Goal: Transaction & Acquisition: Book appointment/travel/reservation

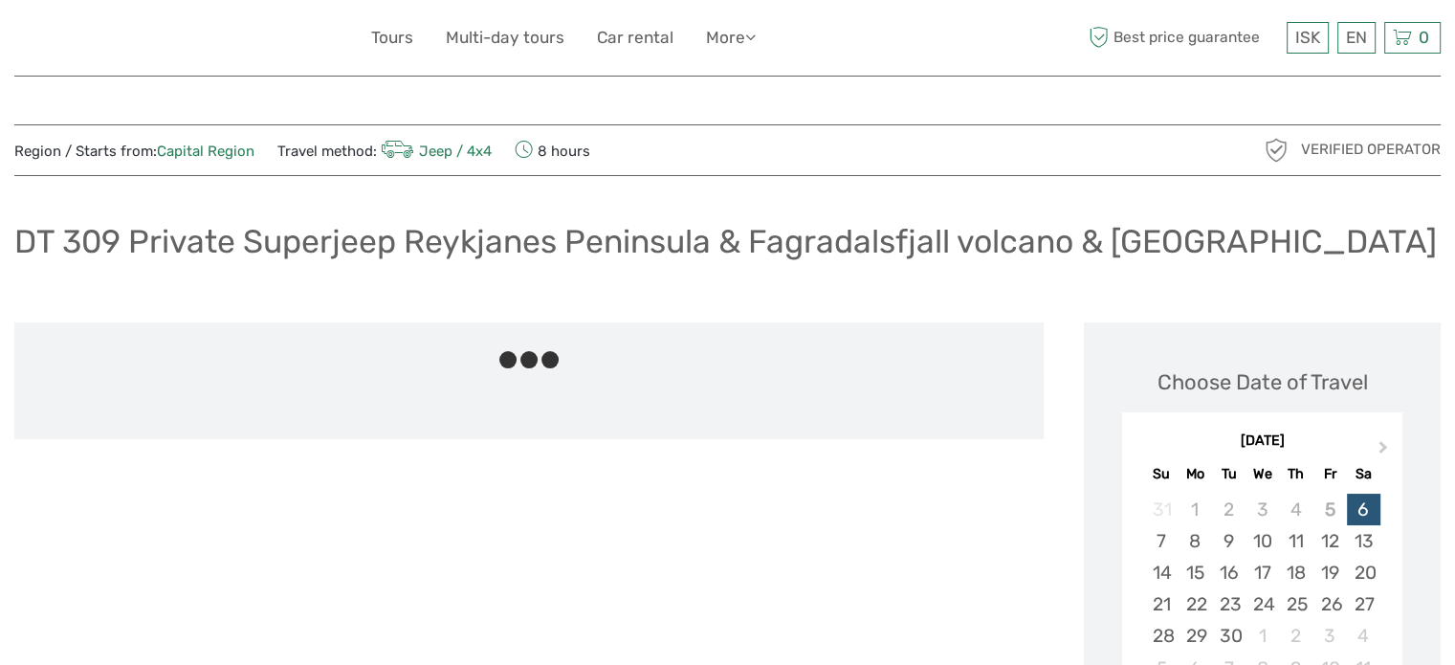
click at [303, 231] on h1 "DT 309 Private Superjeep Reykjanes Peninsula & Fagradalsfjall volcano & Blue La…" at bounding box center [725, 241] width 1423 height 39
click at [303, 231] on h1 "DT 309 Private Superjeep Reykjanes Peninsula & Fagradalsfjall volcano & [GEOGRA…" at bounding box center [725, 241] width 1423 height 39
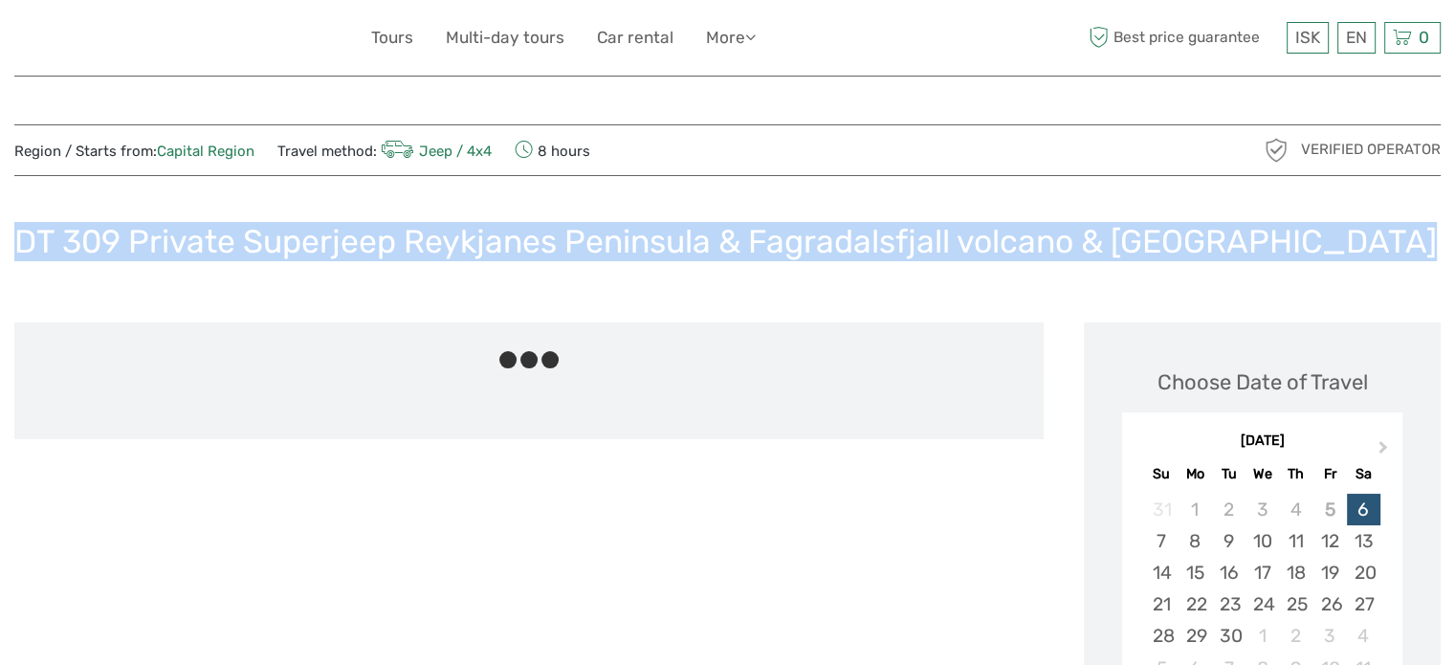
click at [302, 231] on h1 "DT 309 Private Superjeep Reykjanes Peninsula & Fagradalsfjall volcano & Blue La…" at bounding box center [725, 241] width 1423 height 39
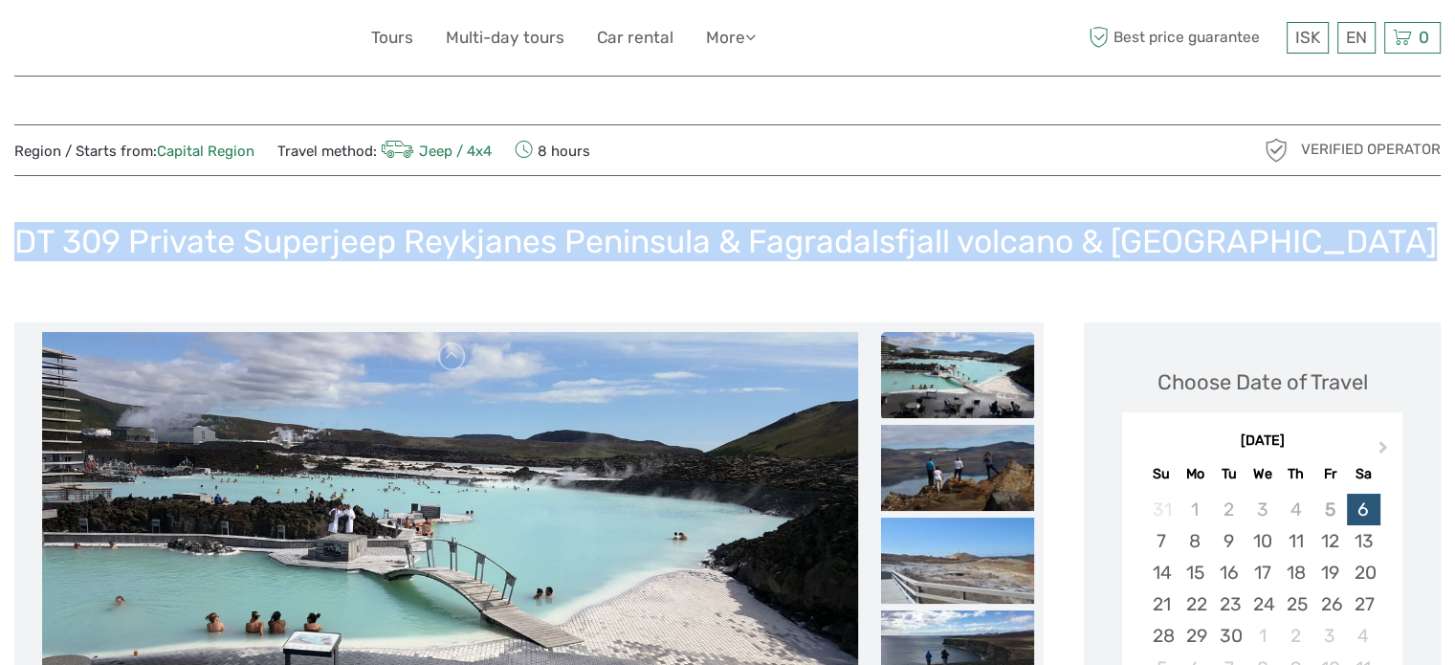
copy div "DT 309 Private Superjeep Reykjanes Peninsula & Fagradalsfjall volcano & [GEOGRA…"
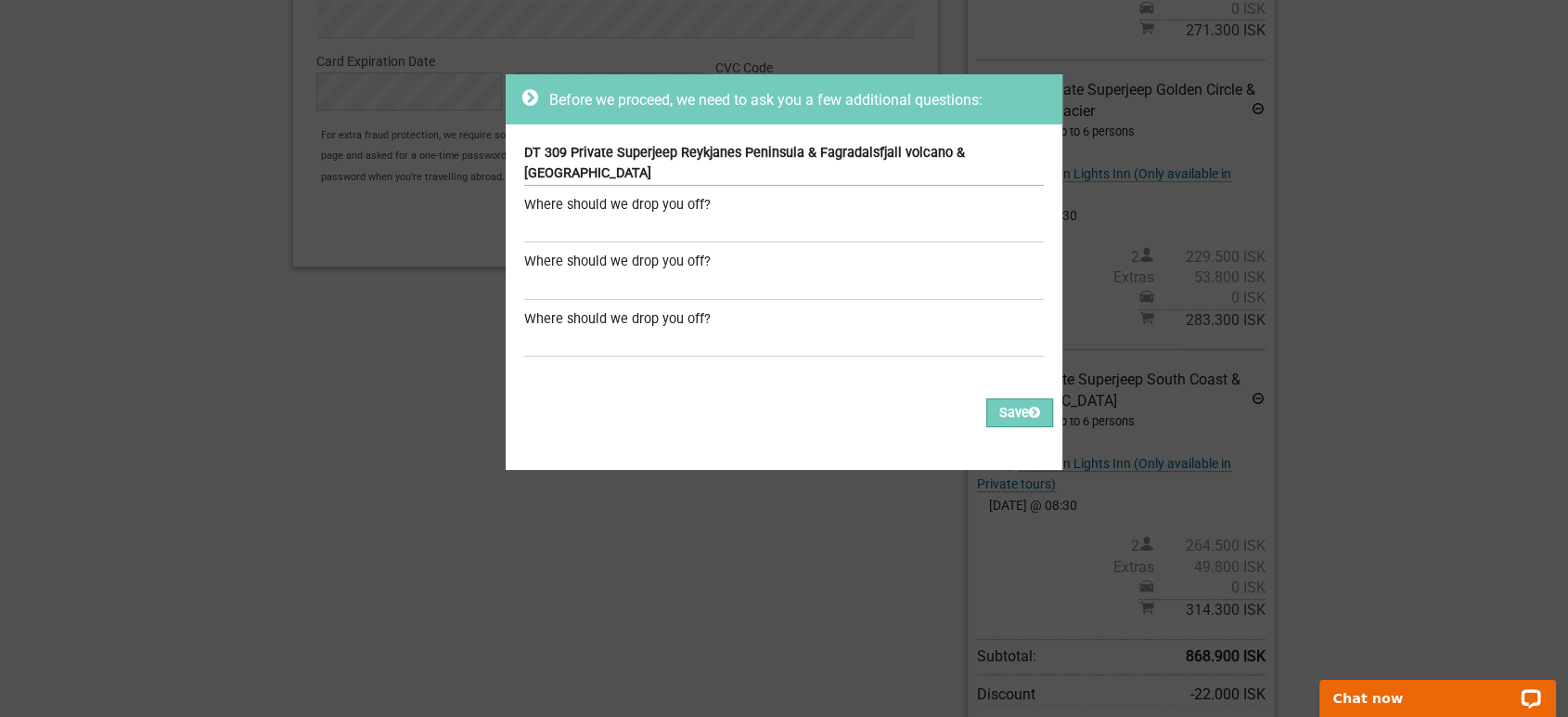
scroll to position [721, 0]
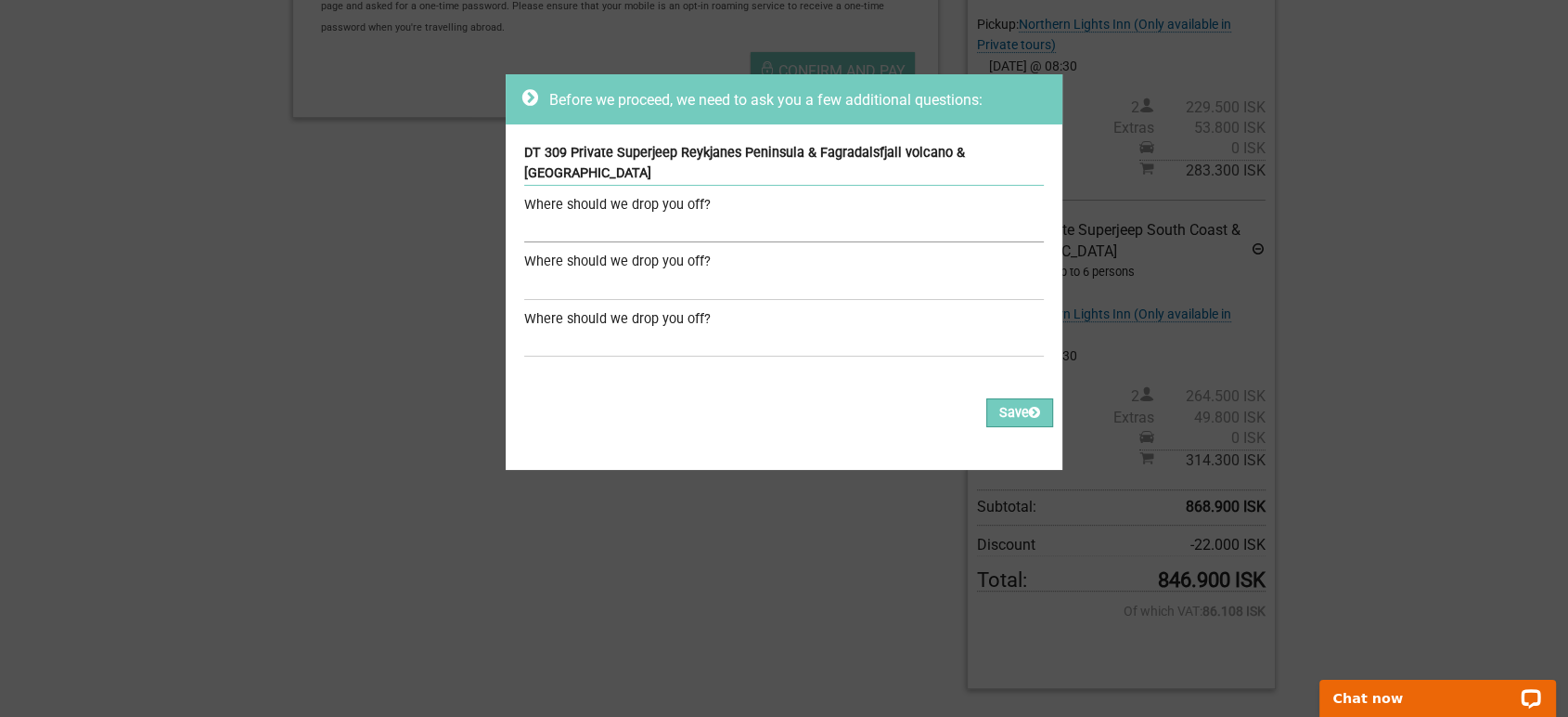
drag, startPoint x: 742, startPoint y: 202, endPoint x: 738, endPoint y: 213, distance: 11.7
click at [742, 215] on input "text" at bounding box center [784, 229] width 520 height 27
drag, startPoint x: 689, startPoint y: 206, endPoint x: 335, endPoint y: 196, distance: 354.1
click at [335, 196] on div "Before we proceed, we need to ask you a few additional questions: DT 309 Privat…" at bounding box center [784, 358] width 1568 height 717
type input "The Northern Light Inn"
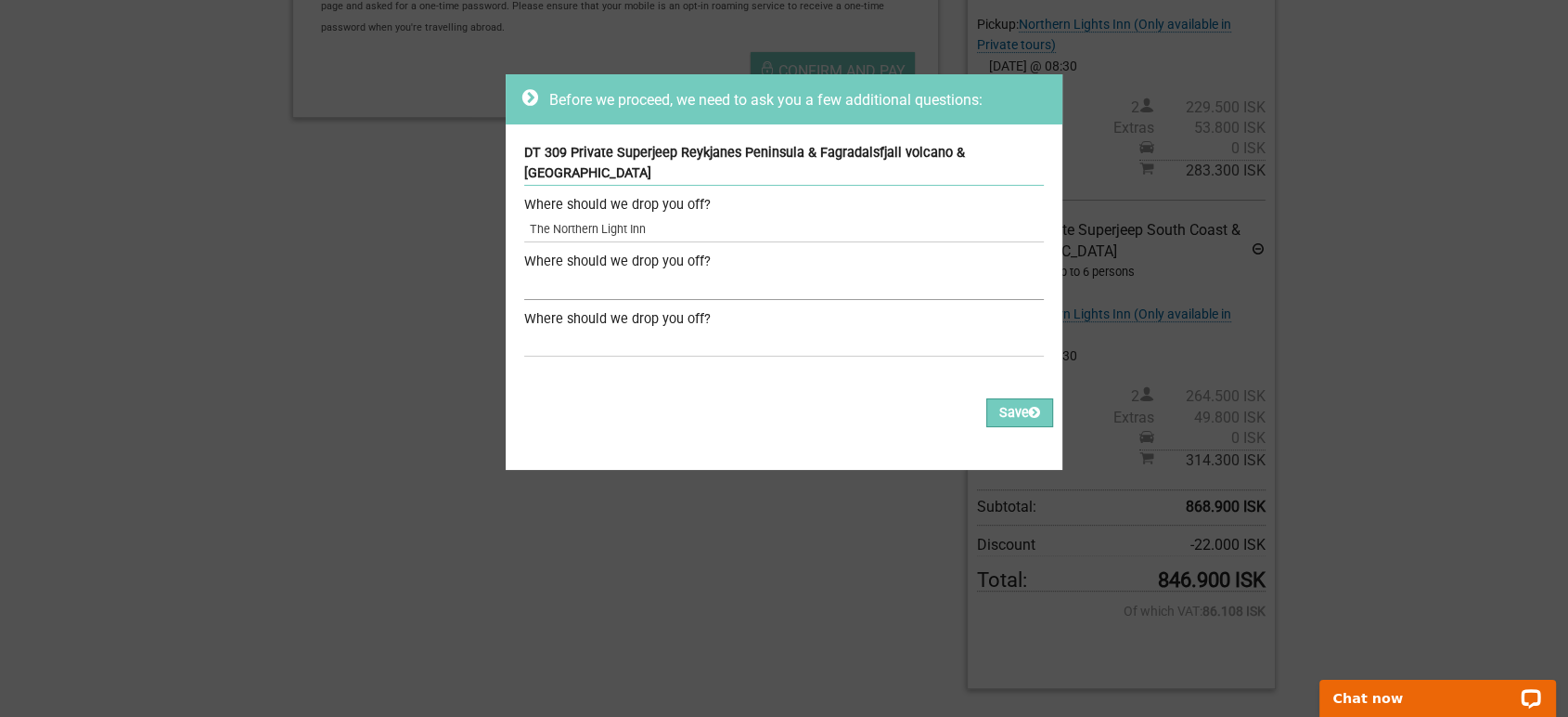
click at [721, 273] on input "text" at bounding box center [784, 286] width 520 height 27
paste input "The Northern Light Inn"
type input "The Northern Light Inn"
click at [574, 310] on div "Where should we drop you off?" at bounding box center [784, 319] width 520 height 20
click at [601, 330] on input "text" at bounding box center [784, 343] width 520 height 27
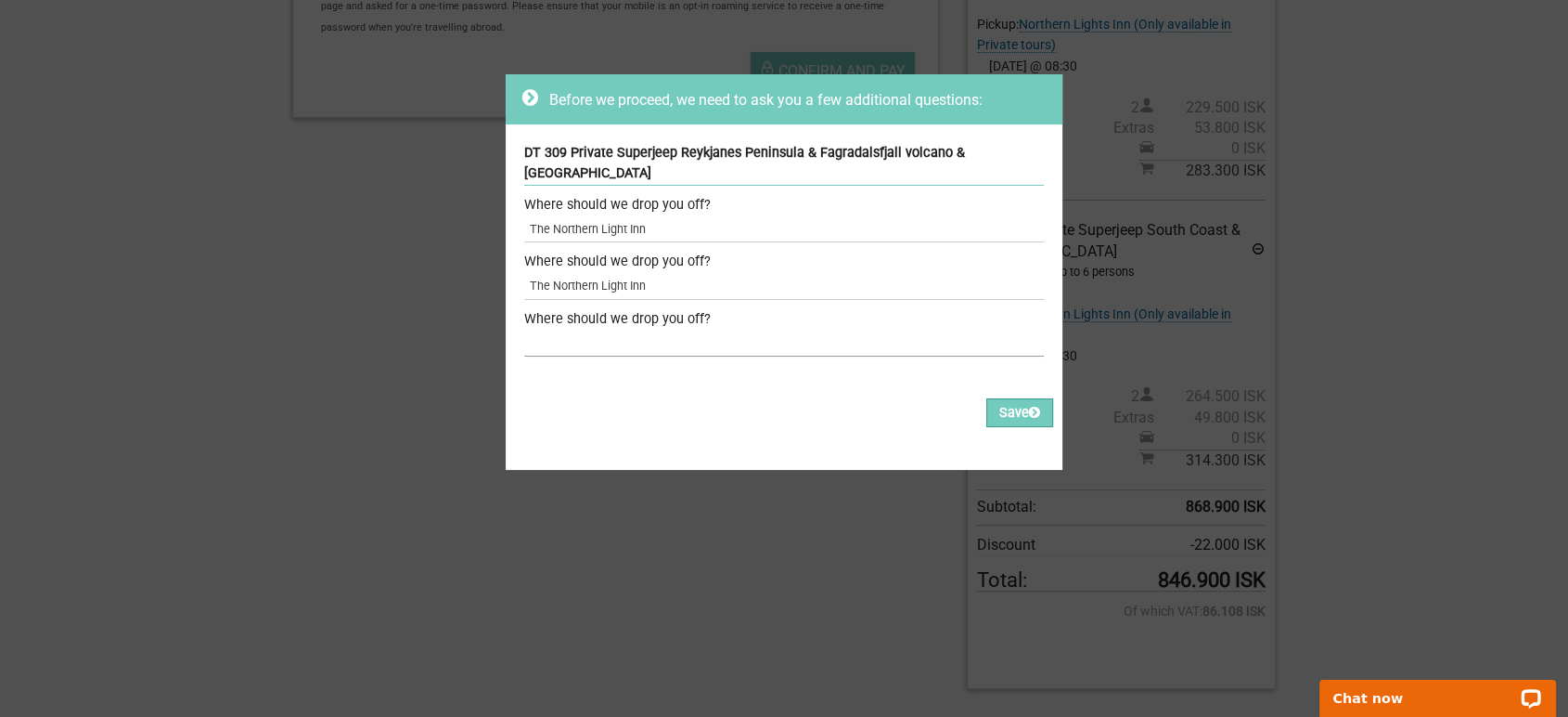
paste input "The Northern Light Inn"
type input "The Northern Light Inn"
click at [1016, 398] on button "Save" at bounding box center [1019, 412] width 67 height 29
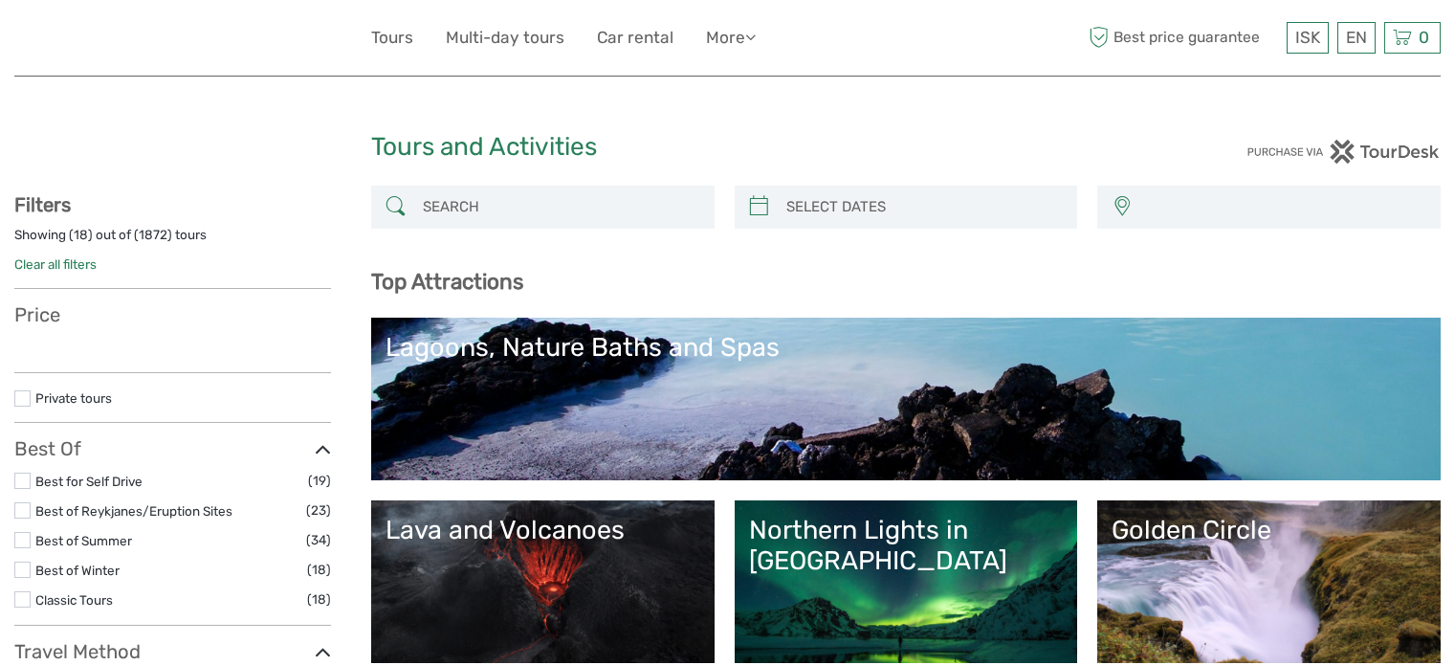
select select
click at [568, 194] on input "search" at bounding box center [560, 206] width 290 height 33
select select
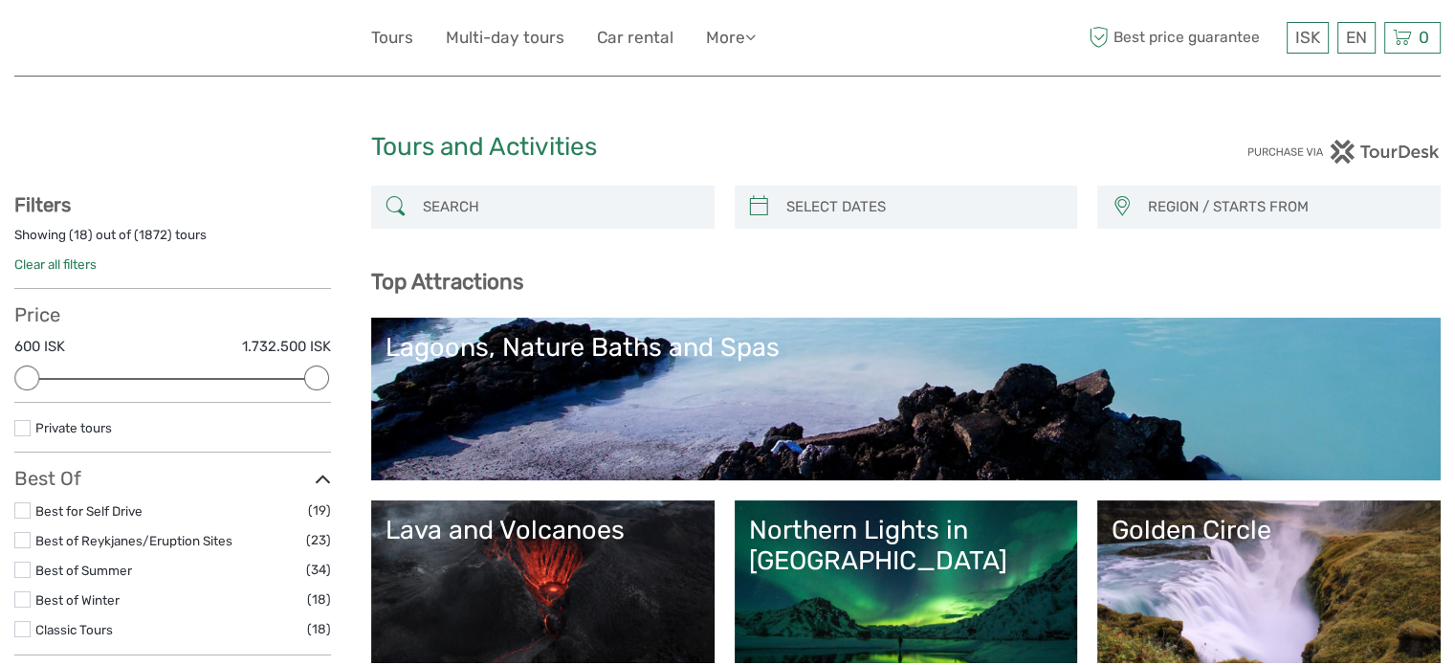
paste input "DT 309 Private Superjeep Reykjanes Peninsula & Fagradalsfjall volcano & Blue La…"
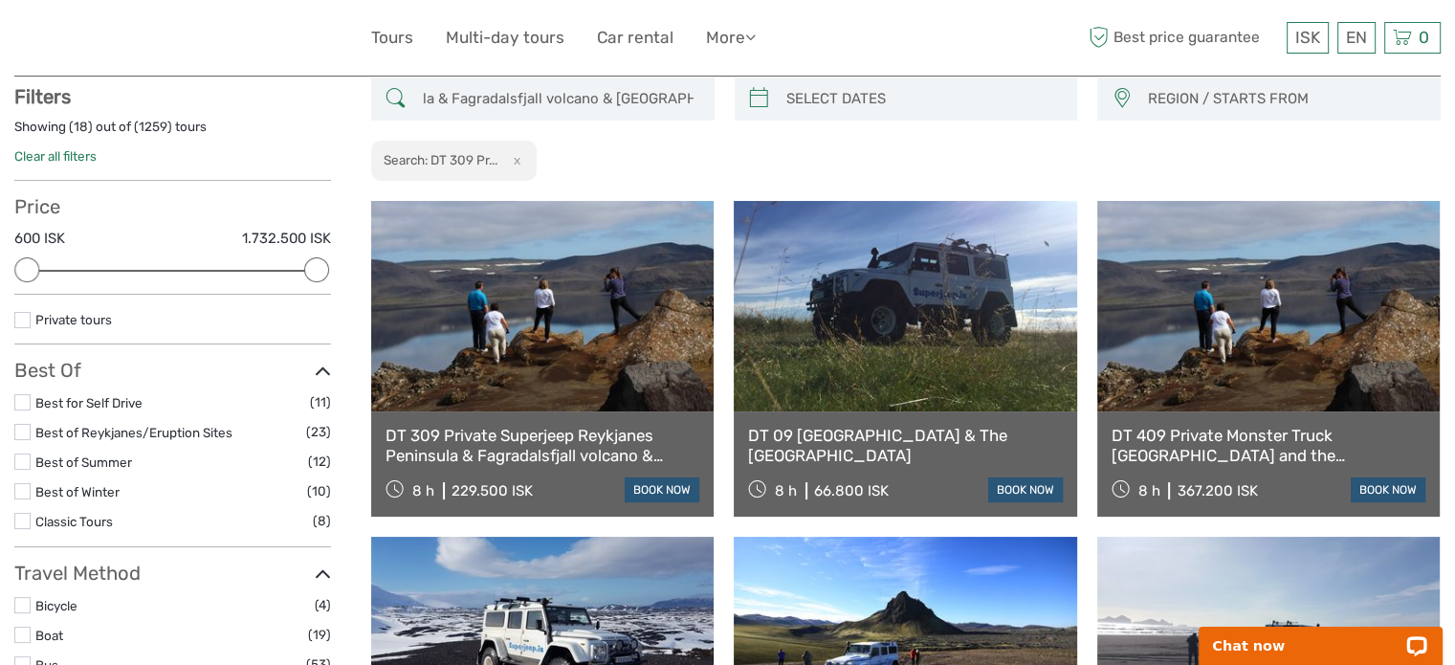
type input "DT 309 Private Superjeep Reykjanes Peninsula & Fagradalsfjall volcano & Blue La…"
click at [528, 341] on link at bounding box center [542, 306] width 343 height 210
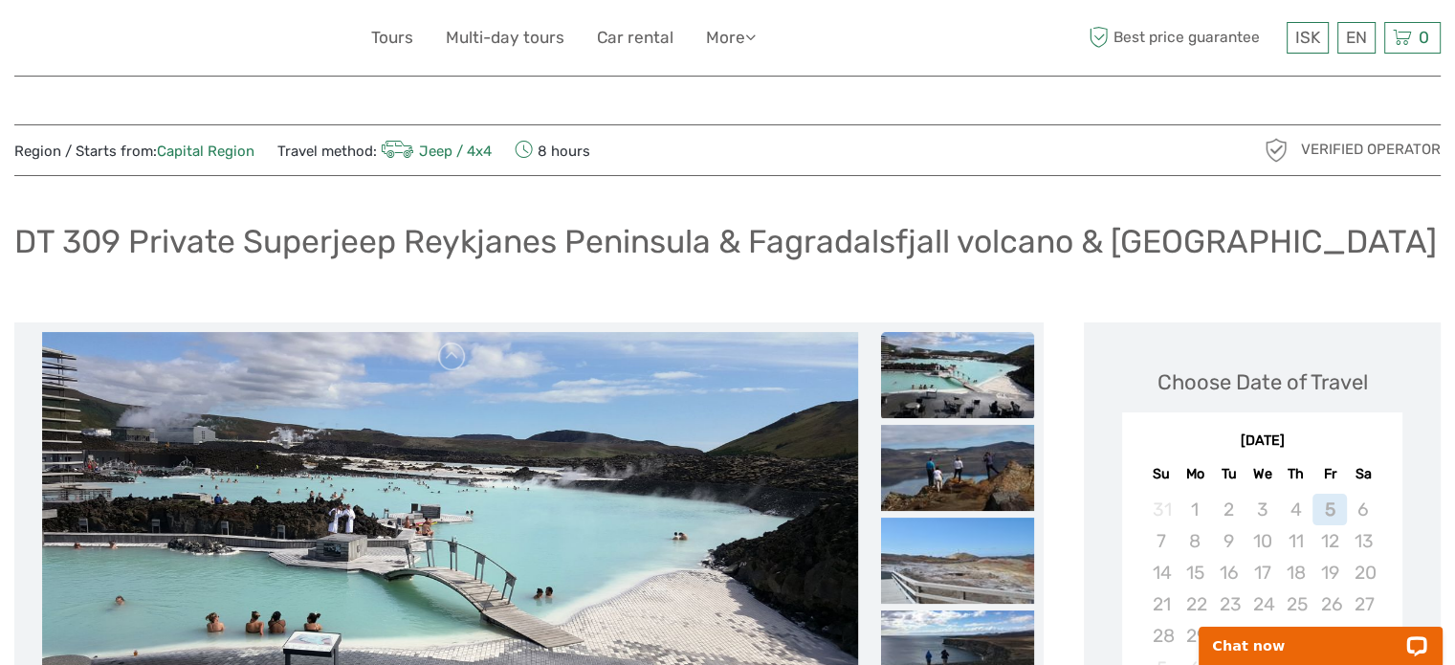
click at [119, 41] on img at bounding box center [71, 37] width 114 height 47
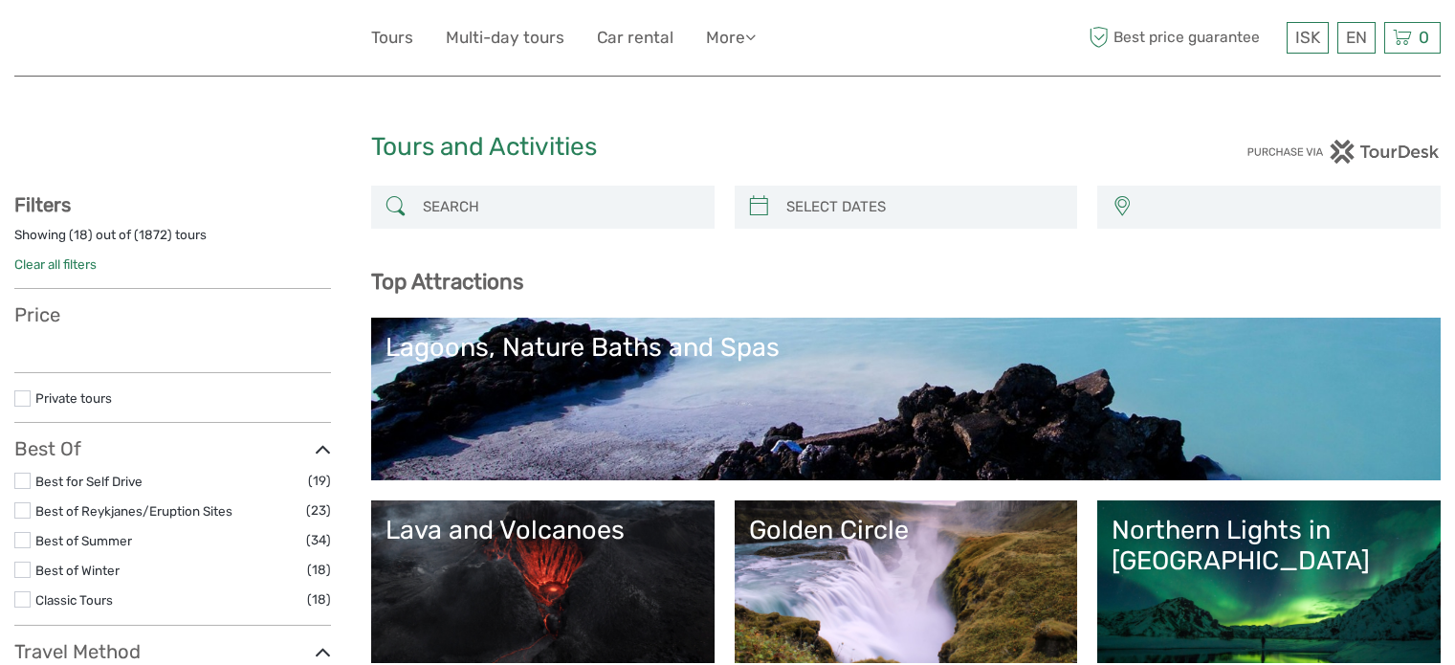
select select
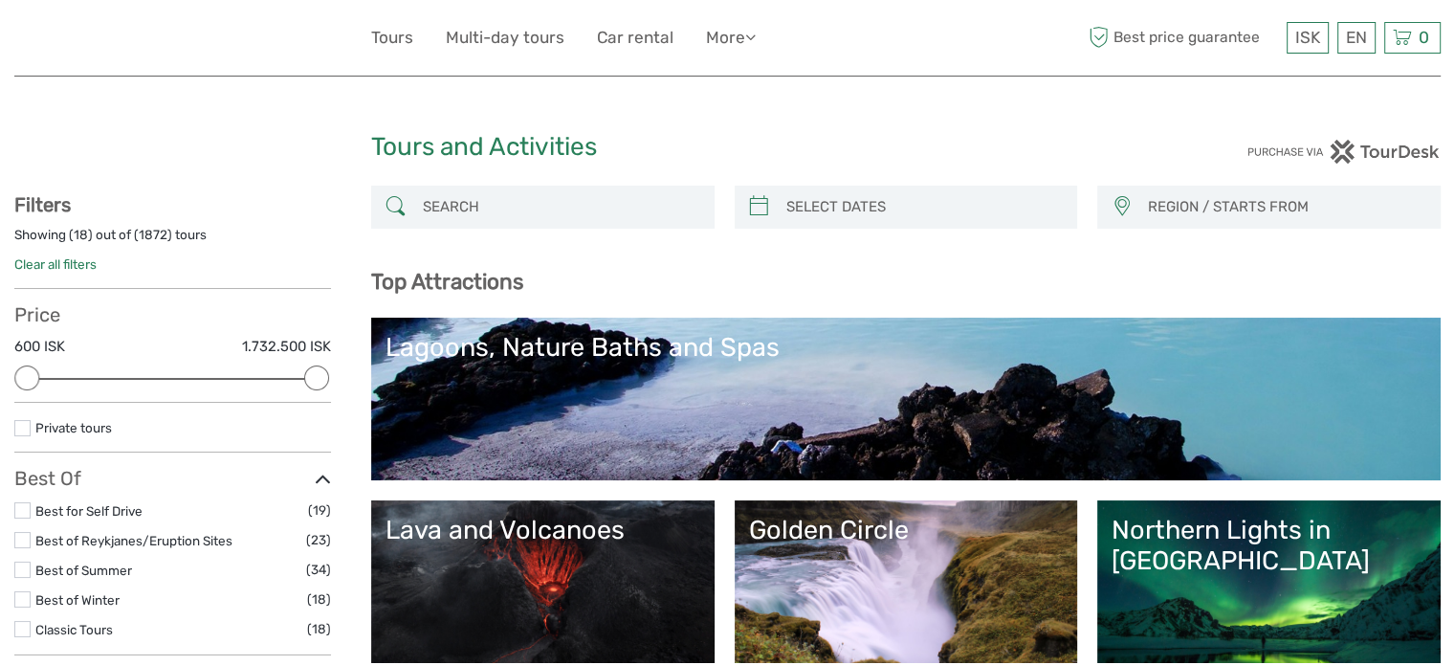
click at [507, 201] on input "search" at bounding box center [560, 206] width 290 height 33
paste input "DTT 301 Private Superjeep Golden Circle & Langjökull Glacier"
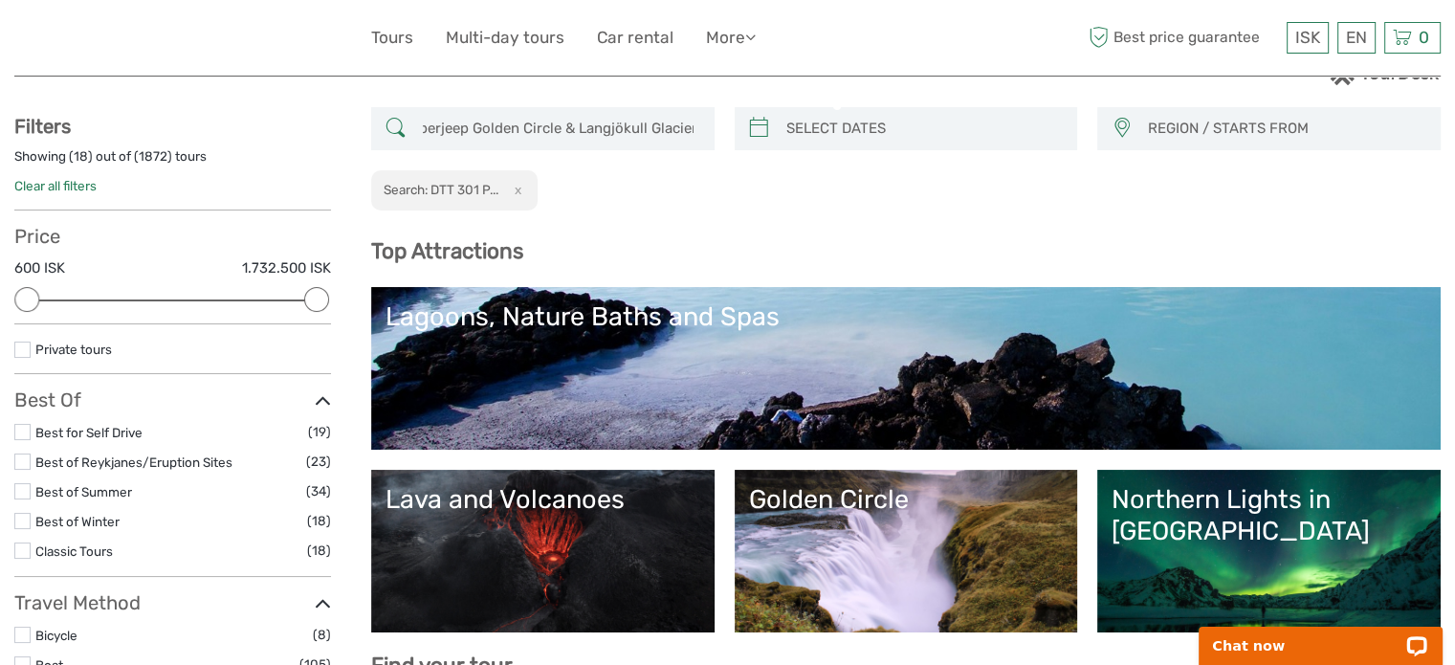
scroll to position [100, 0]
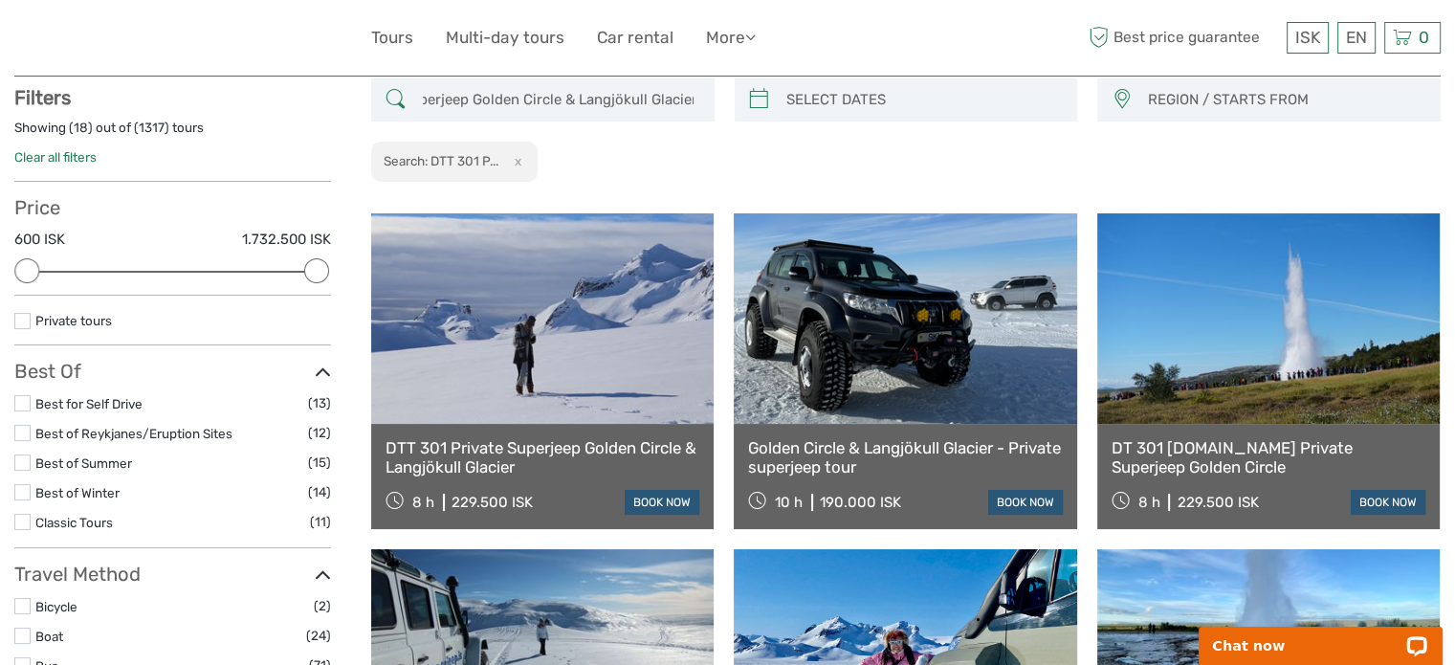
scroll to position [108, 0]
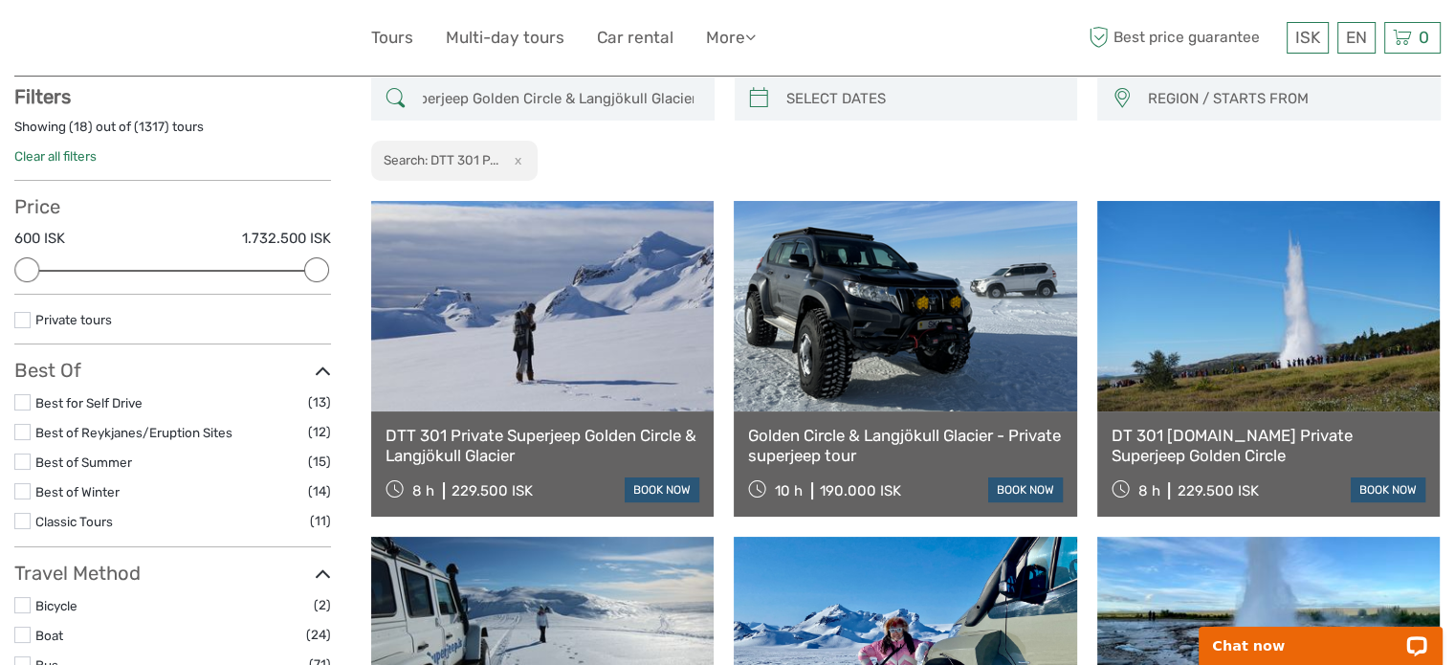
type input "DTT 301 Private Superjeep Golden Circle & Langjökull Glacier"
click at [528, 355] on link at bounding box center [542, 306] width 343 height 210
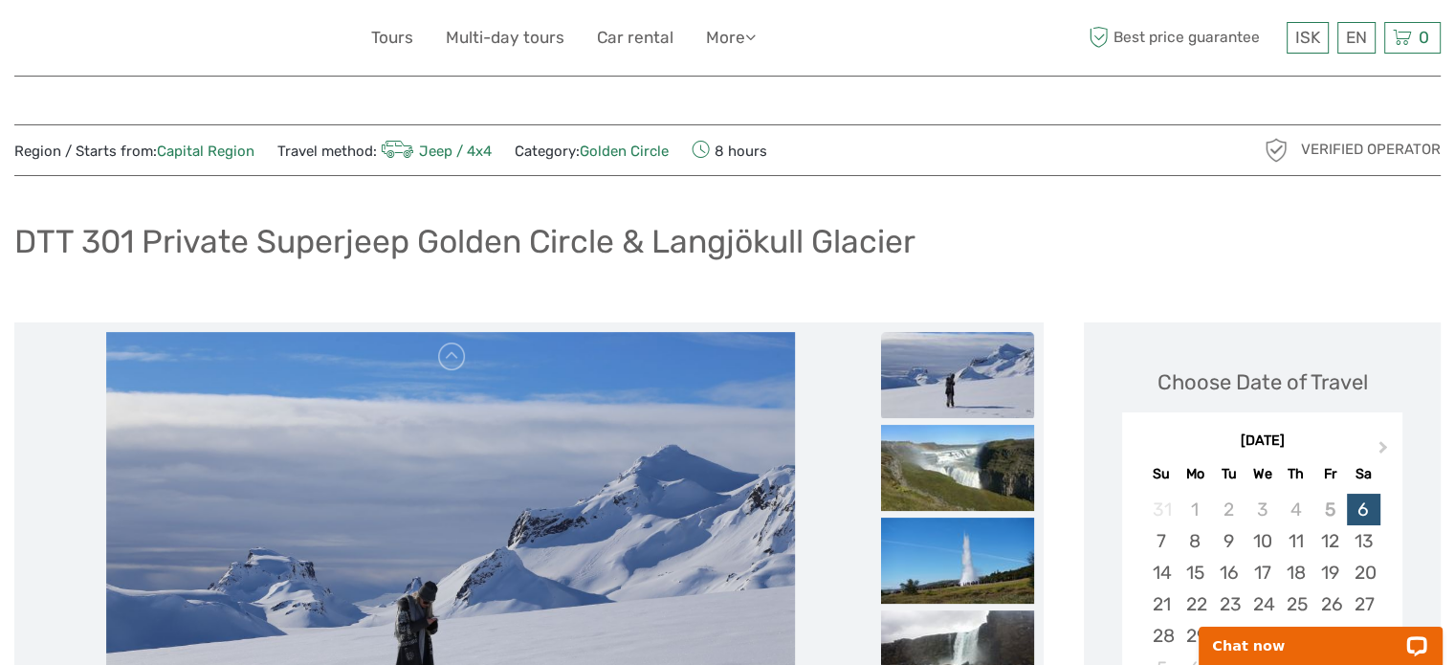
click at [141, 32] on div at bounding box center [192, 37] width 357 height 47
click at [393, 36] on link "Tours" at bounding box center [392, 38] width 42 height 28
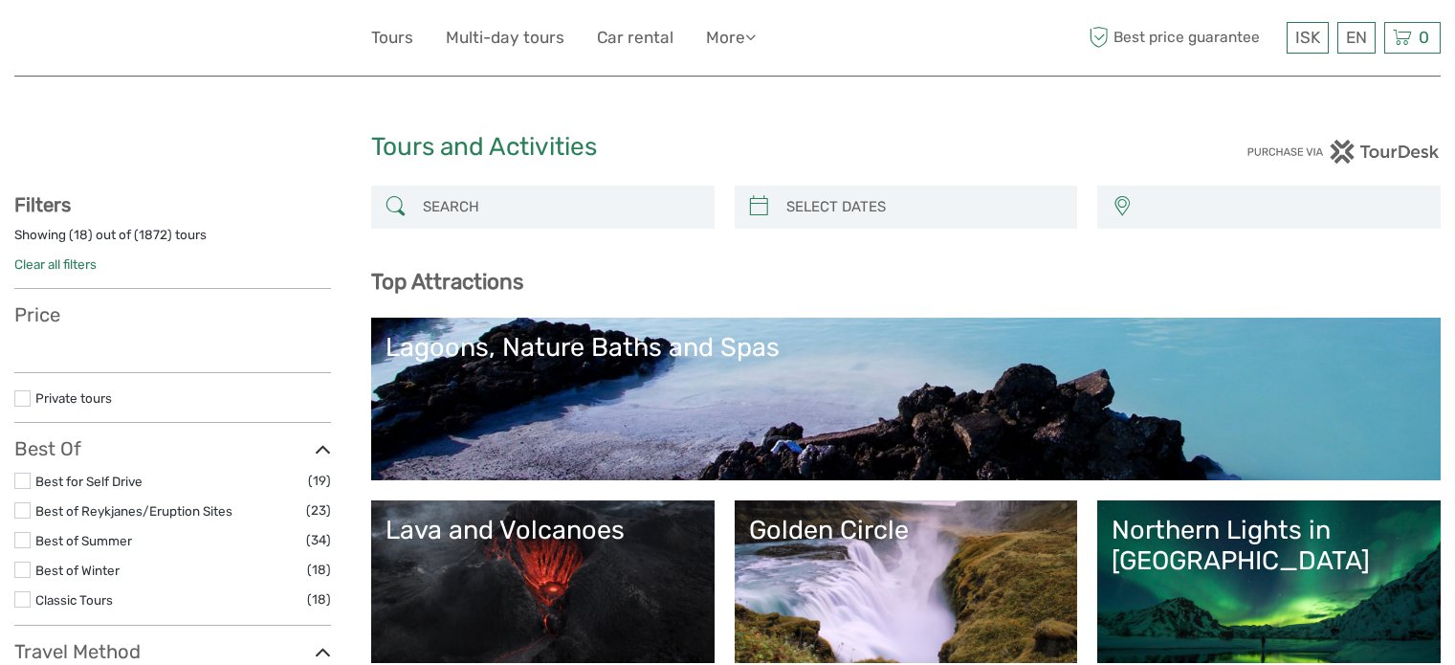
select select
drag, startPoint x: 479, startPoint y: 210, endPoint x: 501, endPoint y: 198, distance: 24.8
click at [479, 210] on input "search" at bounding box center [560, 206] width 290 height 33
paste input "DT 319 Private Superjeep South Coast & [GEOGRAPHIC_DATA]"
type input "DT 319 Private Superjeep South Coast & [GEOGRAPHIC_DATA]"
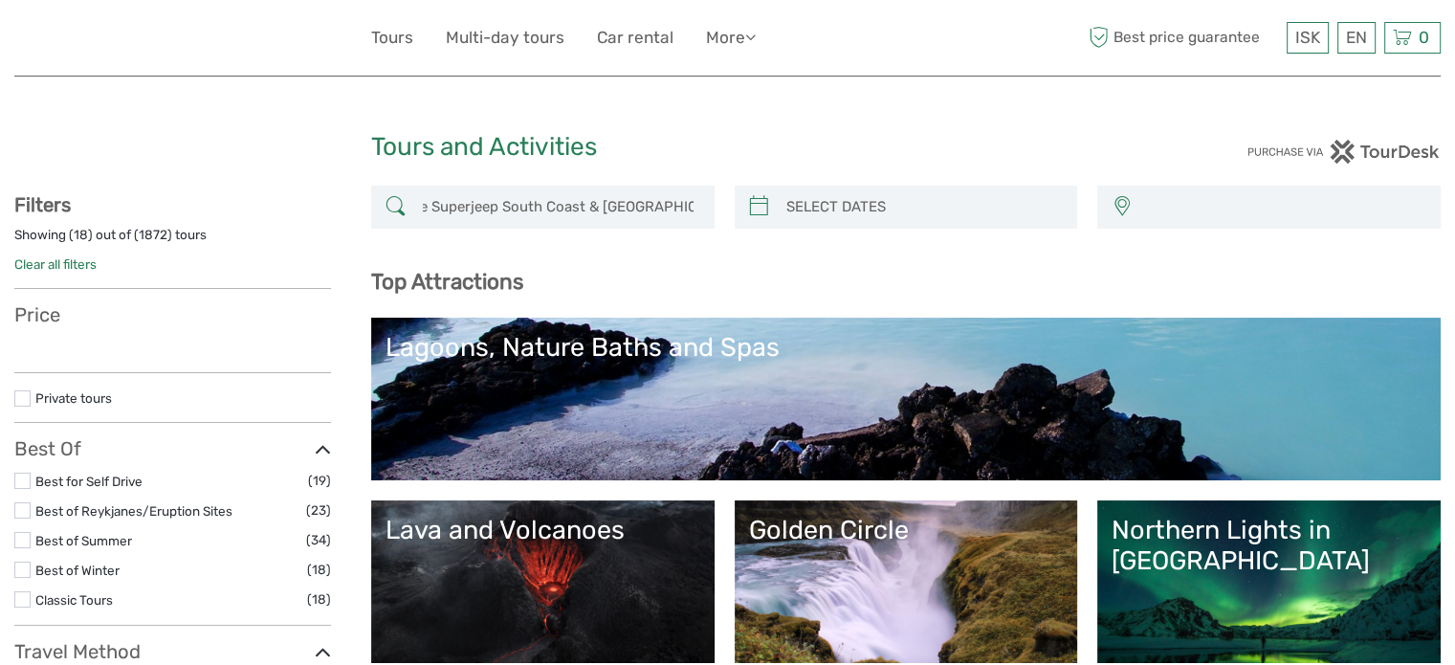
select select
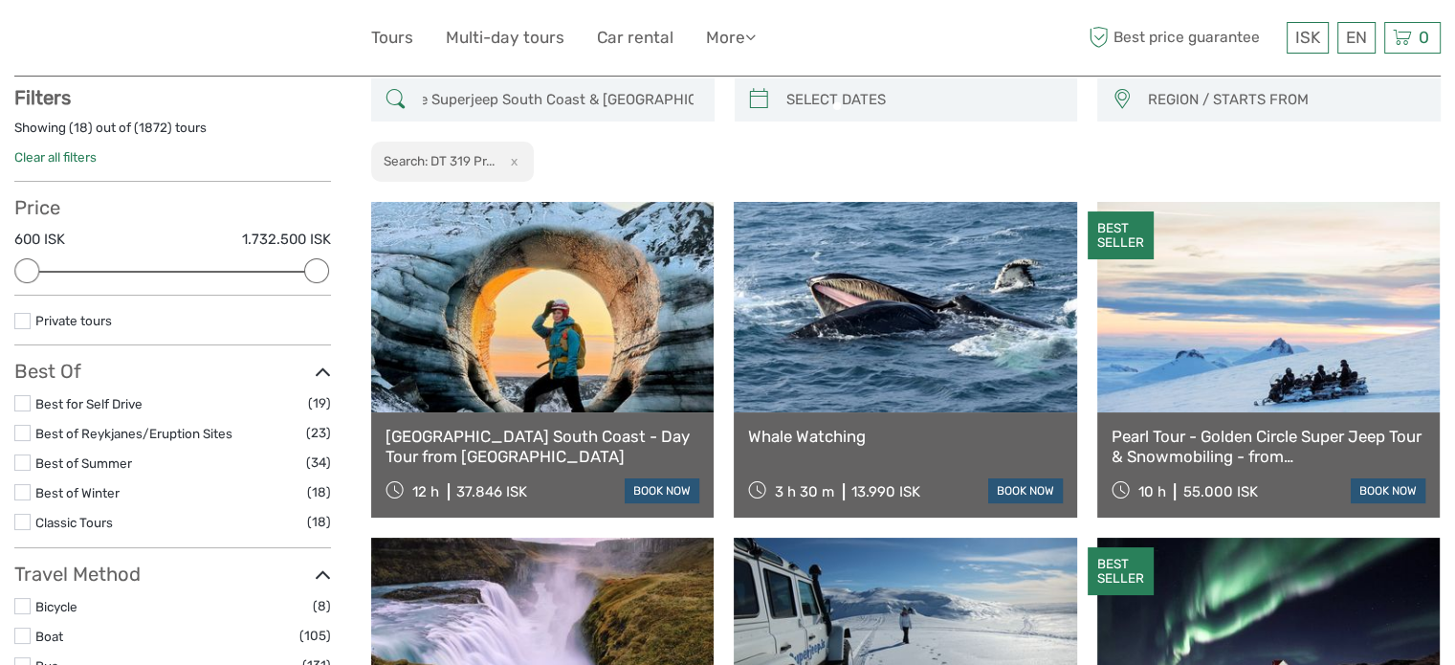
scroll to position [108, 0]
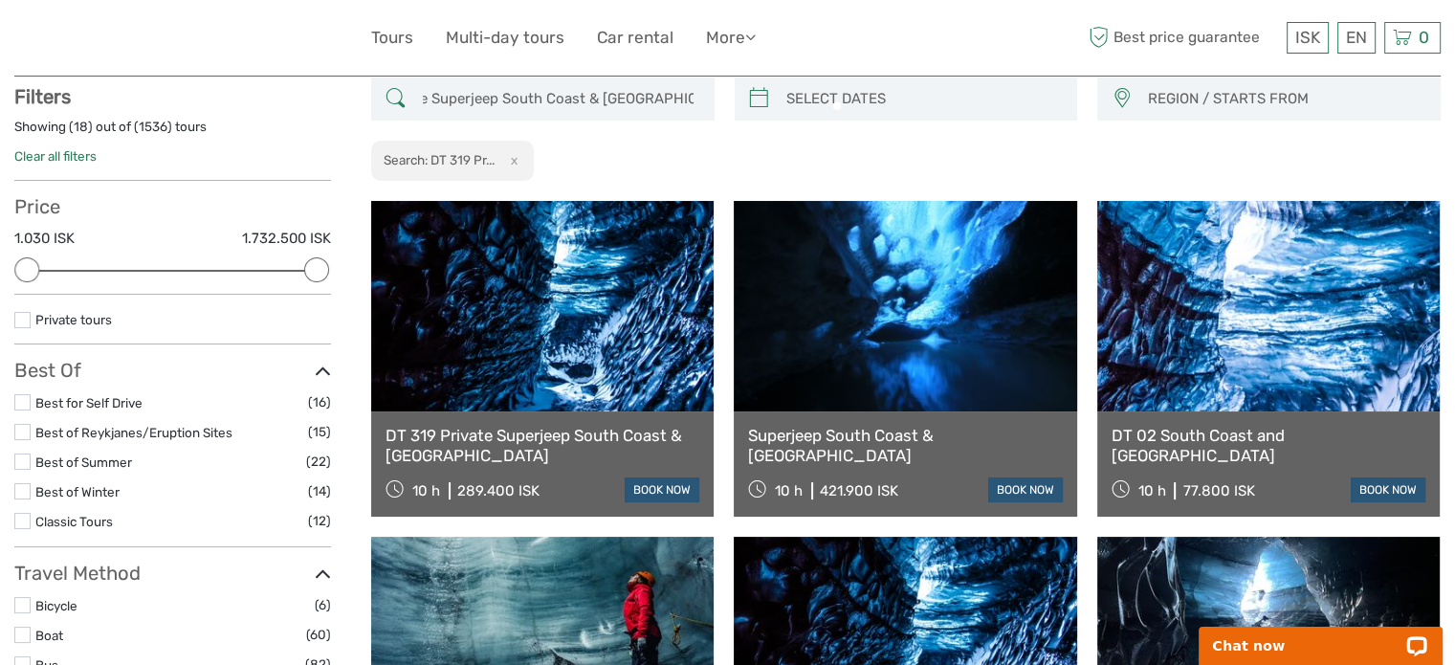
type input "DT 319 Private Superjeep South Coast & Katla Ice Cave"
click at [548, 374] on link at bounding box center [542, 306] width 343 height 210
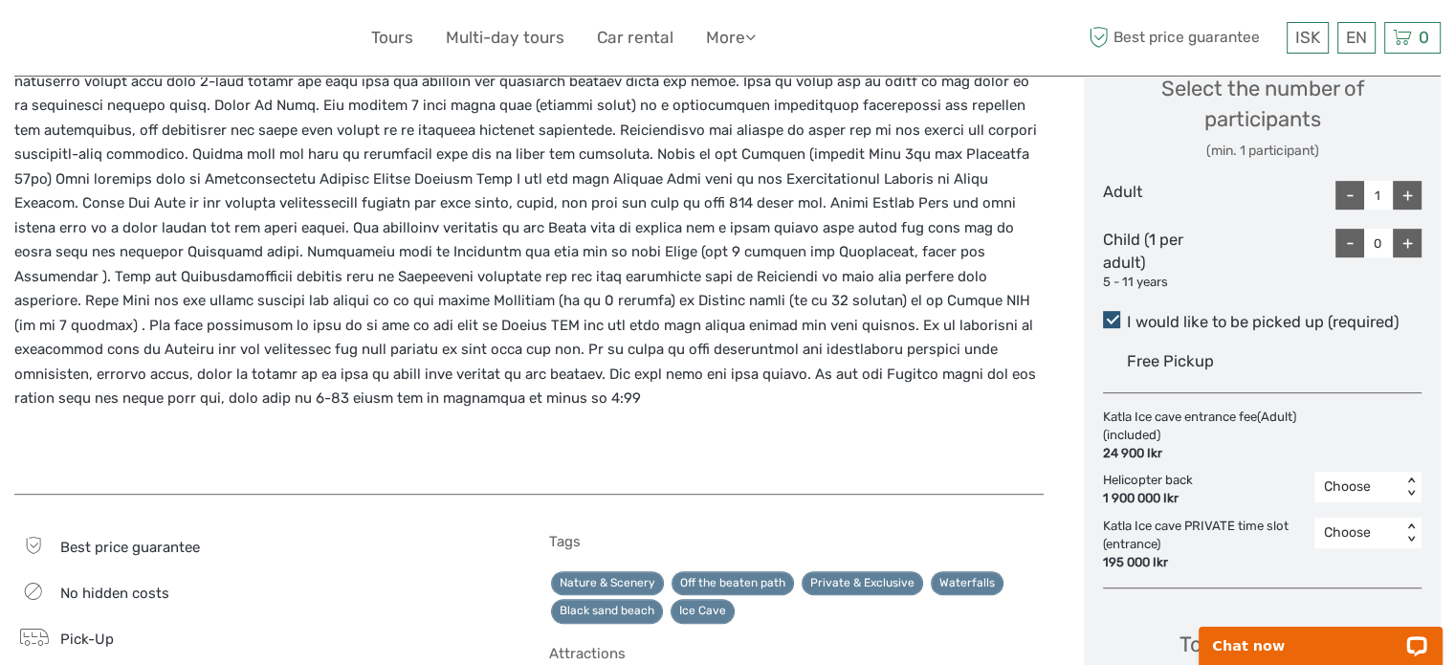
scroll to position [957, 0]
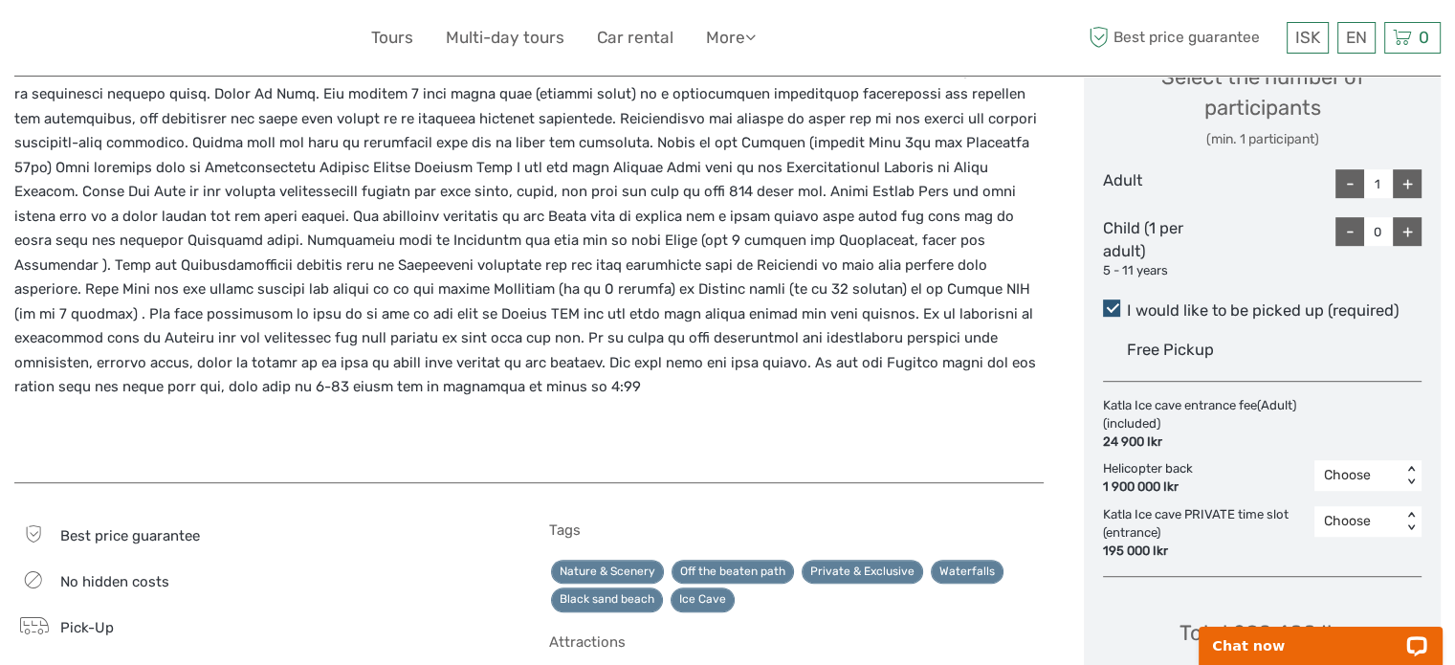
click at [1409, 187] on div "+" at bounding box center [1407, 183] width 29 height 29
type input "2"
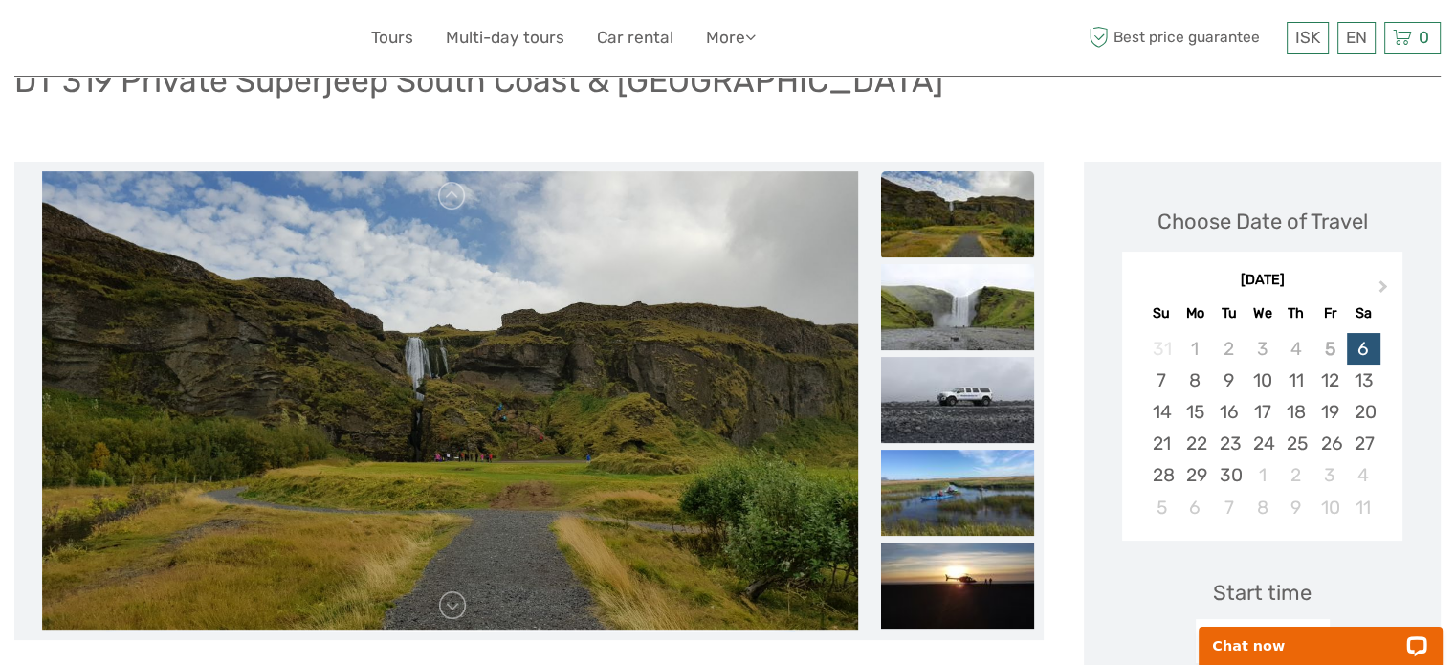
scroll to position [0, 0]
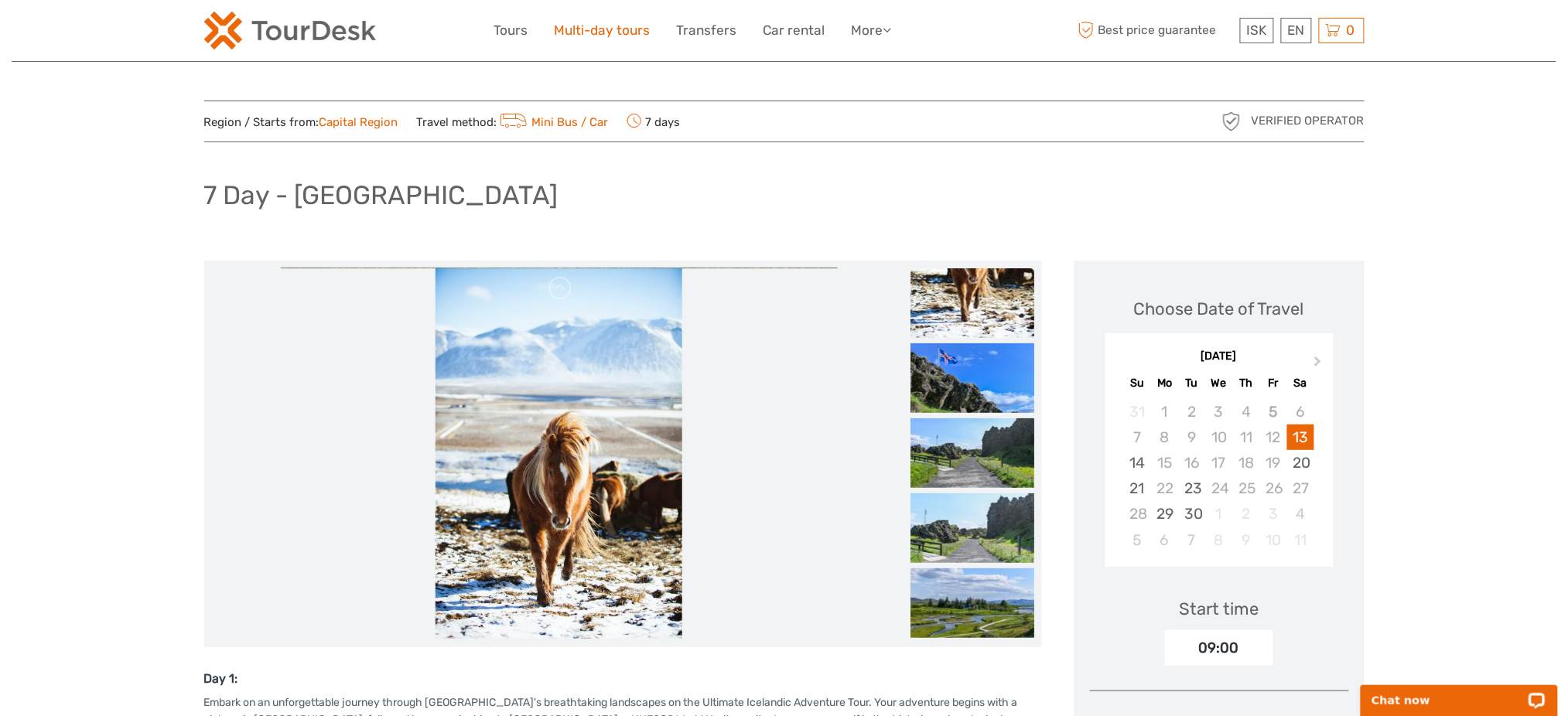
click at [636, 31] on link "Multi-day tours" at bounding box center [602, 31] width 96 height 23
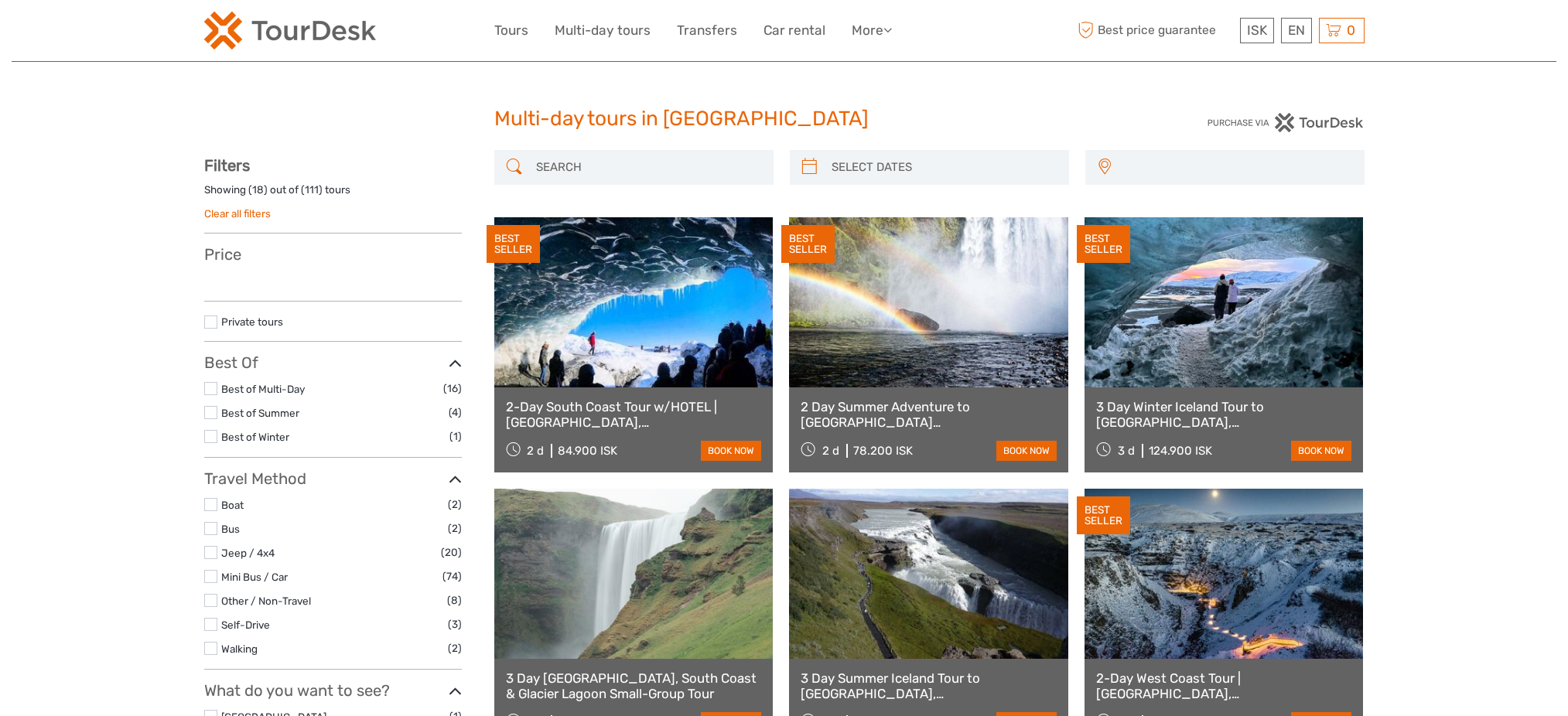
select select
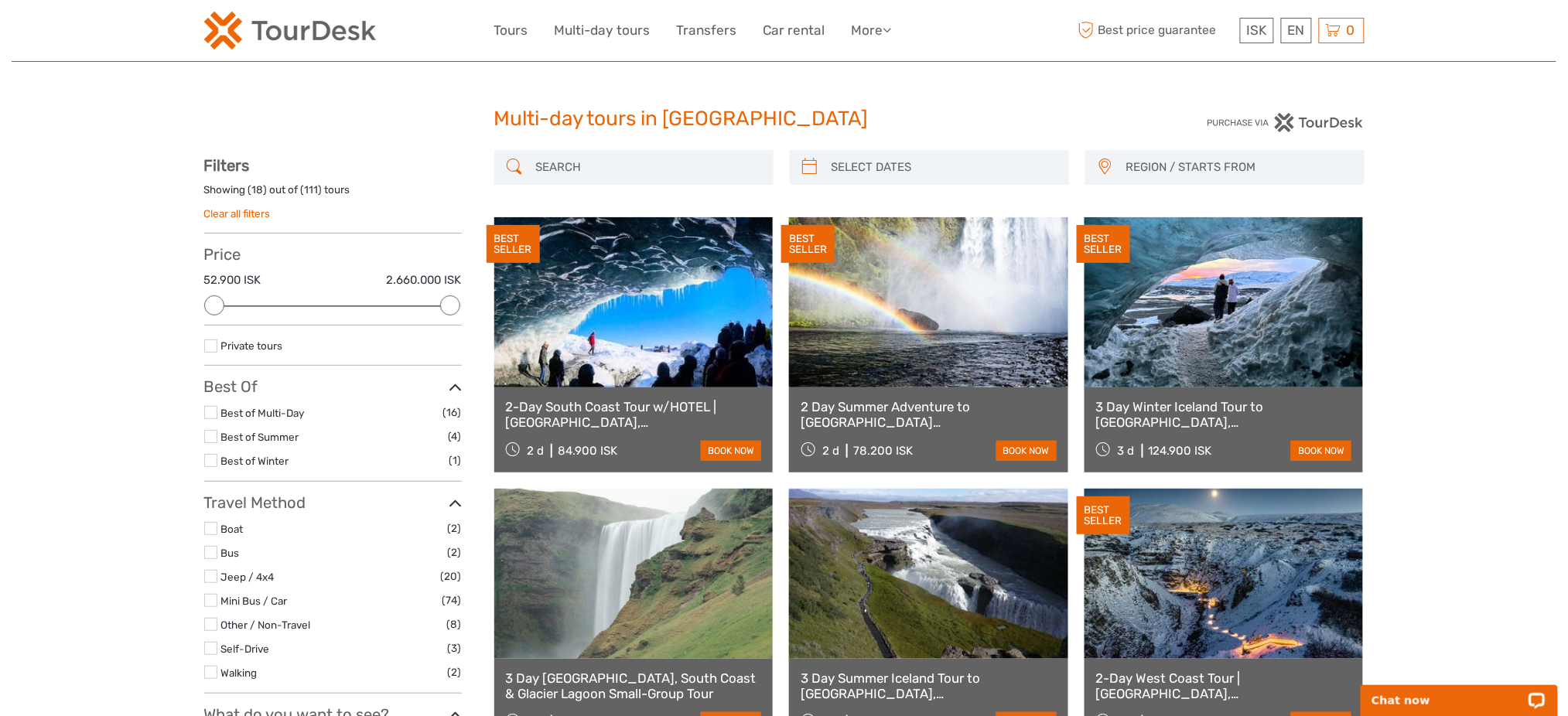
click at [578, 157] on input "search" at bounding box center [648, 166] width 236 height 27
type input "5"
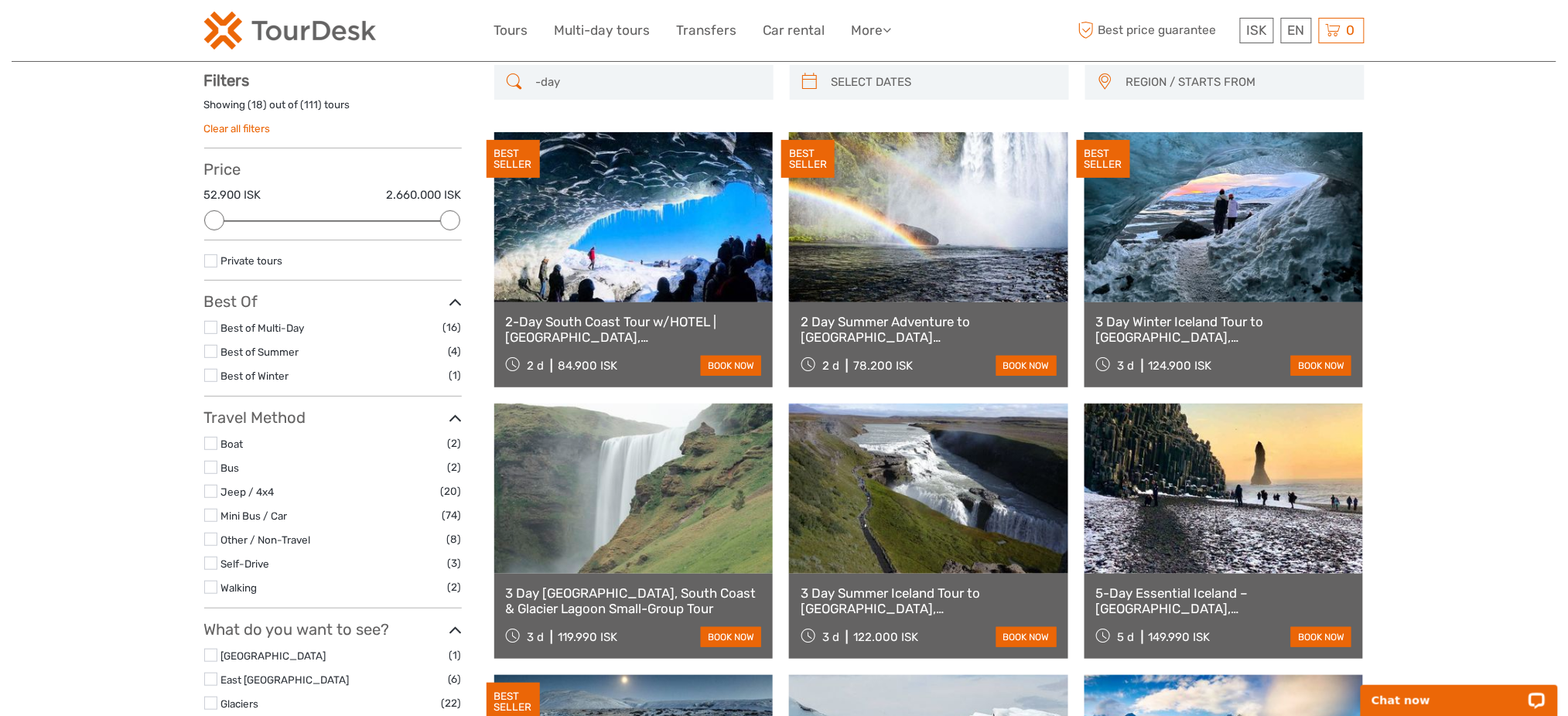
scroll to position [87, 0]
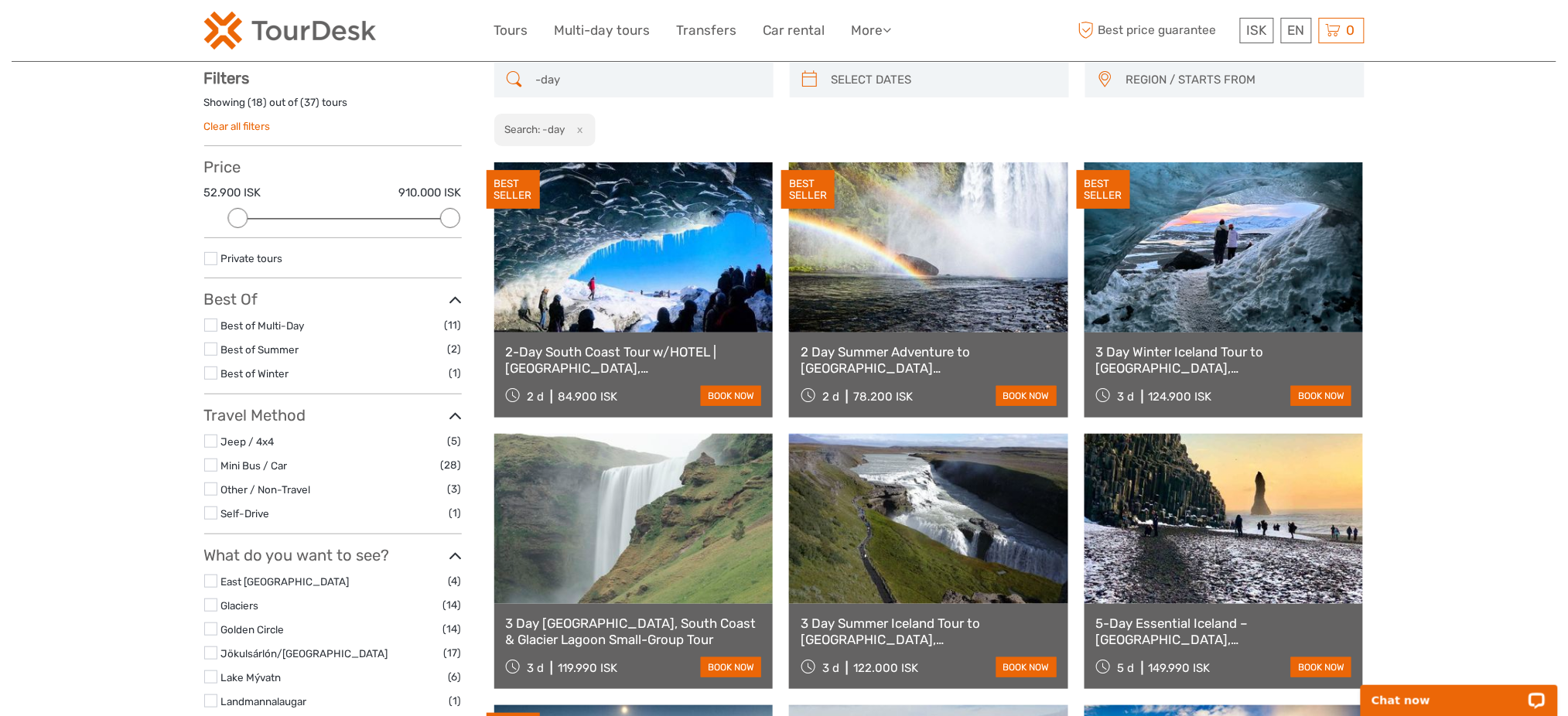
click at [541, 79] on input "-day" at bounding box center [648, 79] width 236 height 27
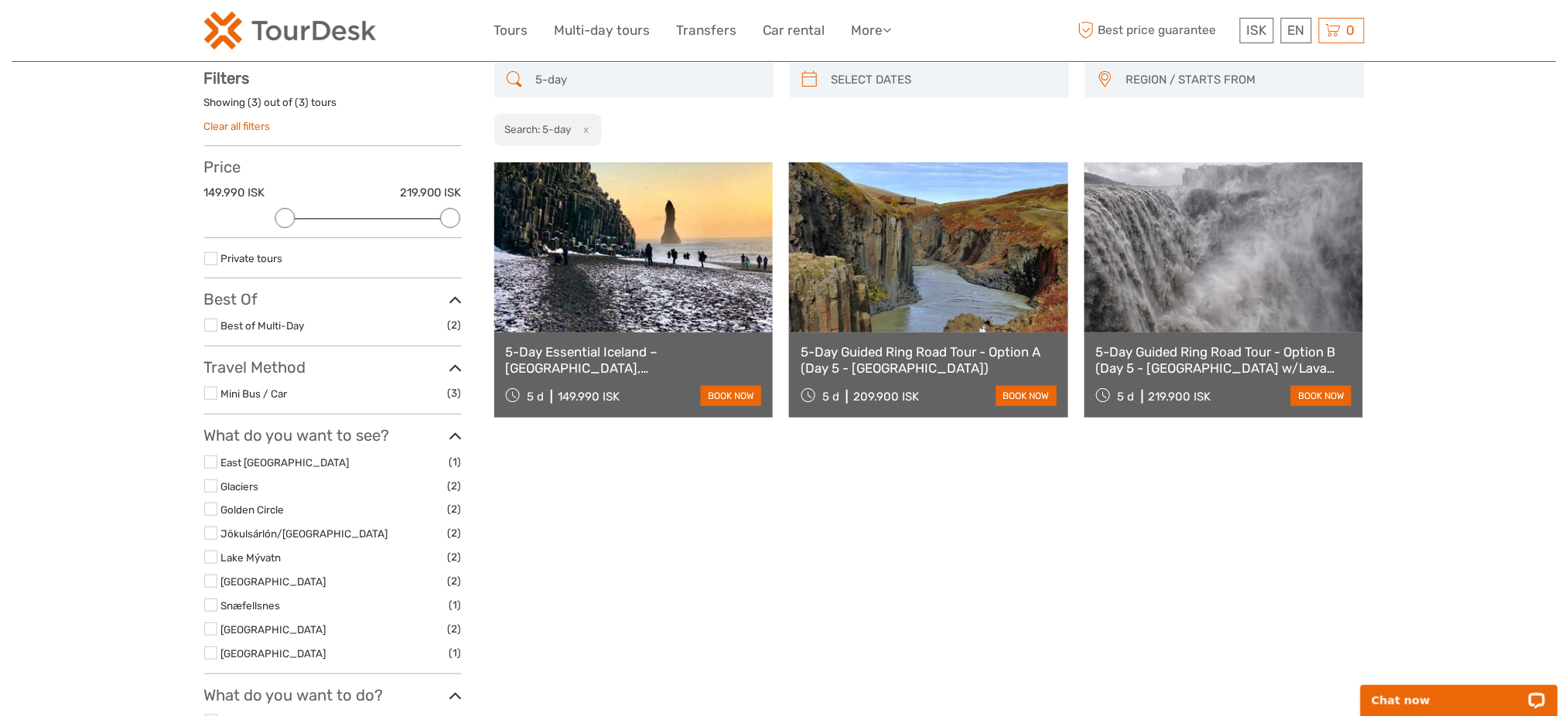
type input "5-day"
type input "05/09/2025"
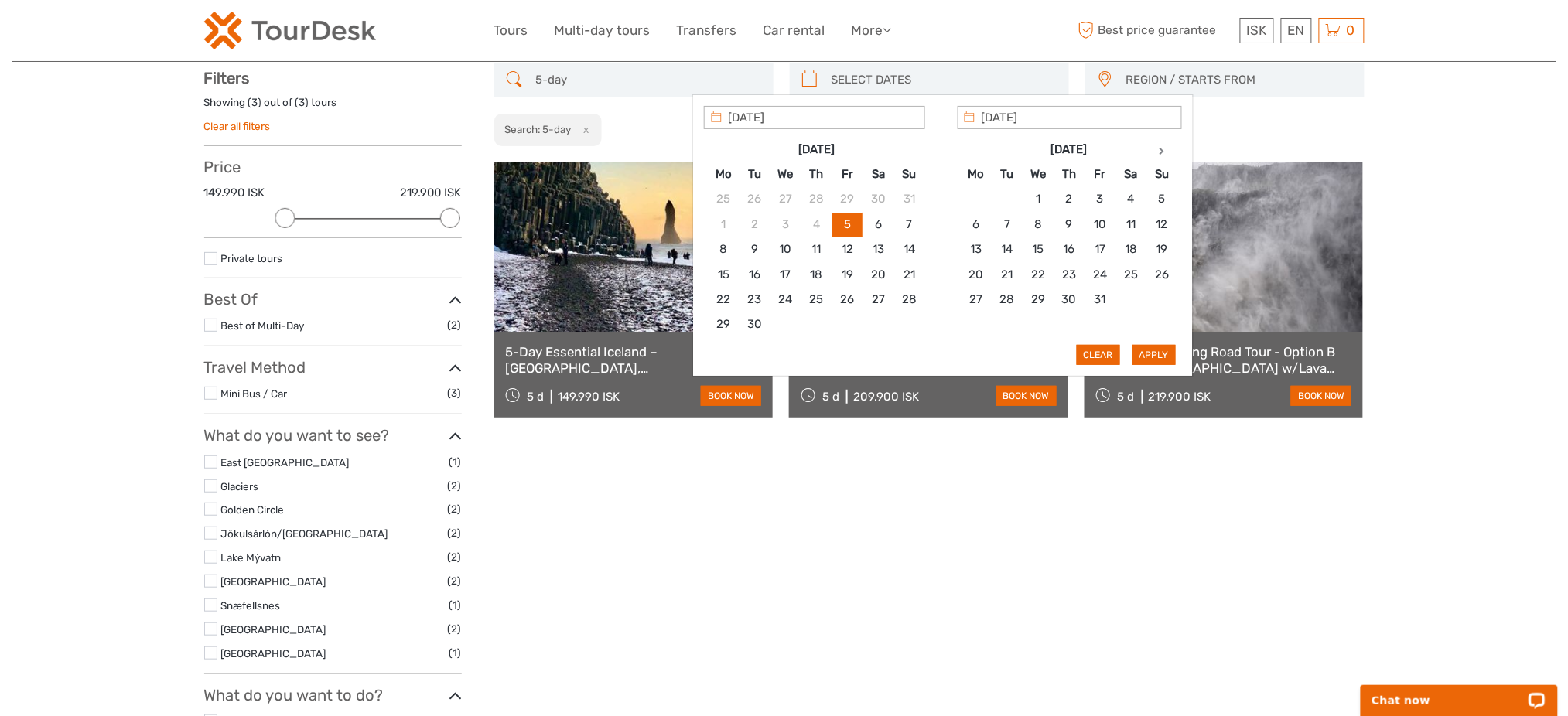
click at [978, 71] on input "search" at bounding box center [944, 79] width 236 height 27
click at [1160, 147] on icon at bounding box center [1162, 151] width 6 height 8
type input "24/11/2025"
type input "25/11/2025"
type input "24/11/2025"
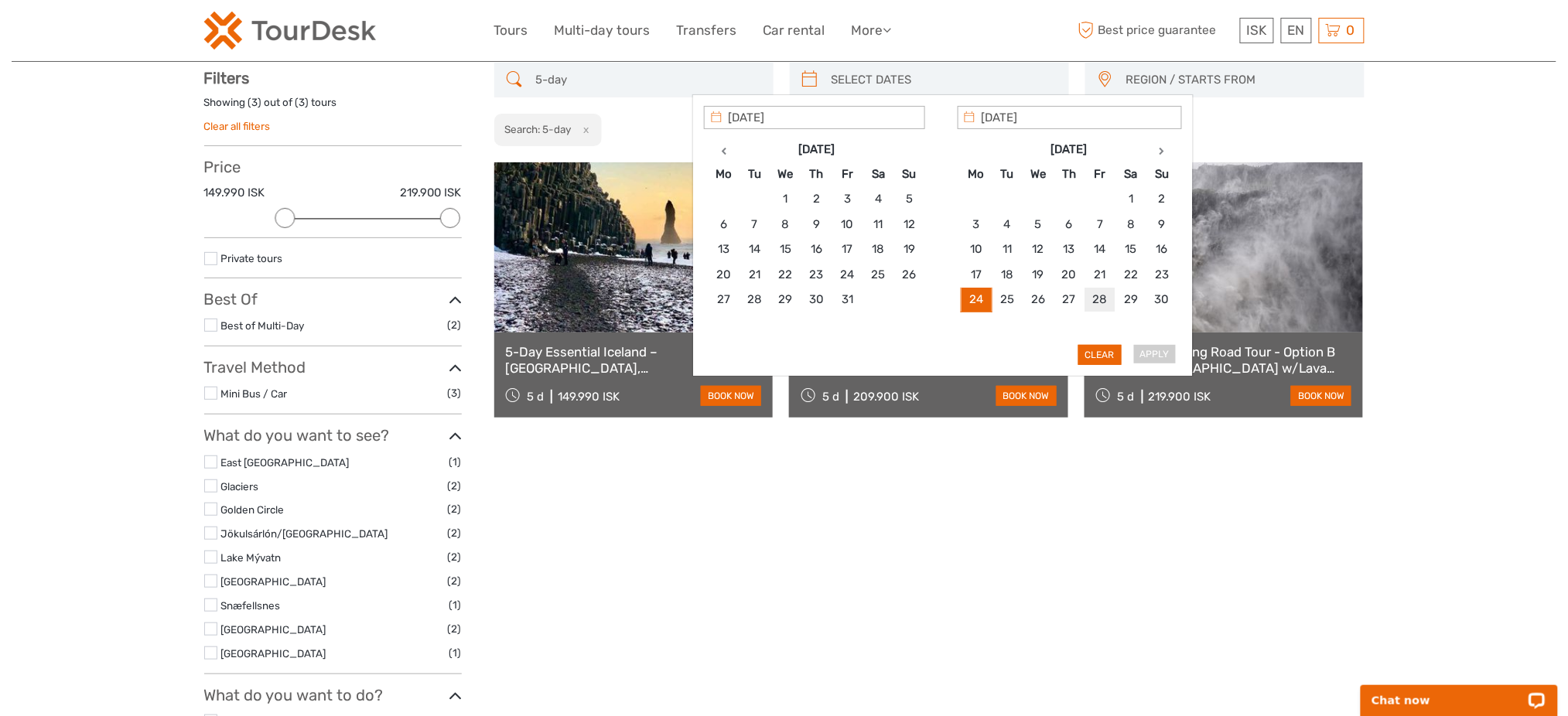
type input "28/11/2025"
type input "24/11/2025"
click at [1159, 351] on button "Apply" at bounding box center [1155, 355] width 44 height 20
type input "24/11/2025 - 28/11/2025"
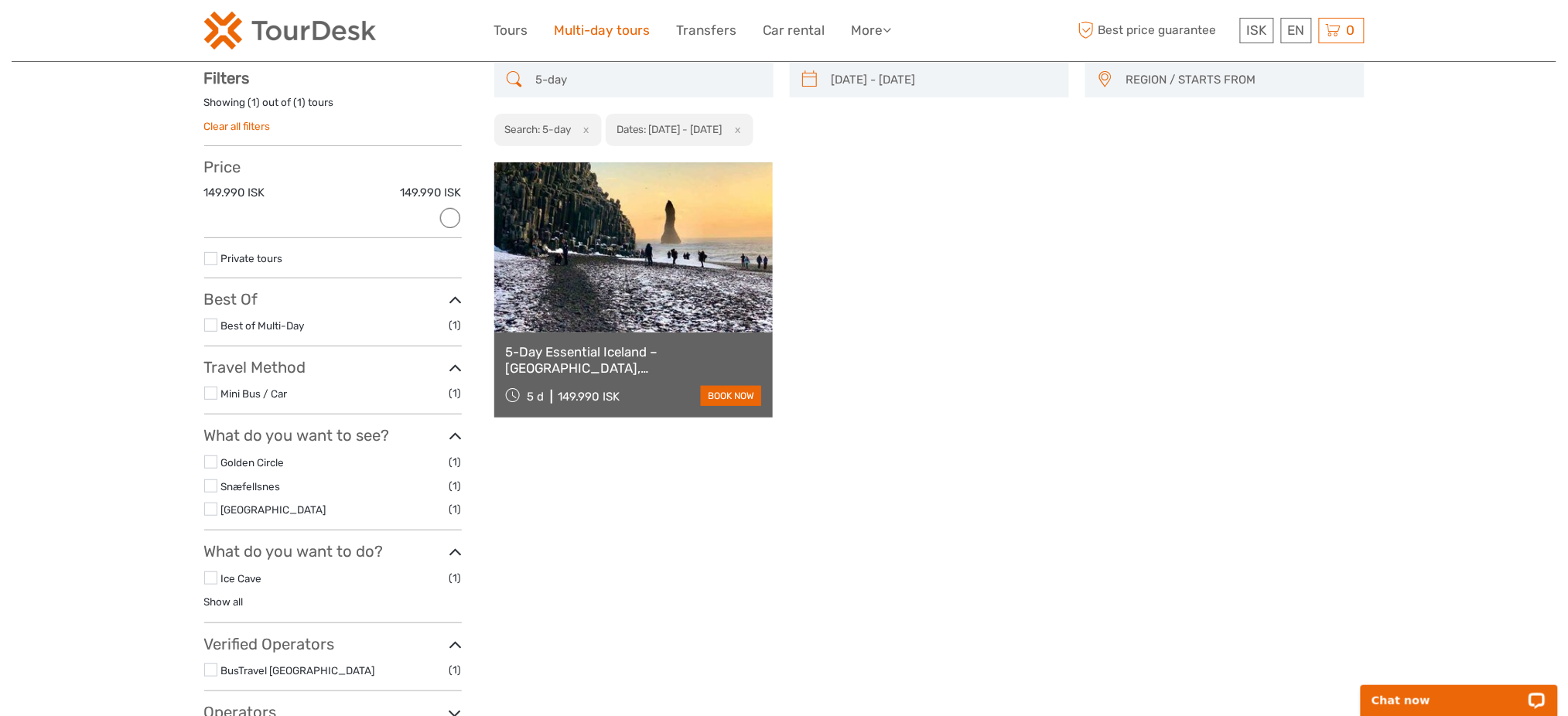
click at [634, 41] on link "Multi-day tours" at bounding box center [602, 31] width 96 height 23
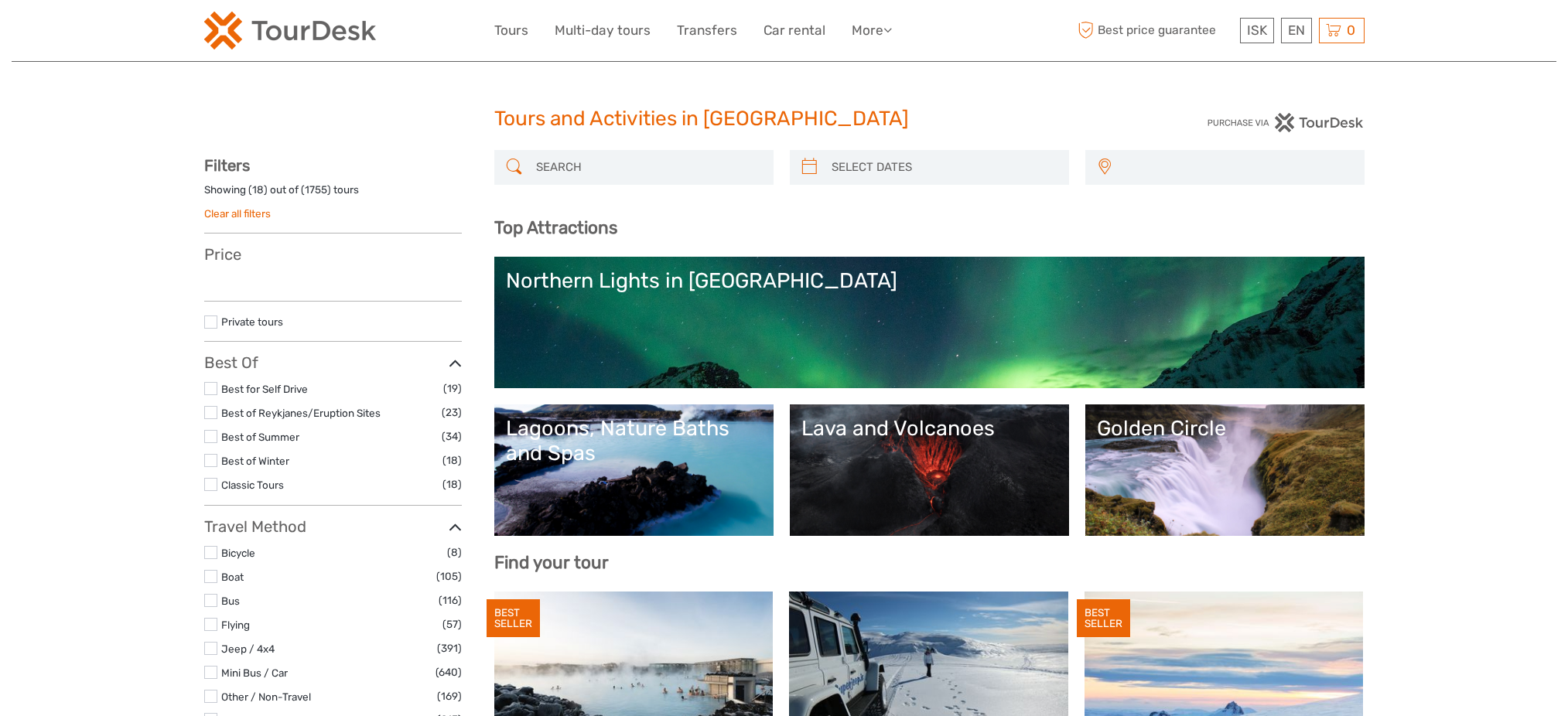
select select
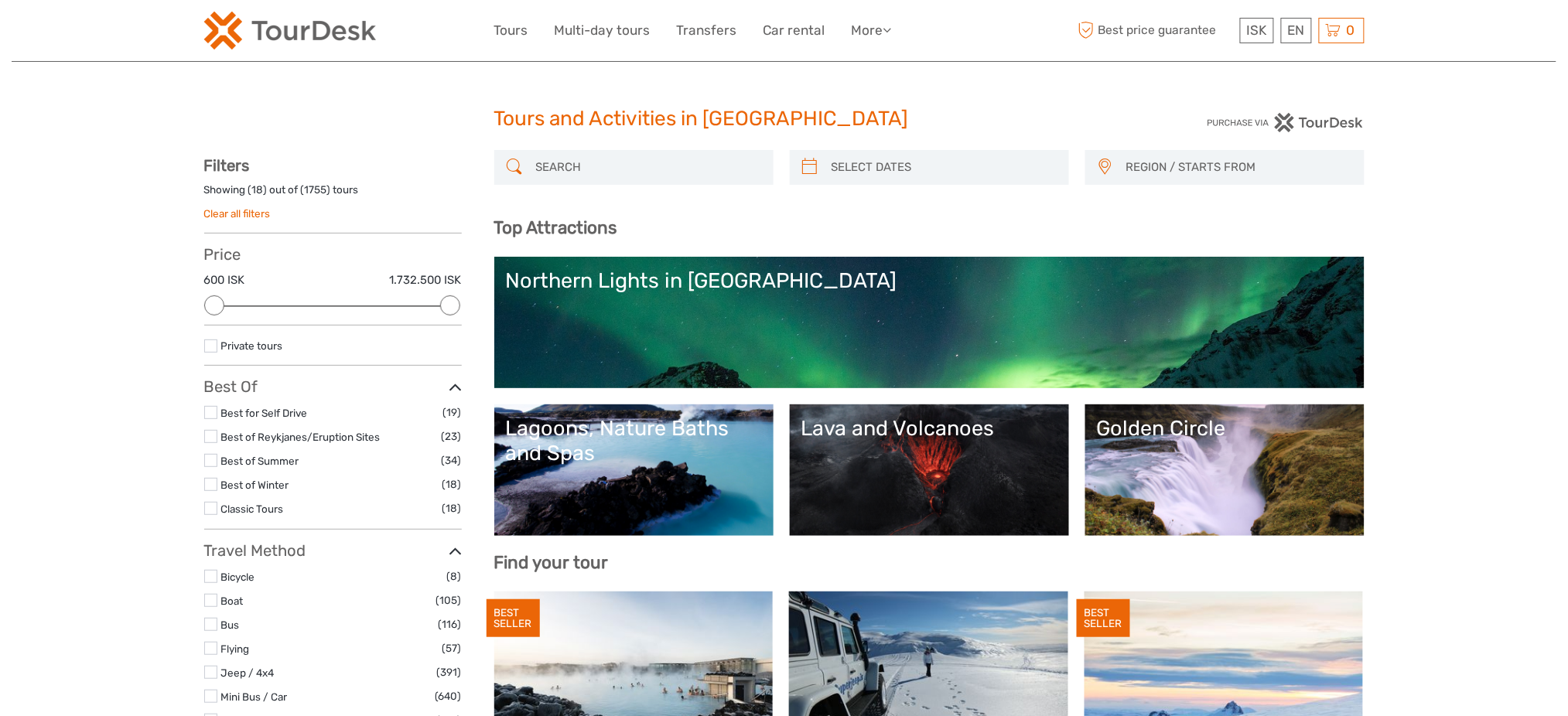
click at [547, 152] on div at bounding box center [633, 167] width 279 height 35
drag, startPoint x: 556, startPoint y: 182, endPoint x: 496, endPoint y: 215, distance: 68.5
click at [555, 182] on div at bounding box center [633, 167] width 279 height 35
click at [593, 158] on input "search" at bounding box center [648, 166] width 236 height 27
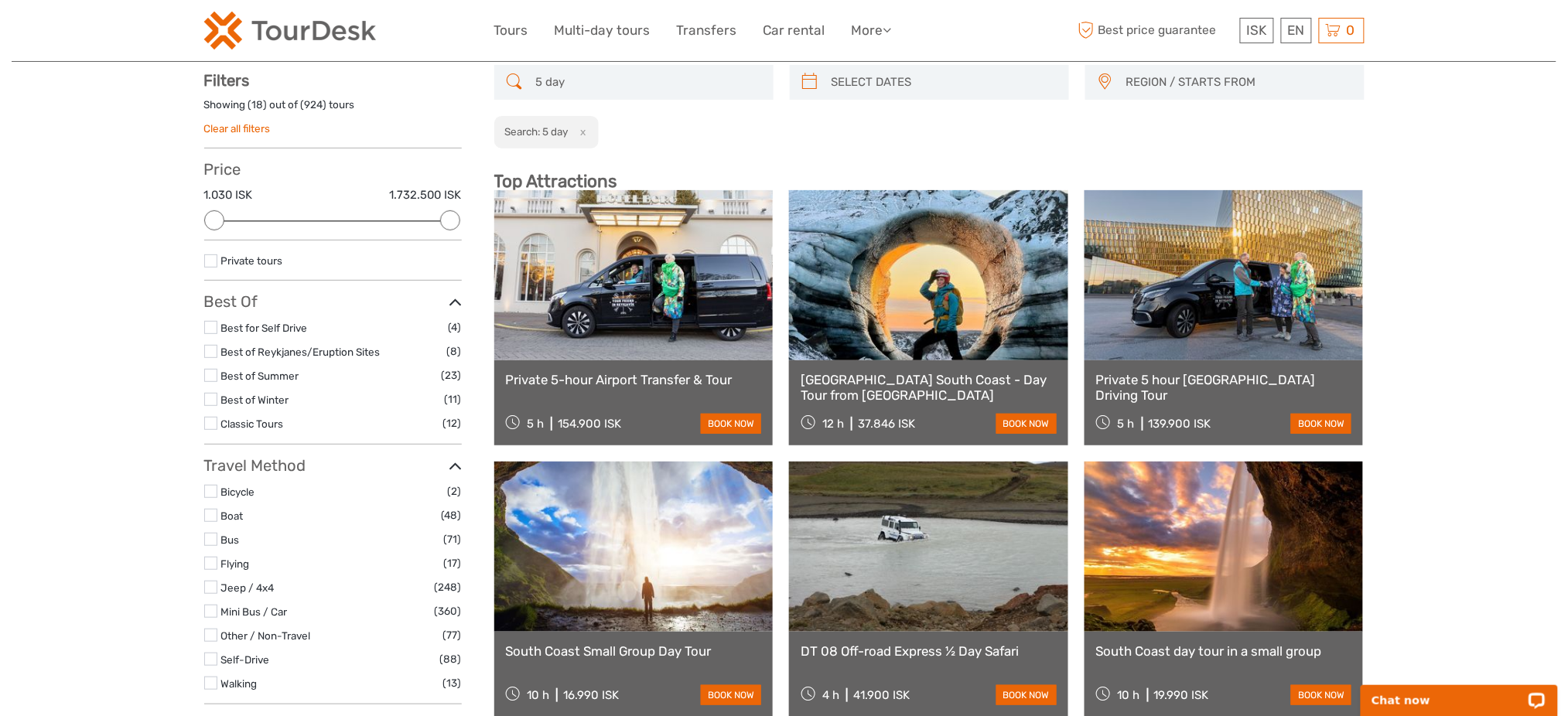
scroll to position [87, 0]
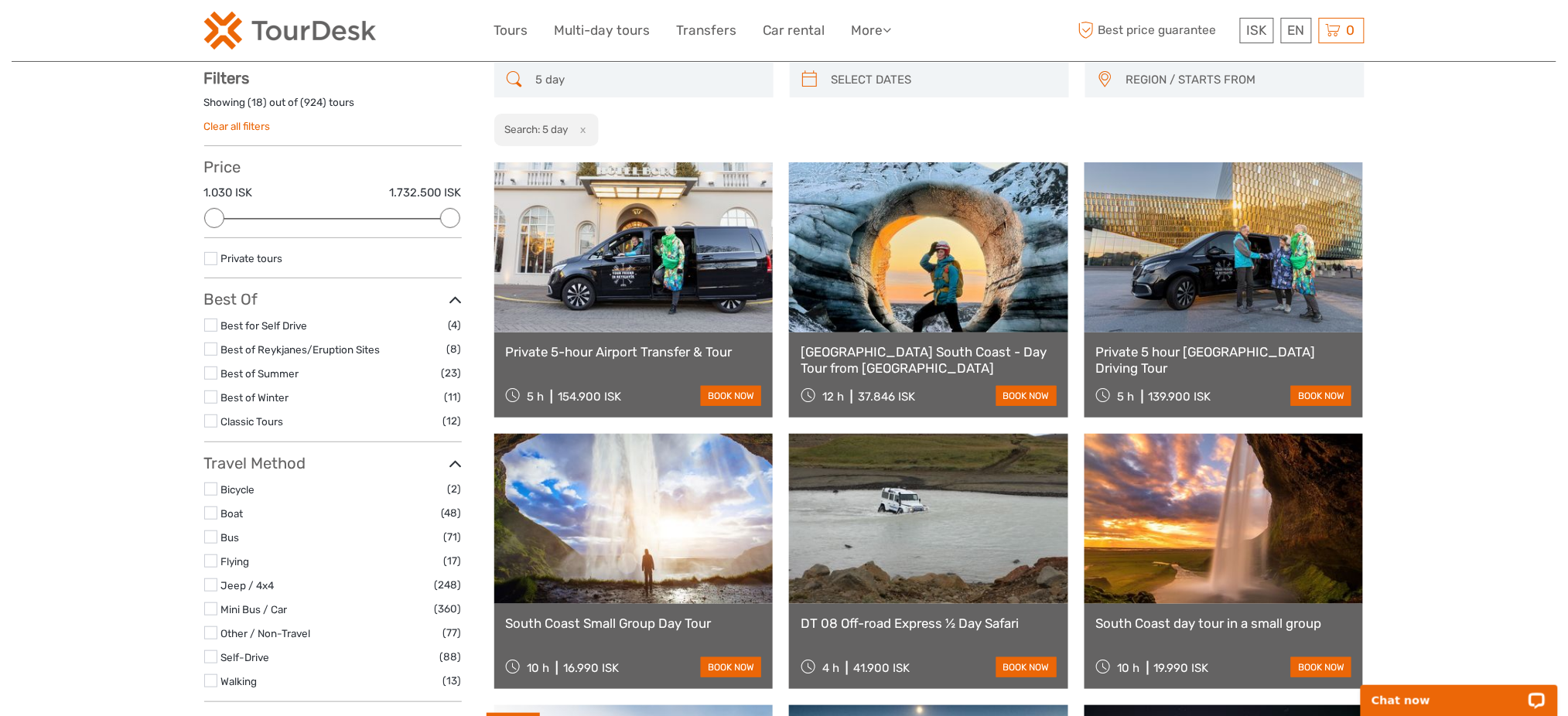
type input "5 day"
click at [622, 21] on link "Multi-day tours" at bounding box center [602, 31] width 96 height 23
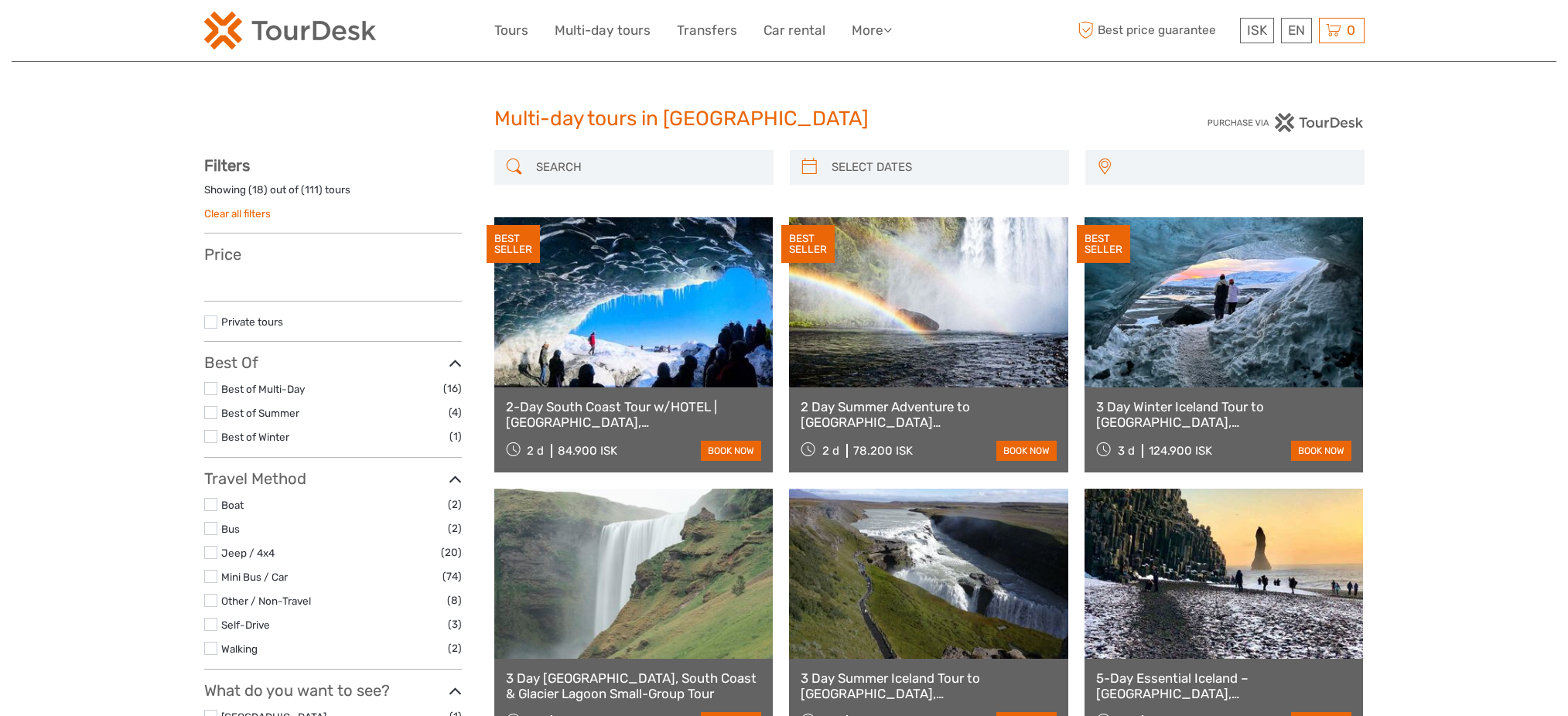
select select
click at [587, 167] on input "search" at bounding box center [648, 166] width 236 height 27
select select
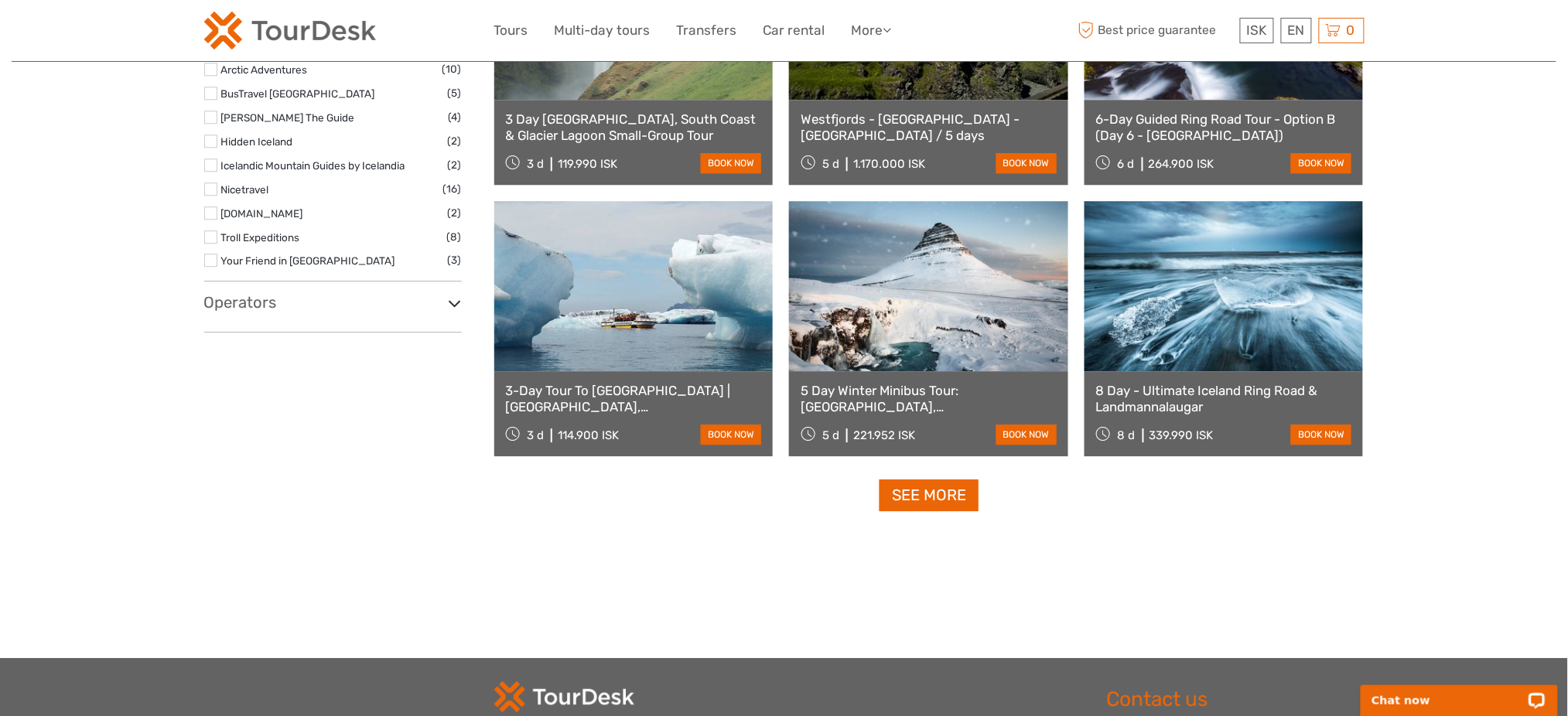
scroll to position [1667, 0]
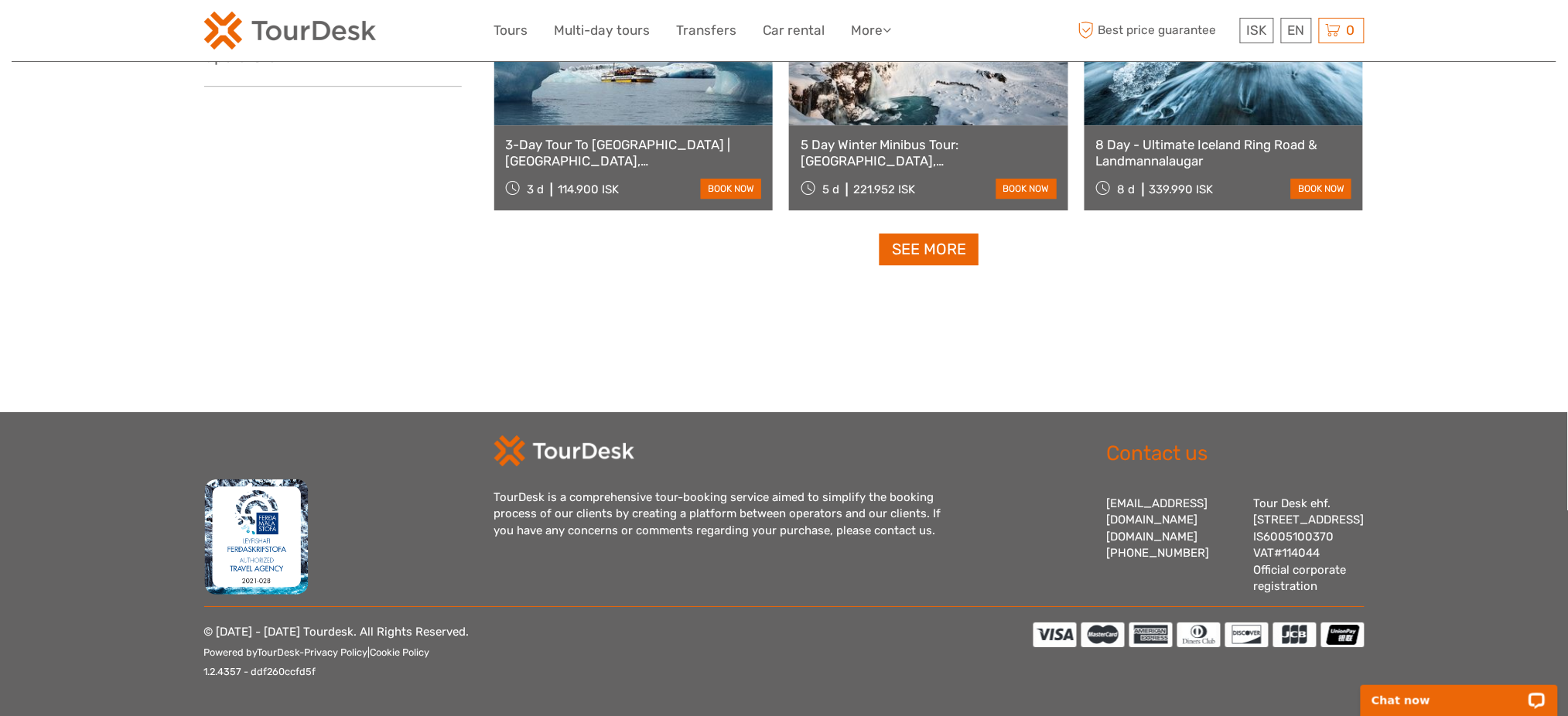
type input "5 day"
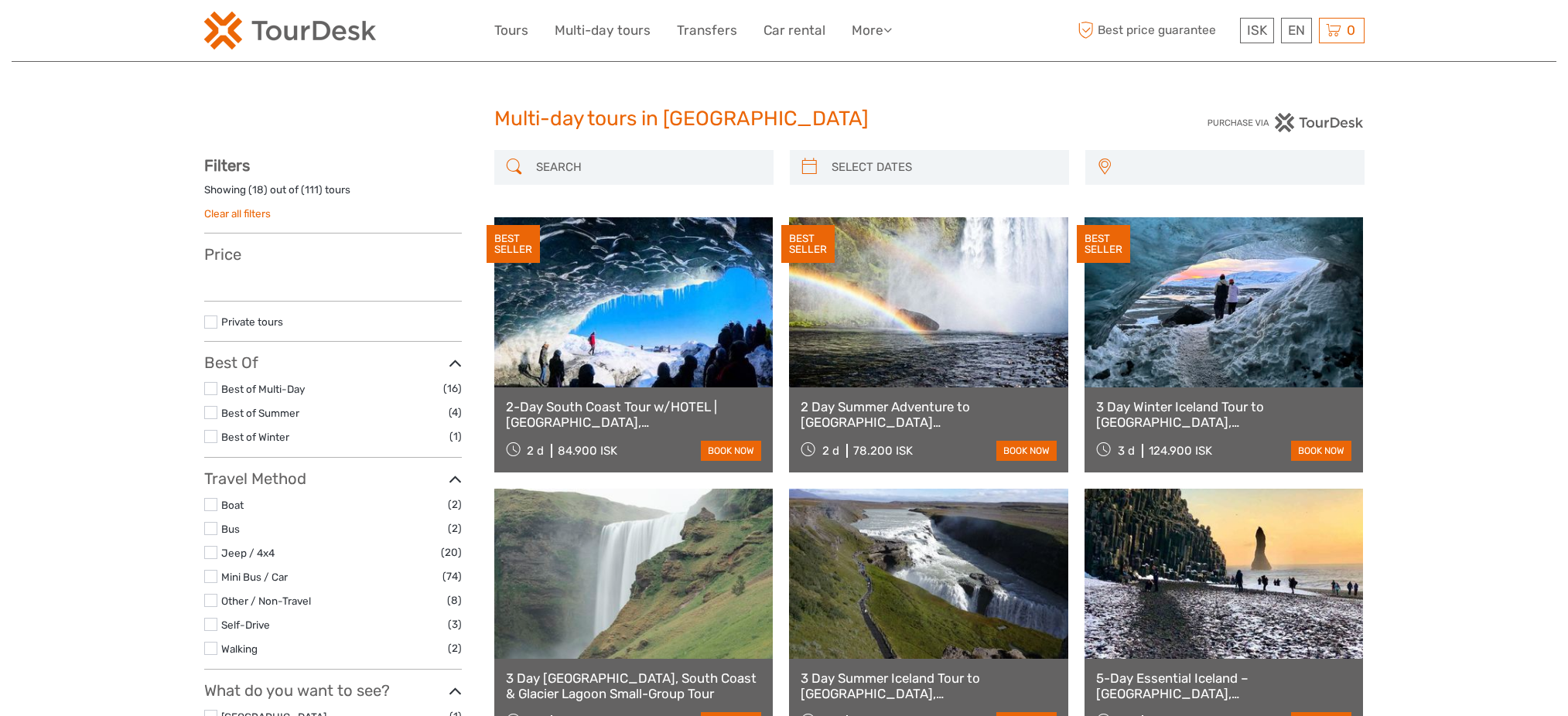
select select
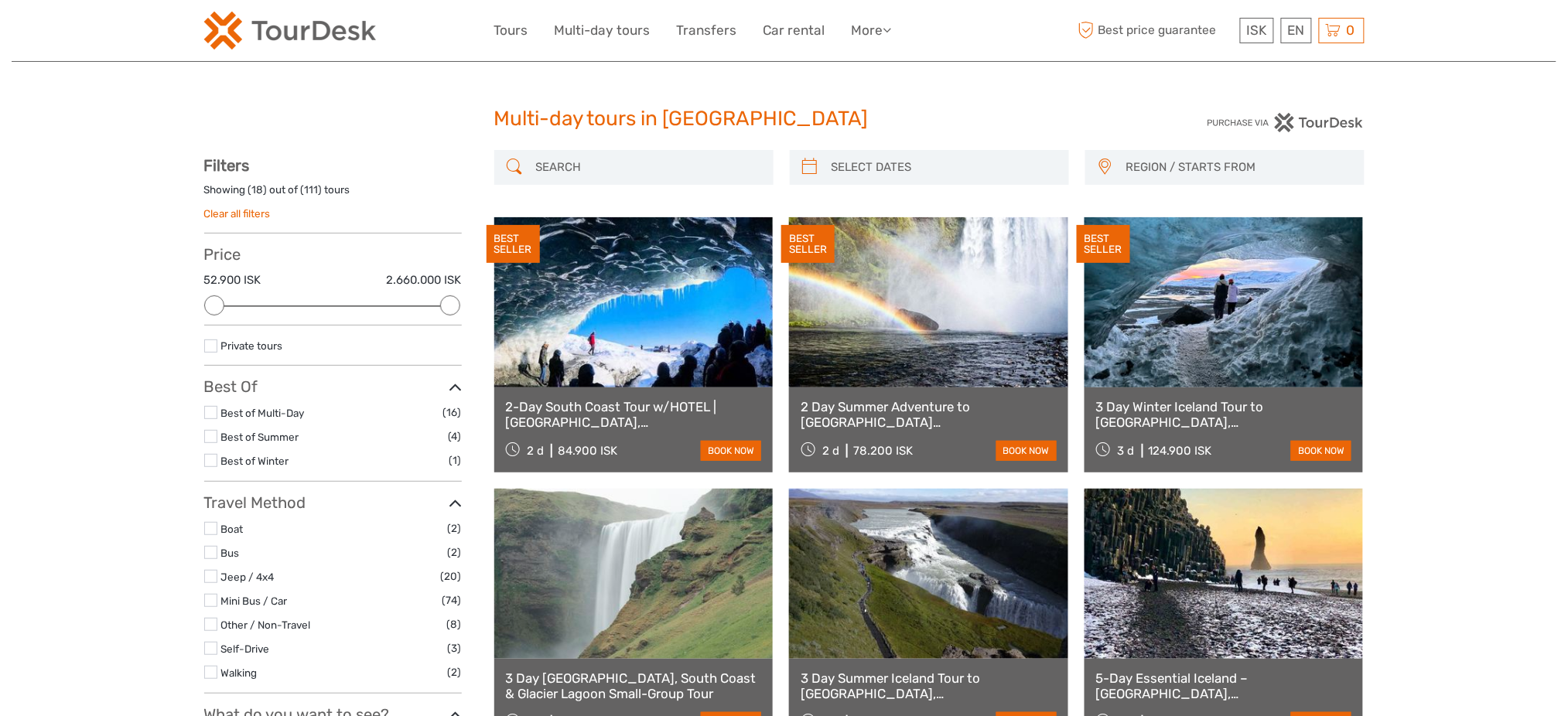
type input "[DATE]"
type input "05/09/2025"
click at [852, 160] on input "search" at bounding box center [944, 166] width 236 height 27
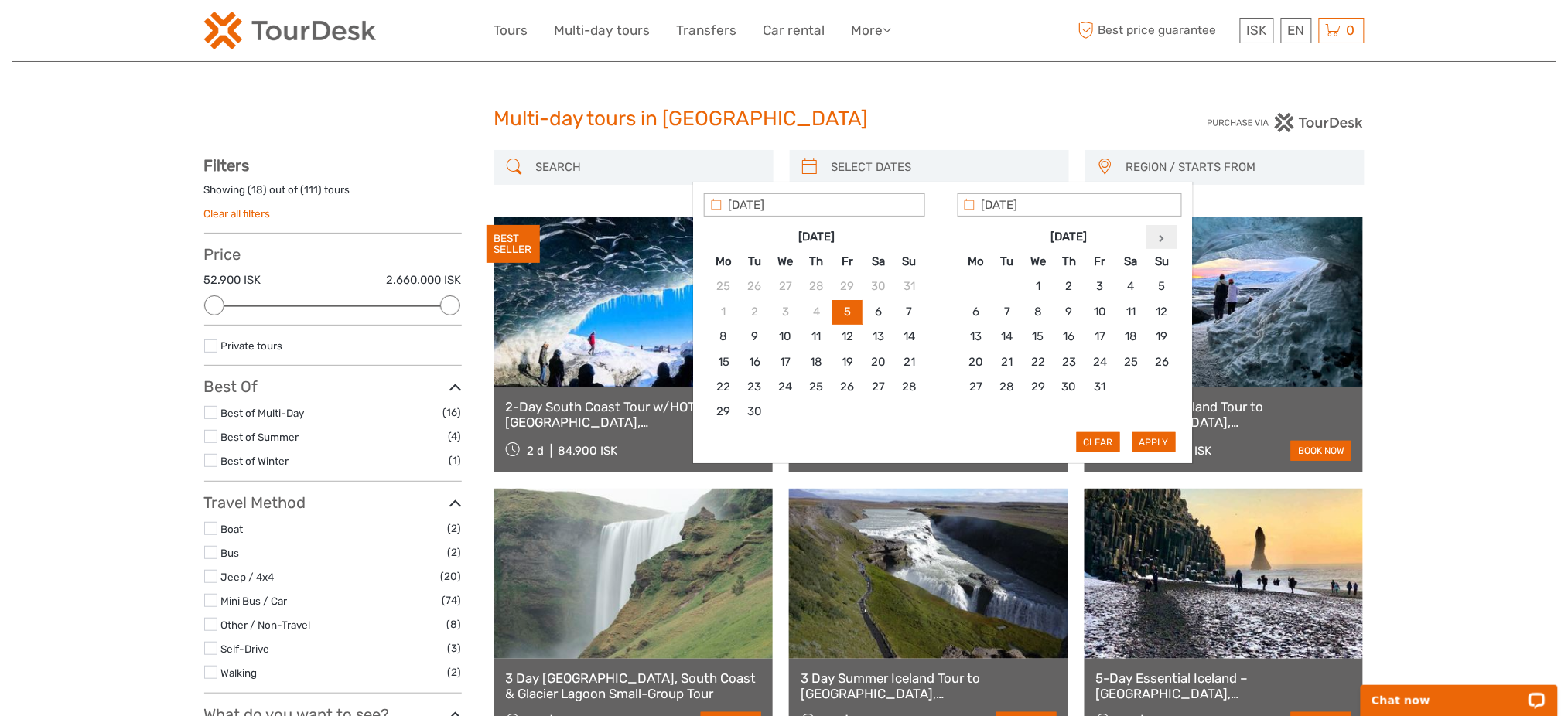
click at [1166, 242] on th at bounding box center [1162, 236] width 31 height 25
type input "25/11/2025"
type input "24/11/2025"
type input "28/11/2025"
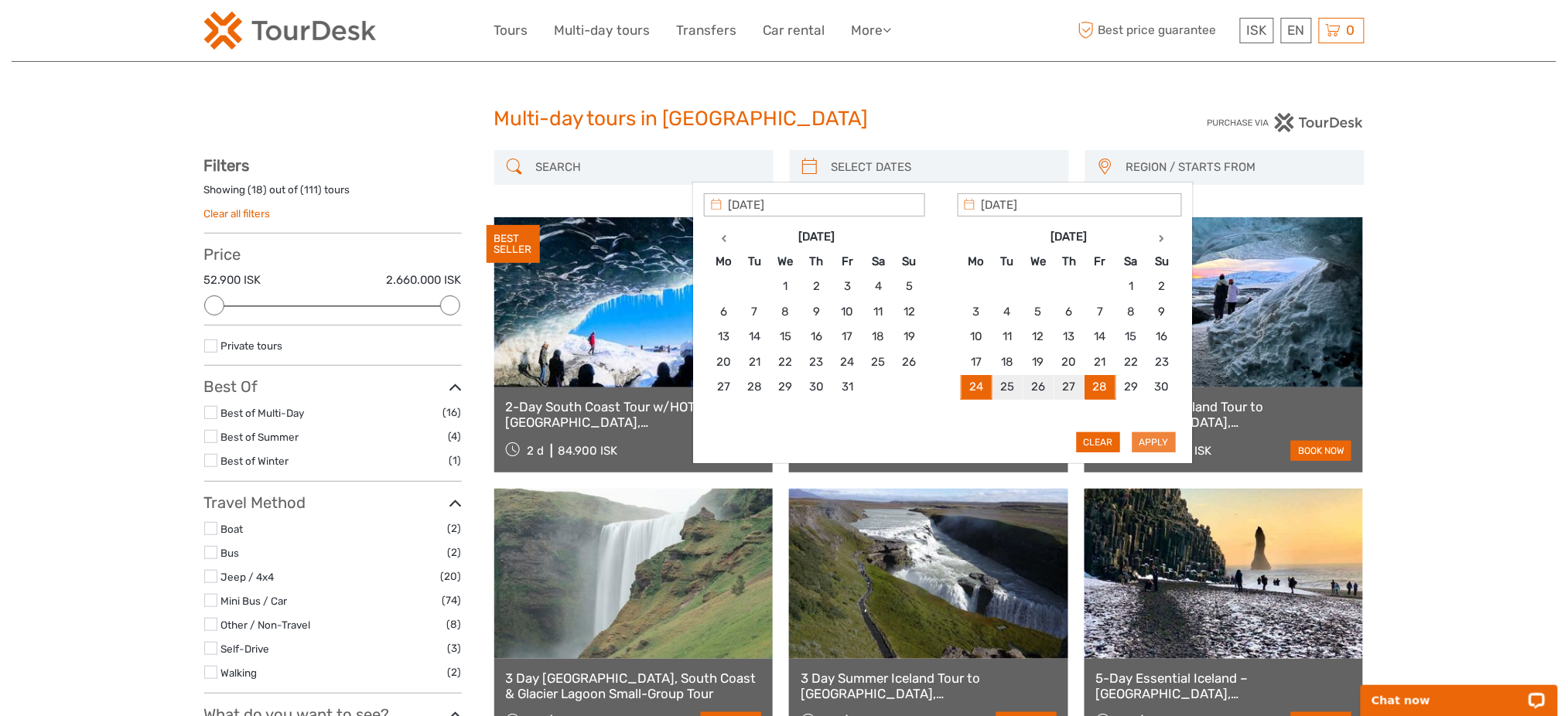
type input "24/11/2025"
click at [1150, 439] on button "Apply" at bounding box center [1155, 442] width 44 height 20
type input "24/11/2025 - 28/11/2025"
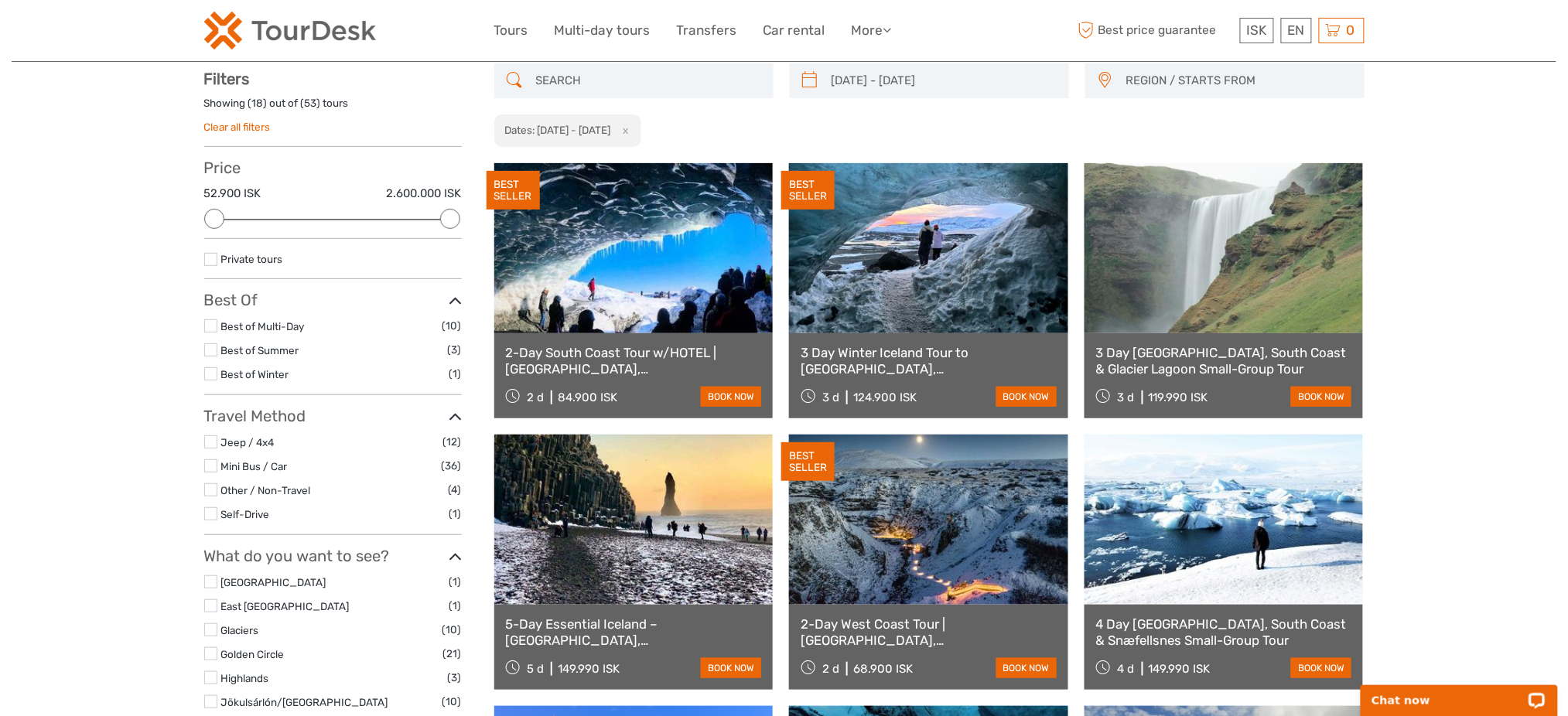
scroll to position [87, 0]
click at [666, 38] on ul "Tours Multi-day tours Transfers Car rental More Food & drink Travel Articles Fo…" at bounding box center [704, 31] width 421 height 23
click at [663, 36] on ul "Tours Multi-day tours Transfers Car rental More Food & drink Travel Articles Fo…" at bounding box center [704, 31] width 421 height 23
click at [641, 26] on link "Multi-day tours" at bounding box center [602, 31] width 96 height 23
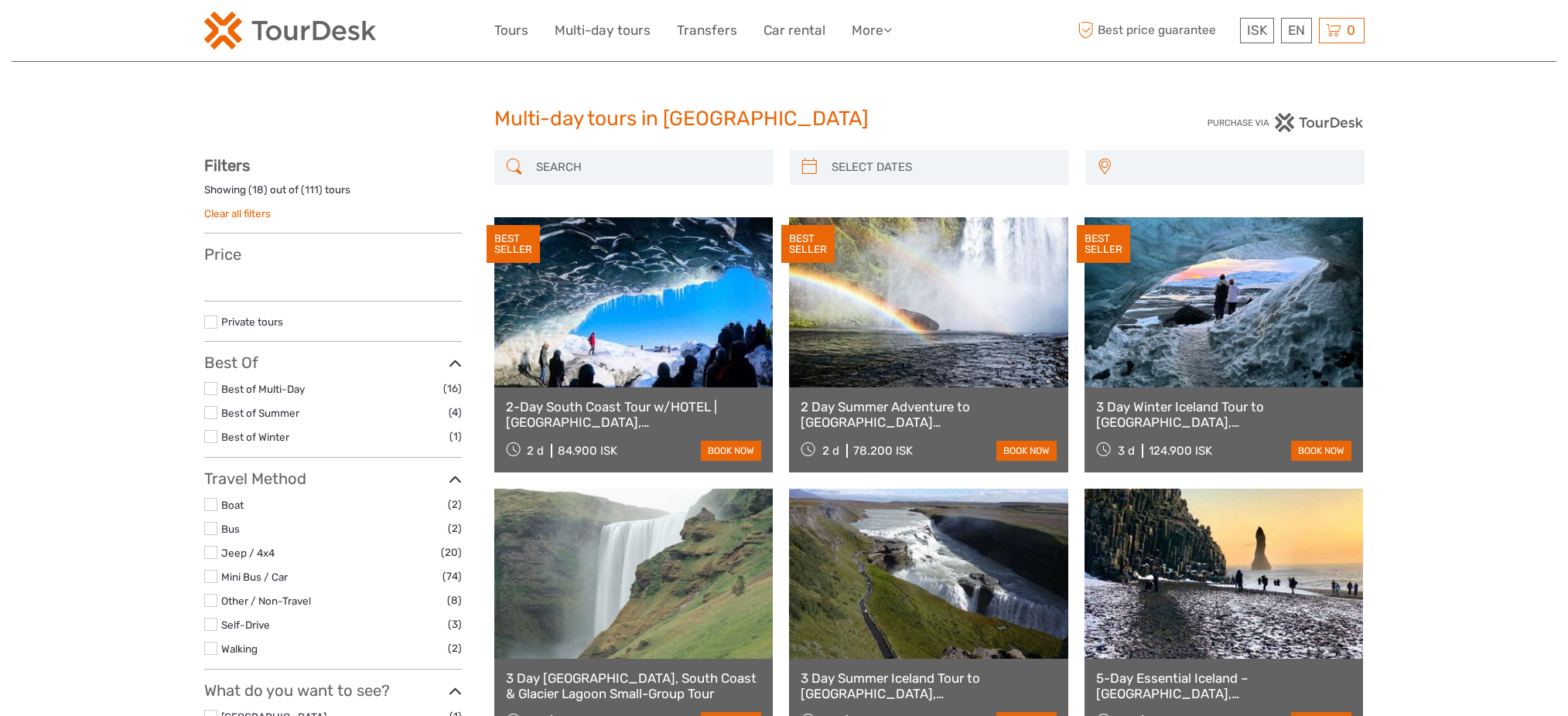
select select
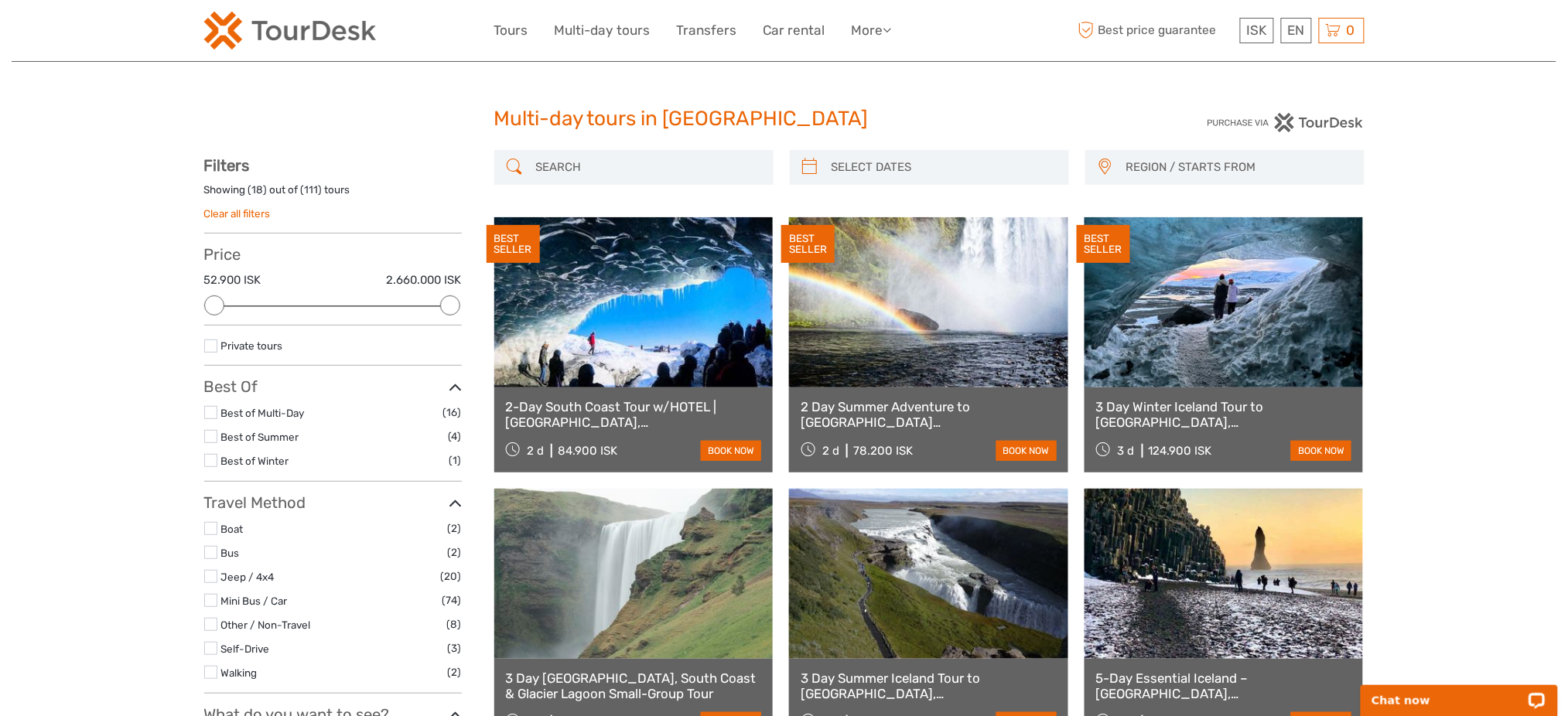
click at [944, 134] on div "Multi-day tours in [GEOGRAPHIC_DATA]" at bounding box center [784, 124] width 581 height 49
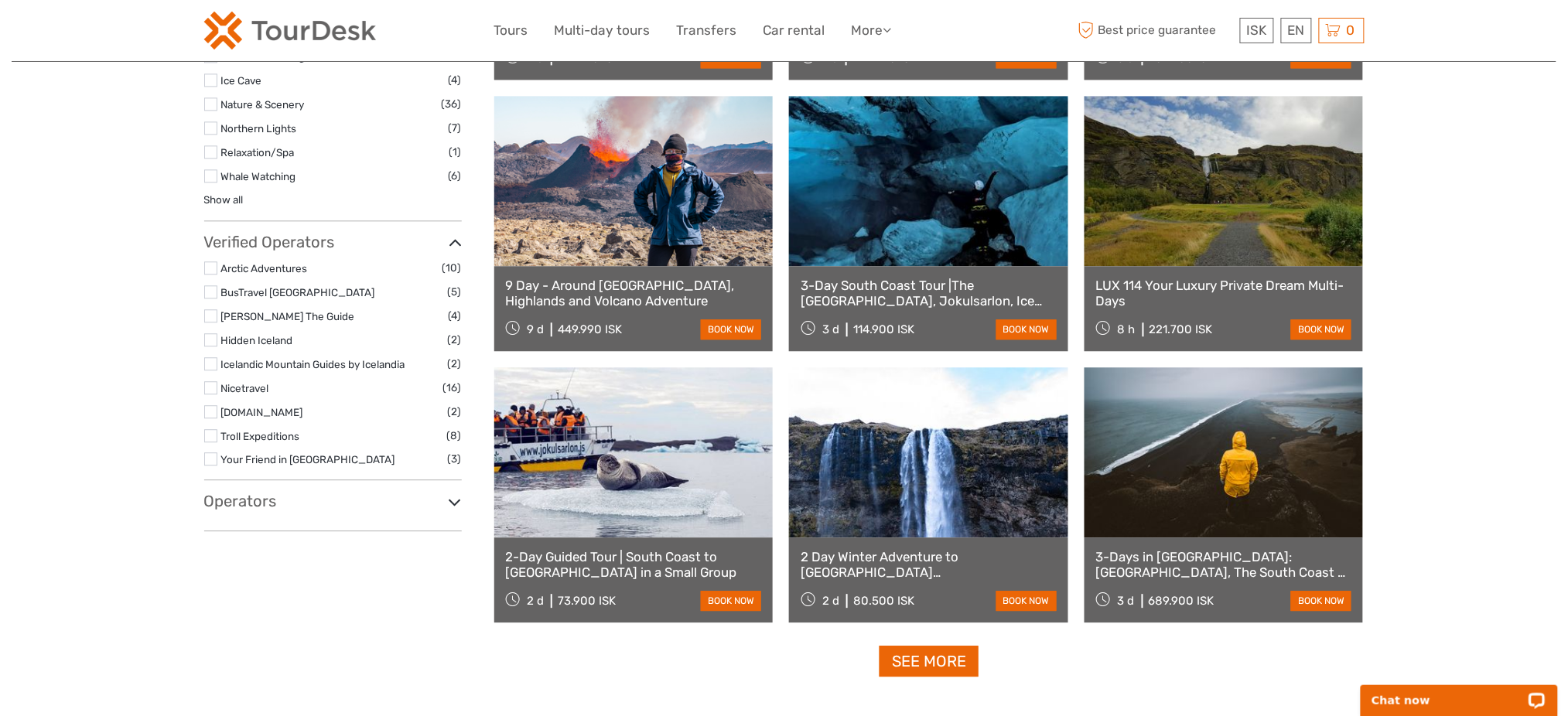
scroll to position [1340, 0]
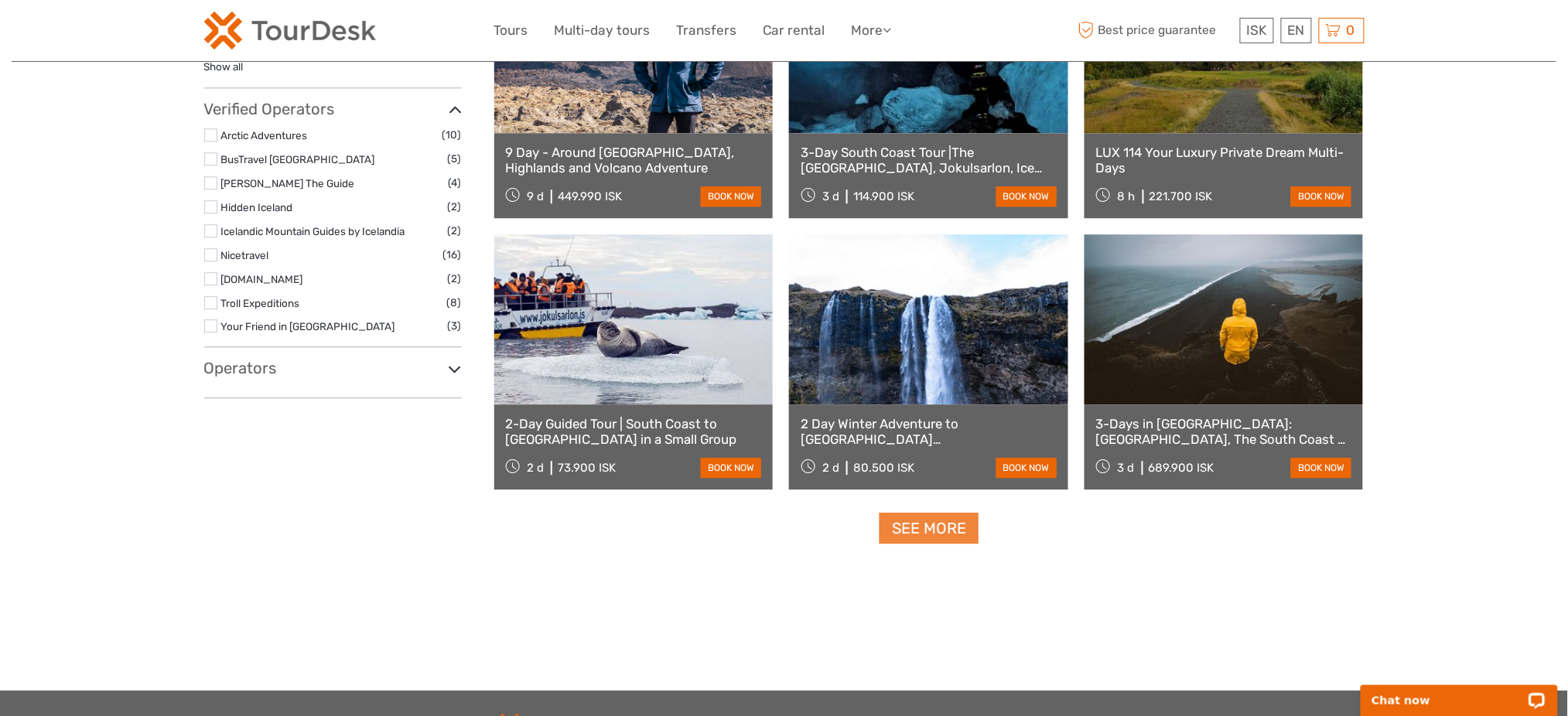
click at [915, 520] on link "See more" at bounding box center [929, 528] width 99 height 32
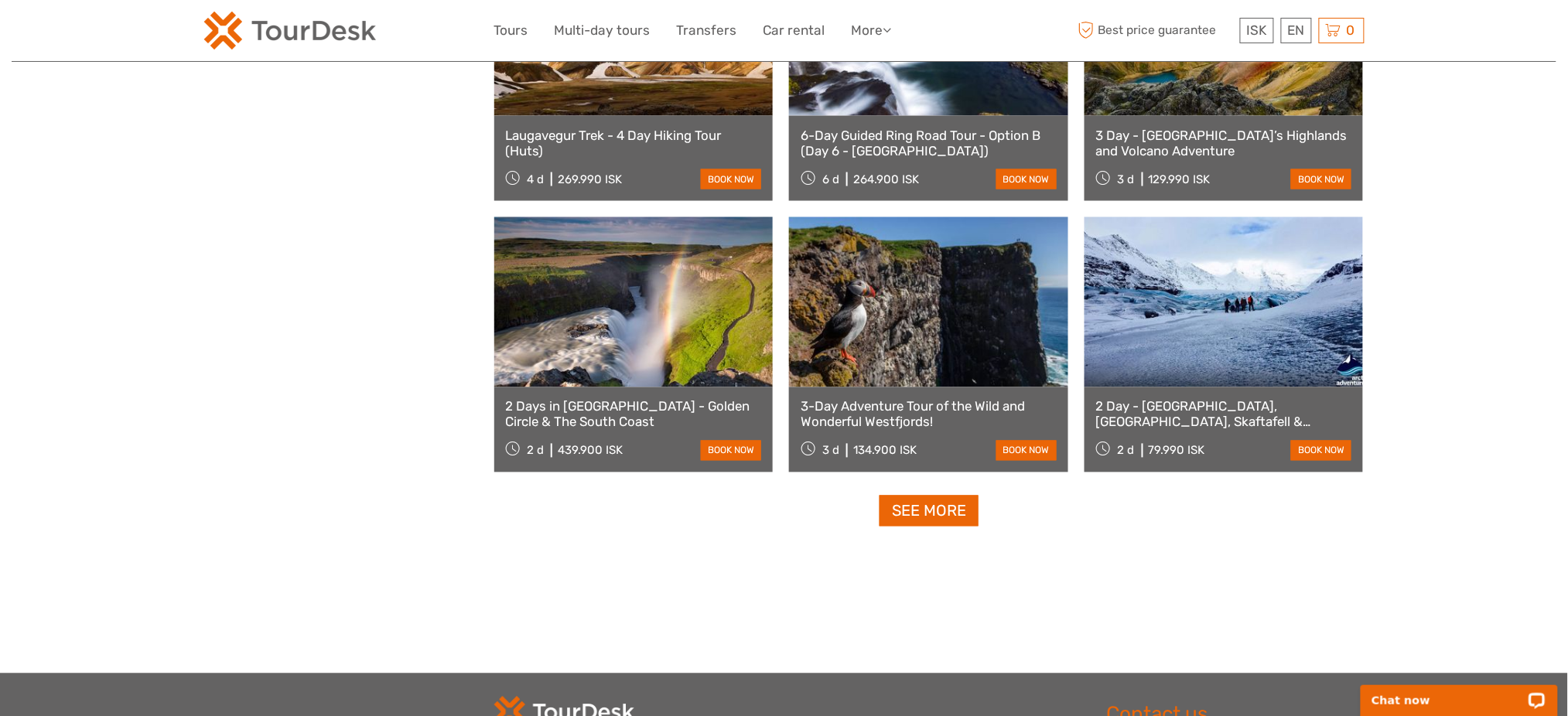
scroll to position [2989, 0]
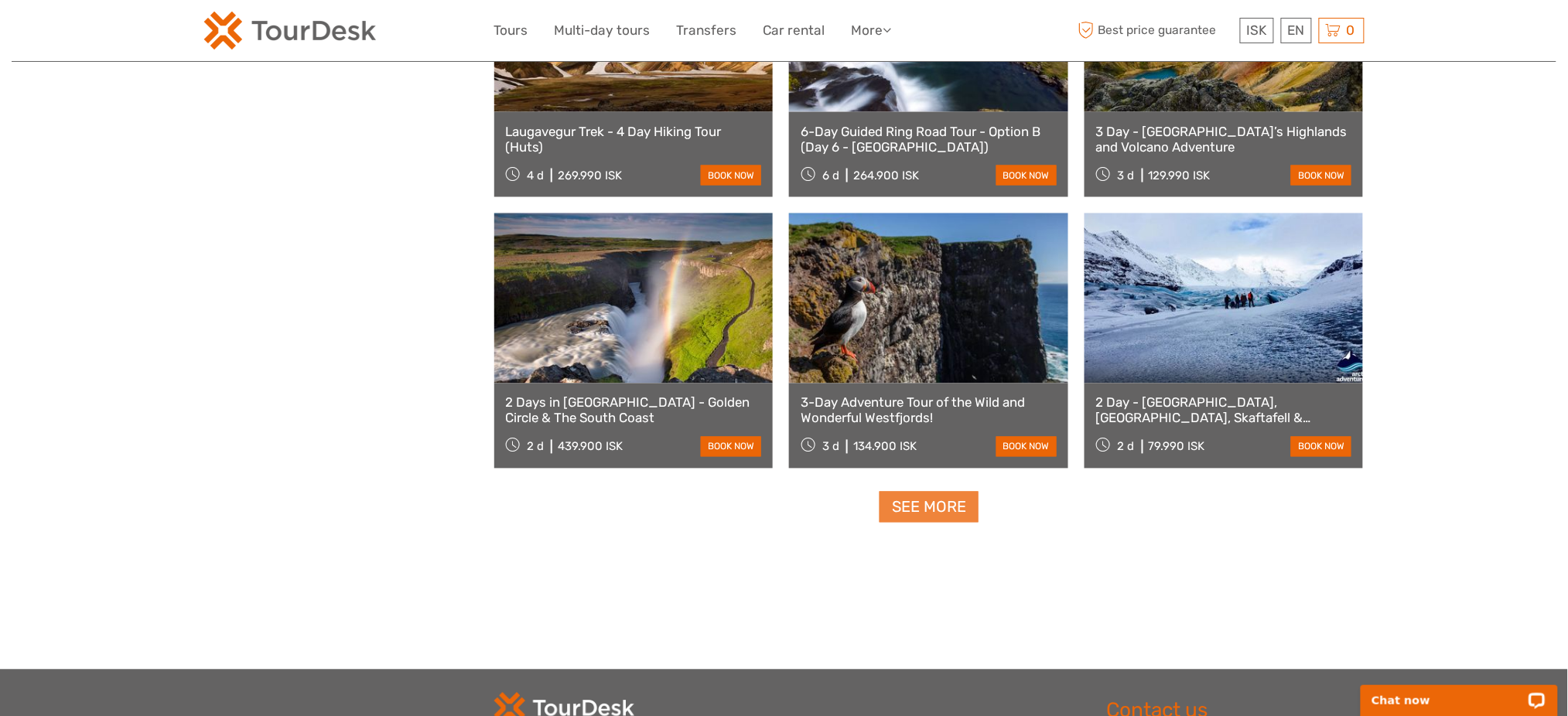
click at [926, 514] on link "See more" at bounding box center [929, 508] width 99 height 32
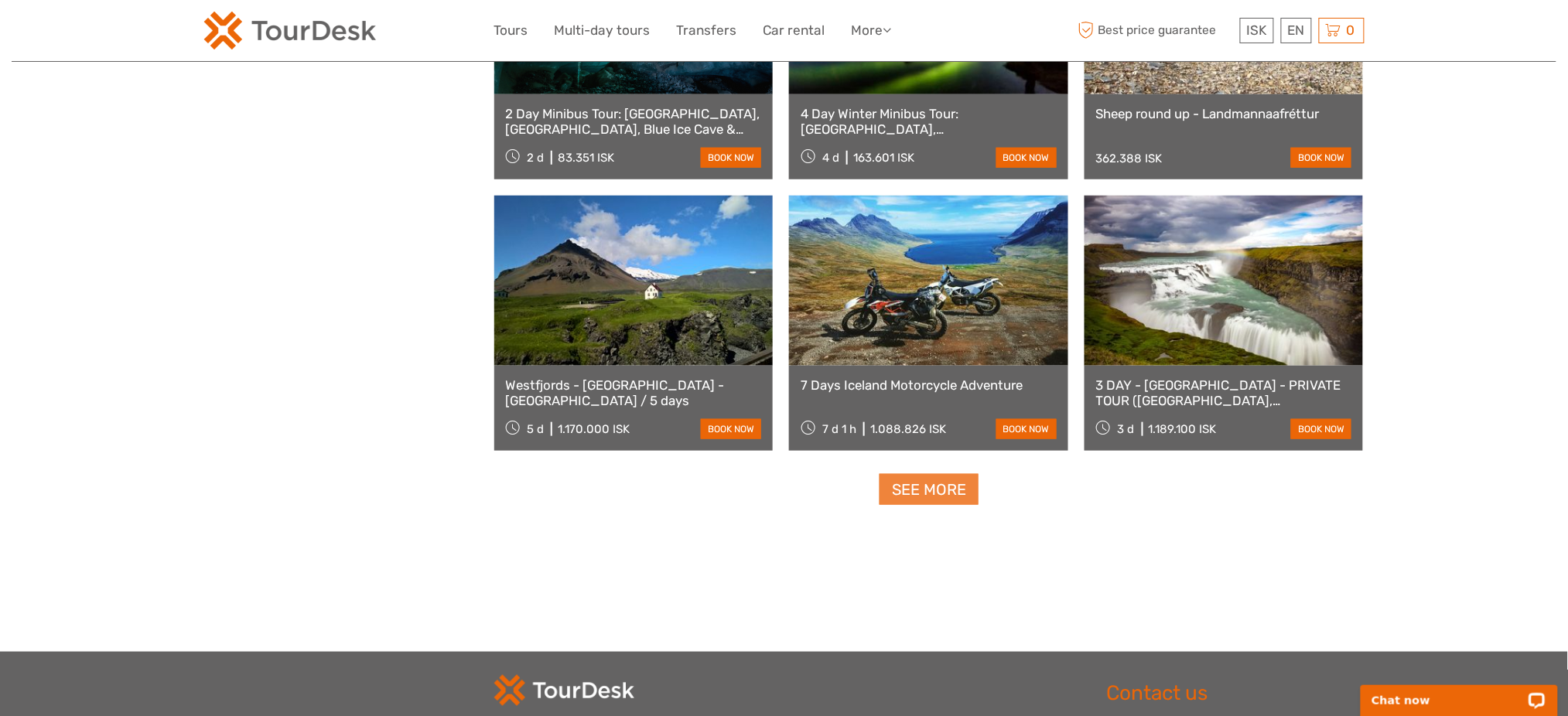
scroll to position [4639, 0]
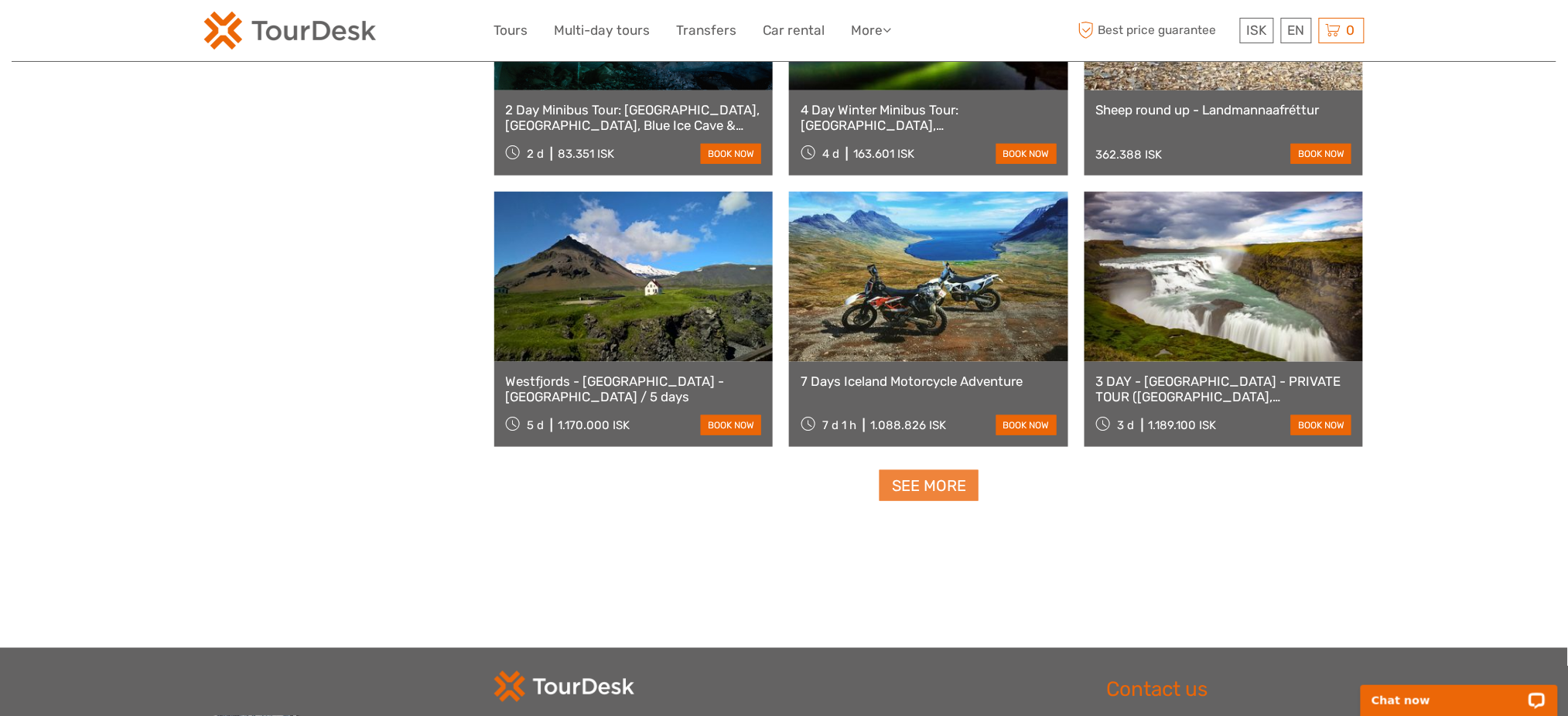
click at [930, 472] on link "See more" at bounding box center [929, 486] width 99 height 32
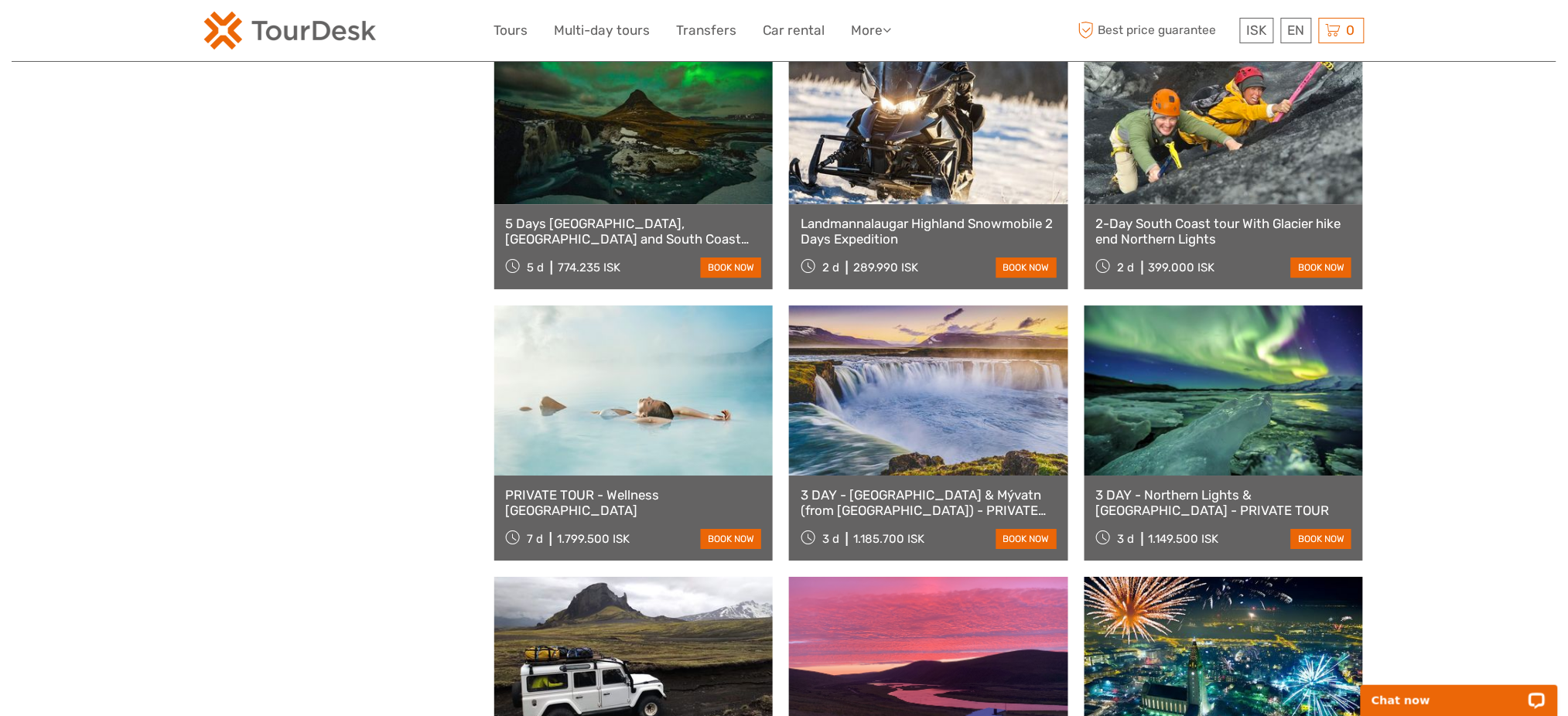
scroll to position [6185, 0]
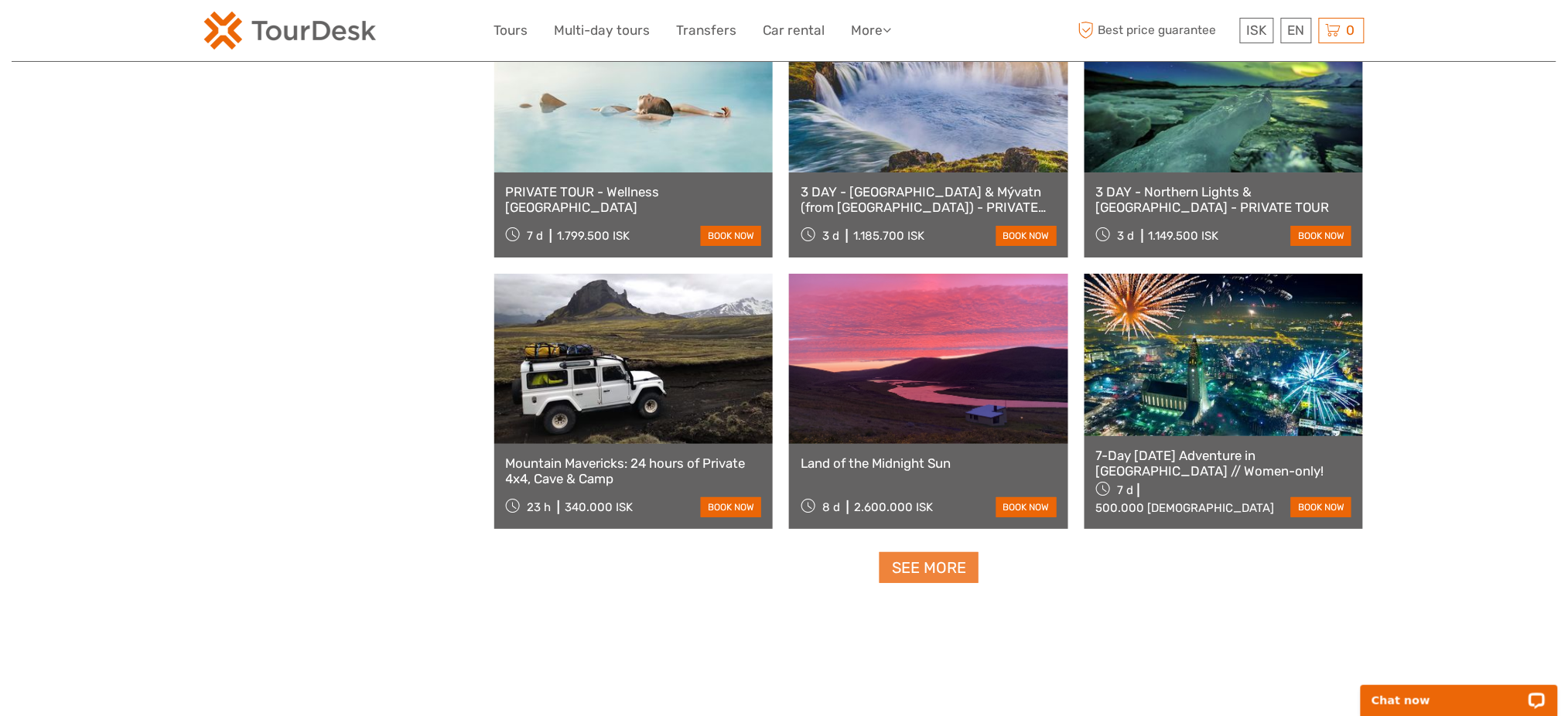
click at [951, 575] on link "See more" at bounding box center [929, 567] width 99 height 32
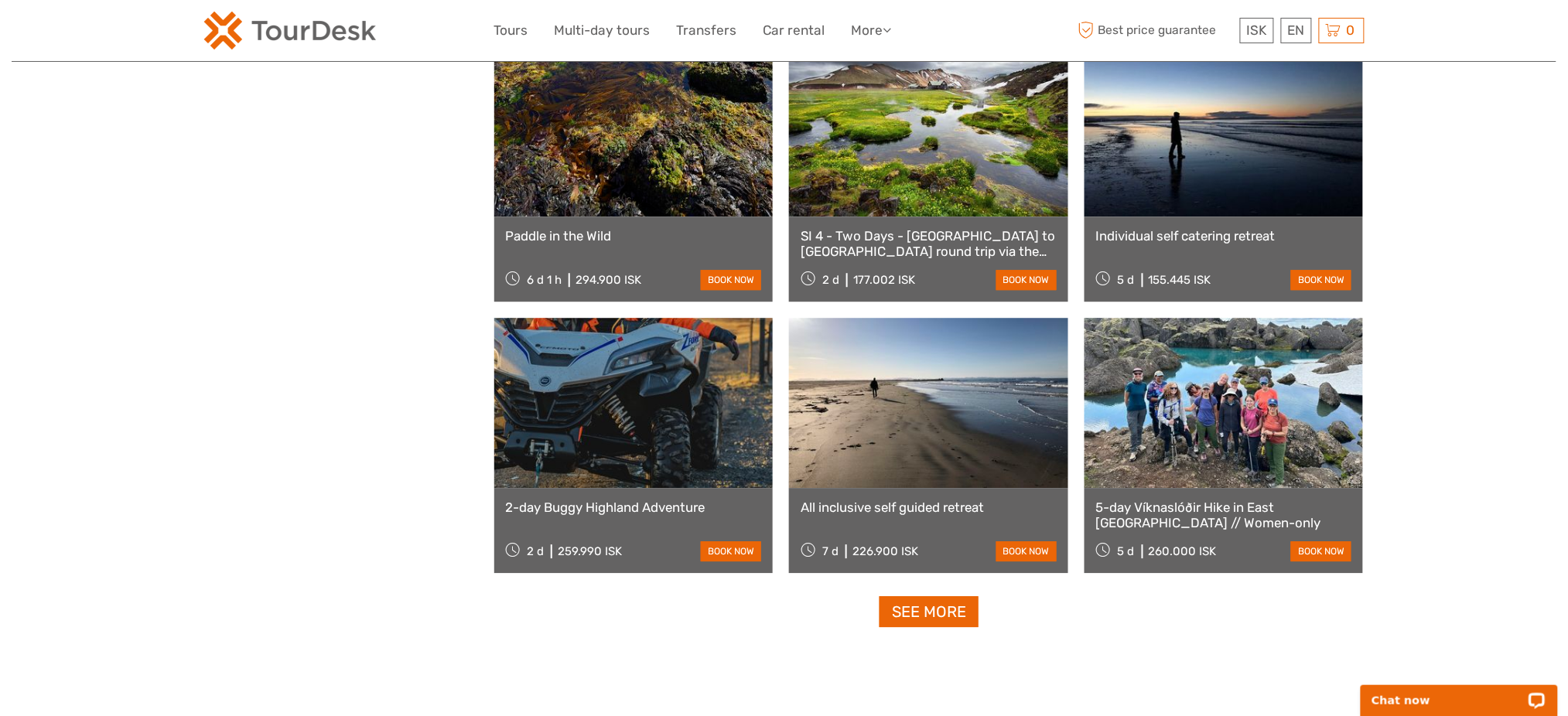
scroll to position [7835, 0]
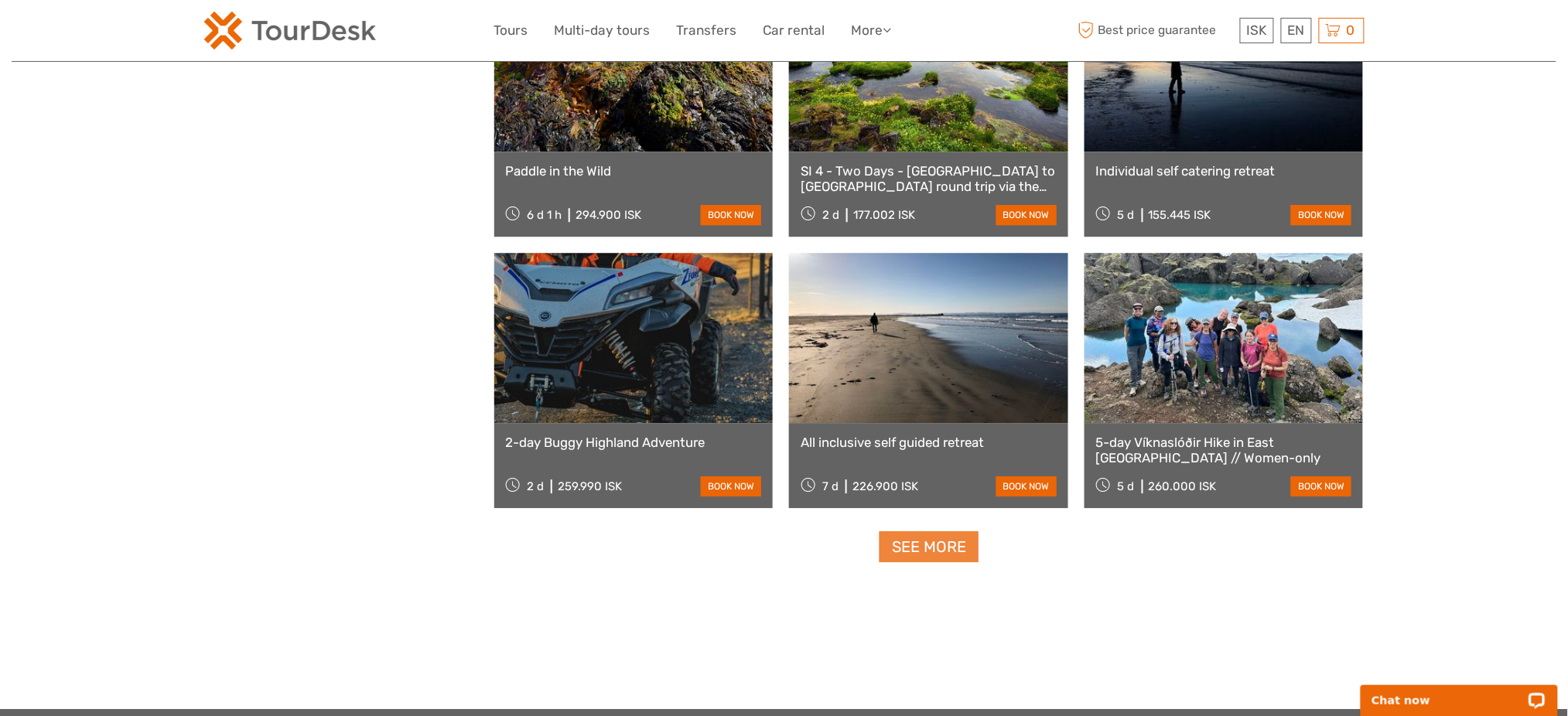
click at [951, 561] on link "See more" at bounding box center [929, 546] width 99 height 32
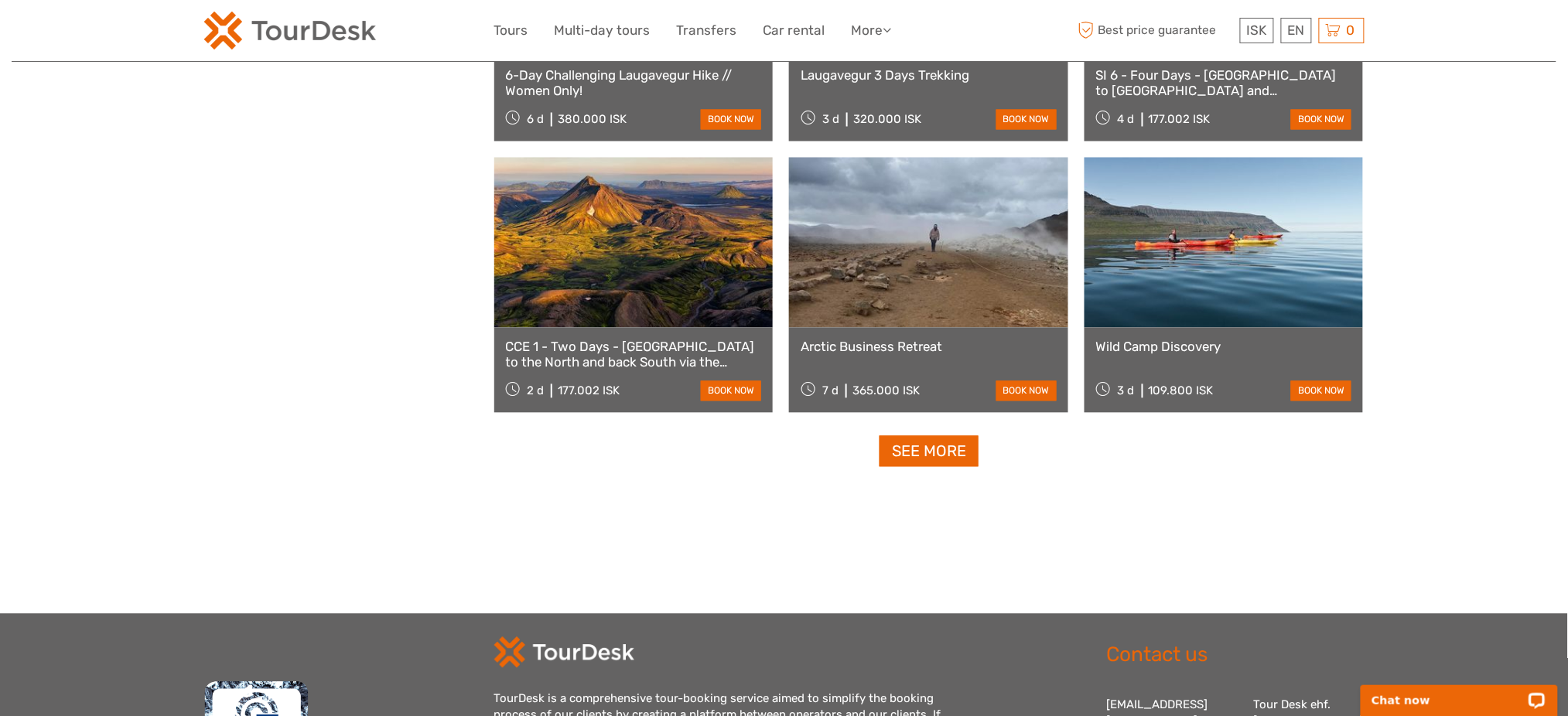
scroll to position [9588, 0]
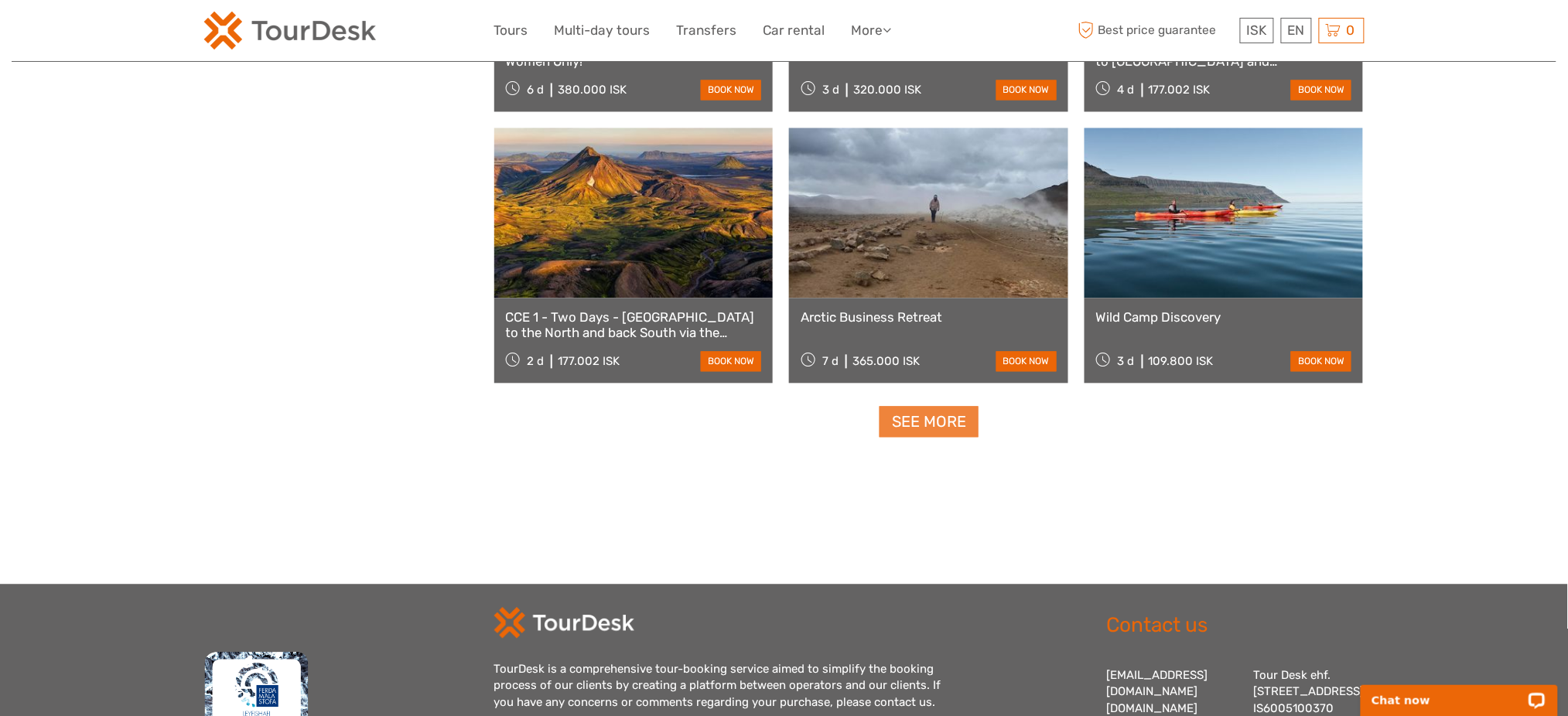
click at [943, 413] on link "See more" at bounding box center [929, 422] width 99 height 32
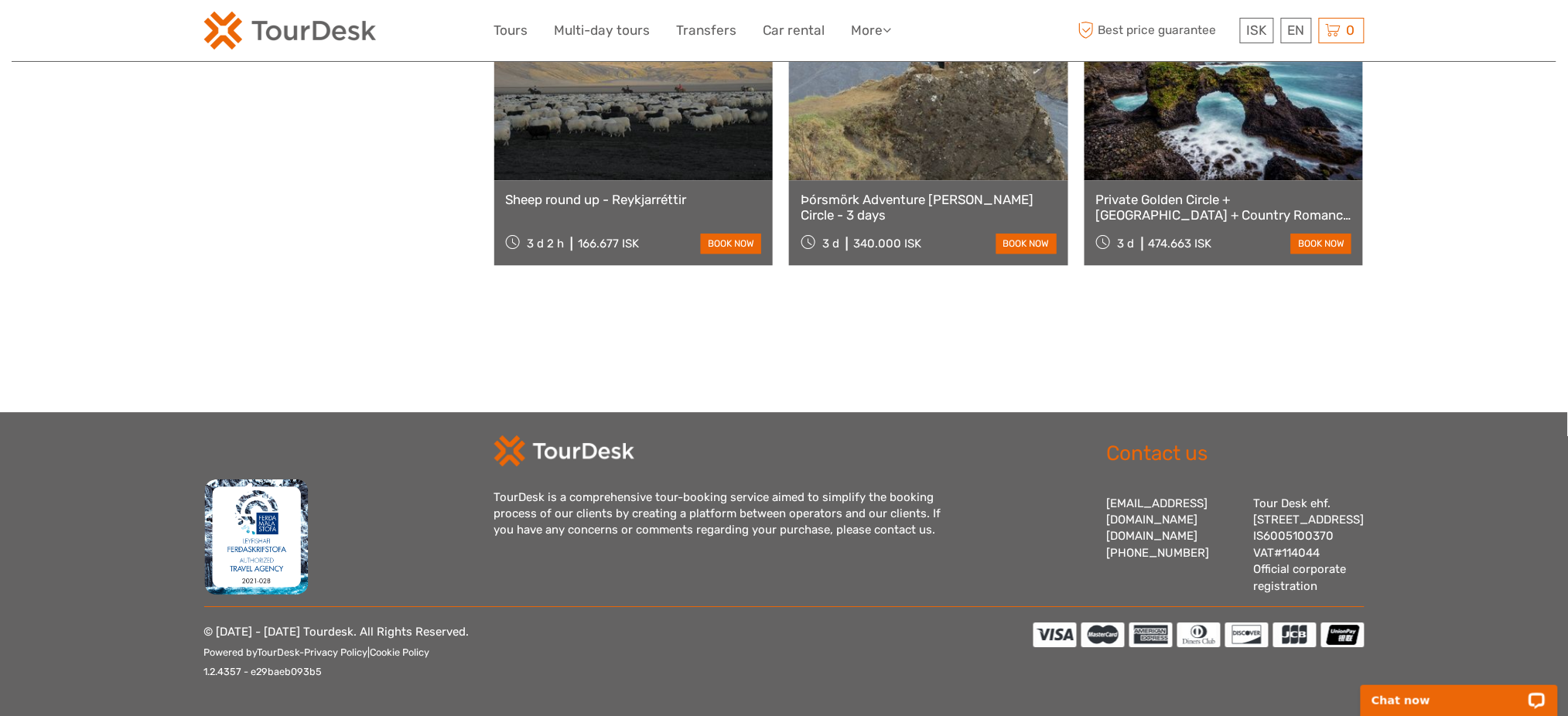
scroll to position [9992, 0]
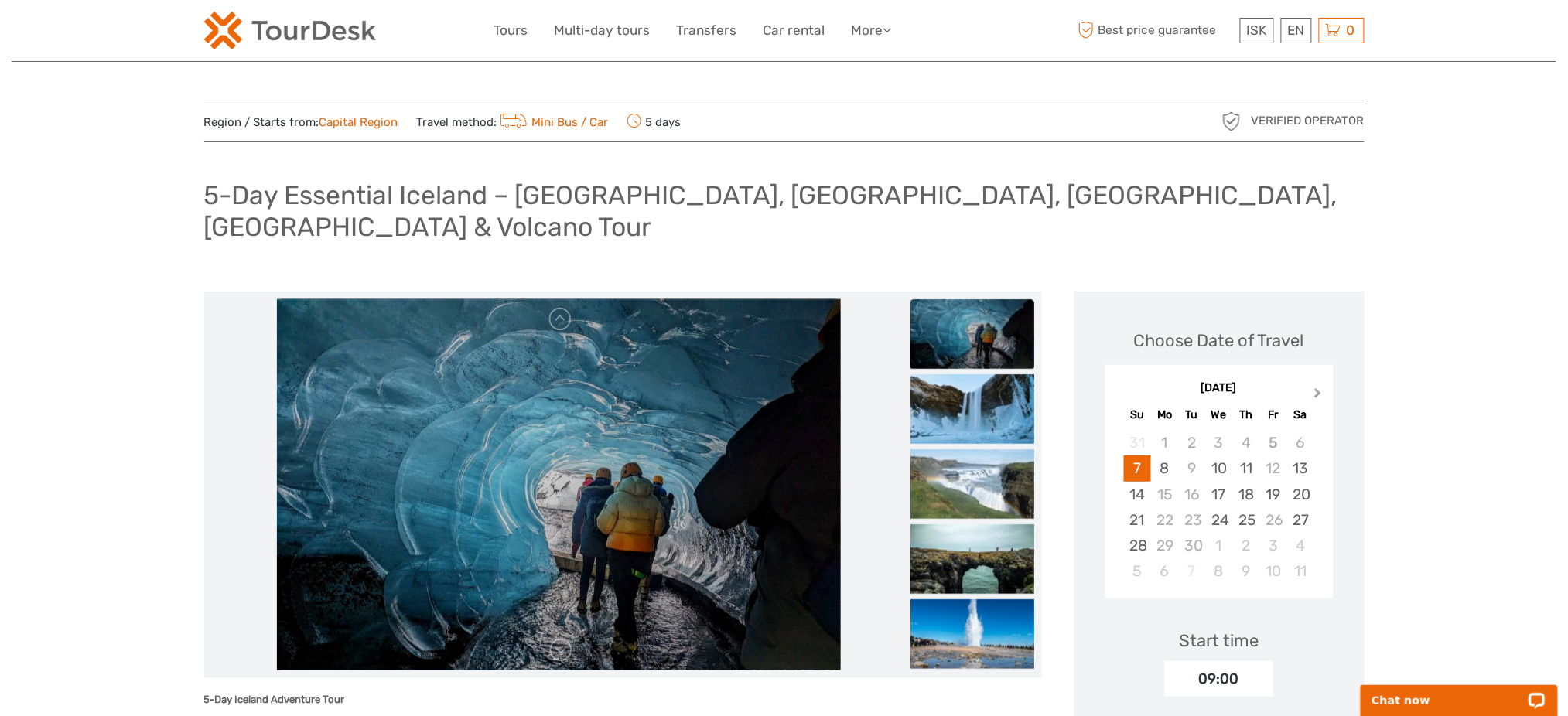
click at [1318, 385] on span "Next Month" at bounding box center [1318, 396] width 0 height 23
click at [1308, 385] on button "Next Month" at bounding box center [1320, 397] width 25 height 25
click at [573, 175] on div "5-Day Essential Iceland – [GEOGRAPHIC_DATA], [GEOGRAPHIC_DATA], [GEOGRAPHIC_DAT…" at bounding box center [784, 217] width 1160 height 87
click at [574, 175] on div "5-Day Essential Iceland – [GEOGRAPHIC_DATA], [GEOGRAPHIC_DATA], [GEOGRAPHIC_DAT…" at bounding box center [784, 217] width 1160 height 87
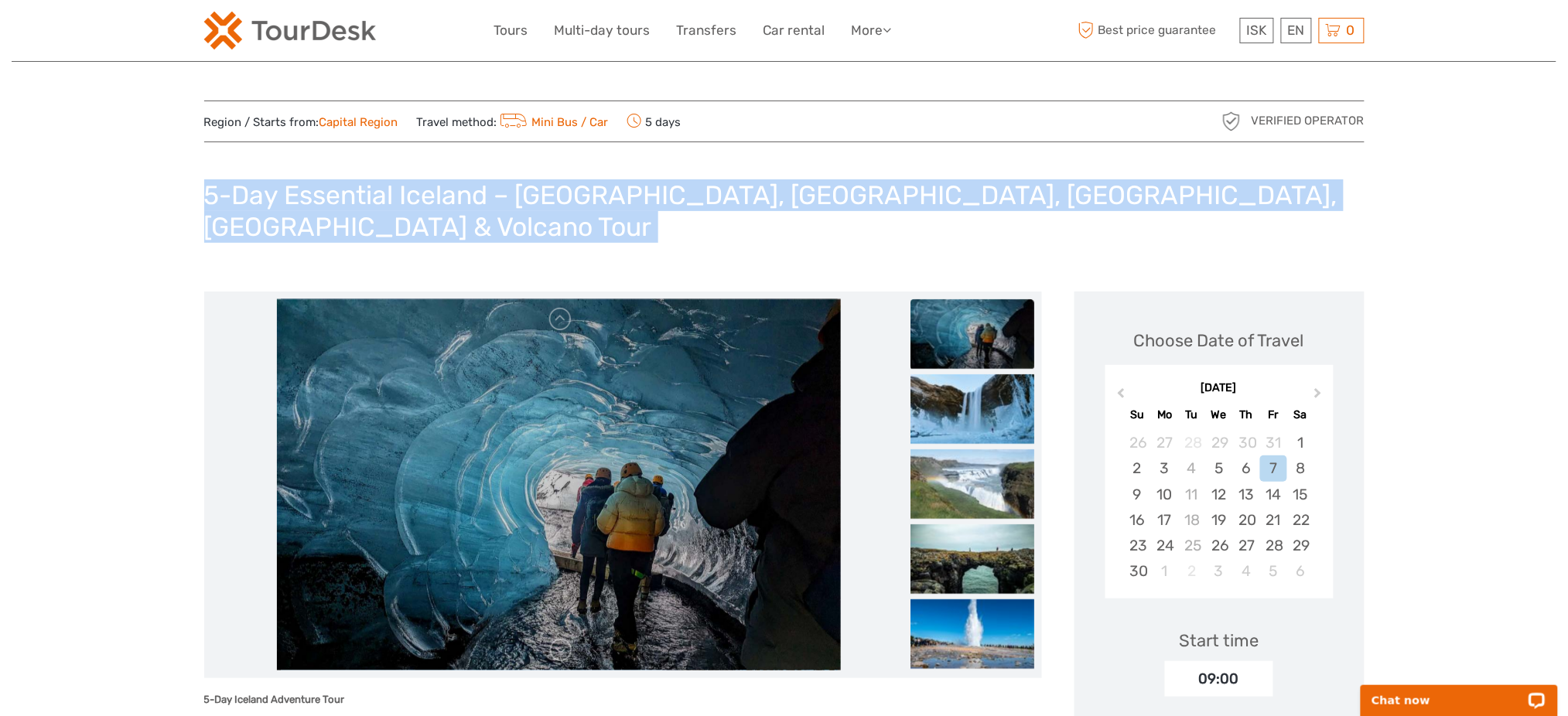
click at [575, 174] on div "5-Day Essential Iceland – [GEOGRAPHIC_DATA], [GEOGRAPHIC_DATA], [GEOGRAPHIC_DAT…" at bounding box center [784, 217] width 1160 height 87
copy div "5-Day Essential Iceland – [GEOGRAPHIC_DATA], [GEOGRAPHIC_DATA], [GEOGRAPHIC_DAT…"
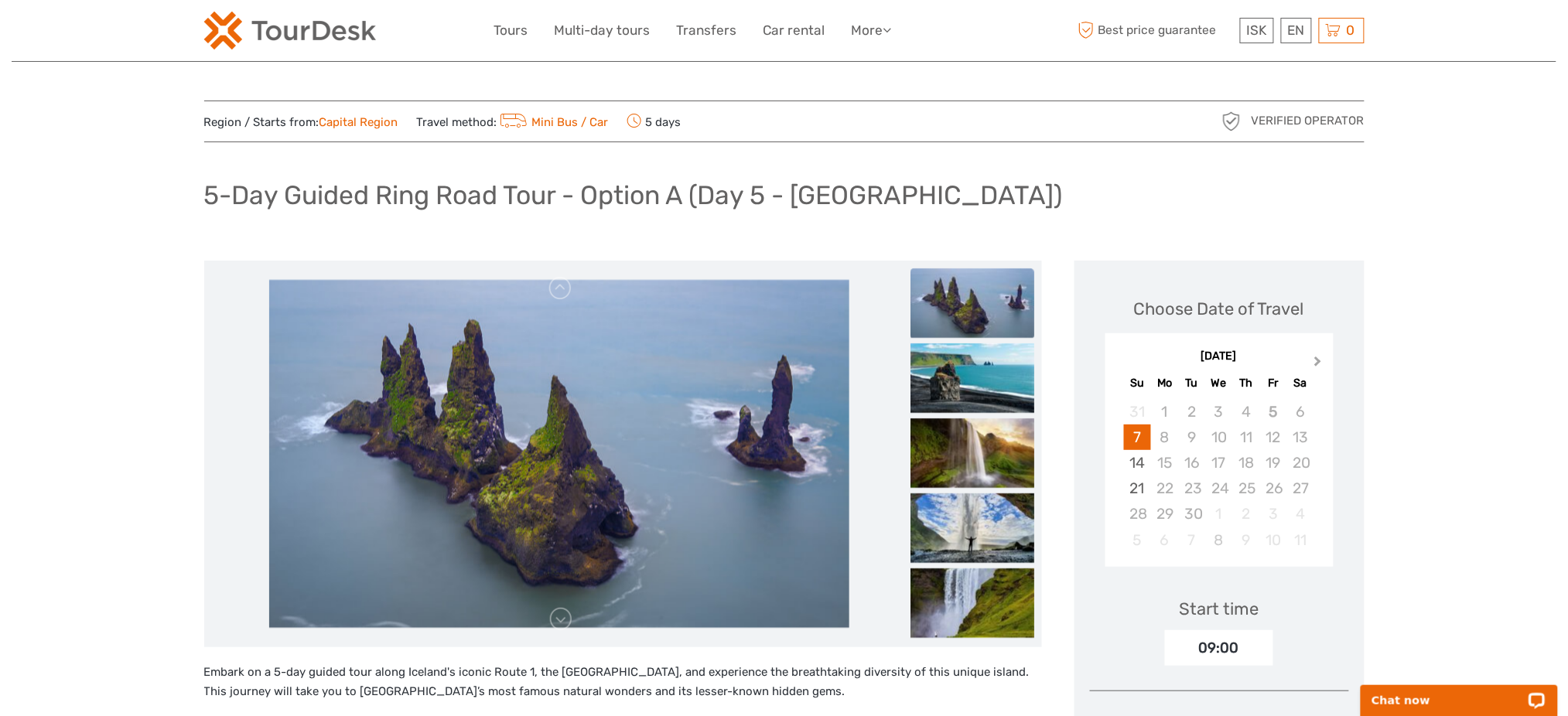
click at [1322, 362] on button "Next Month" at bounding box center [1320, 364] width 25 height 25
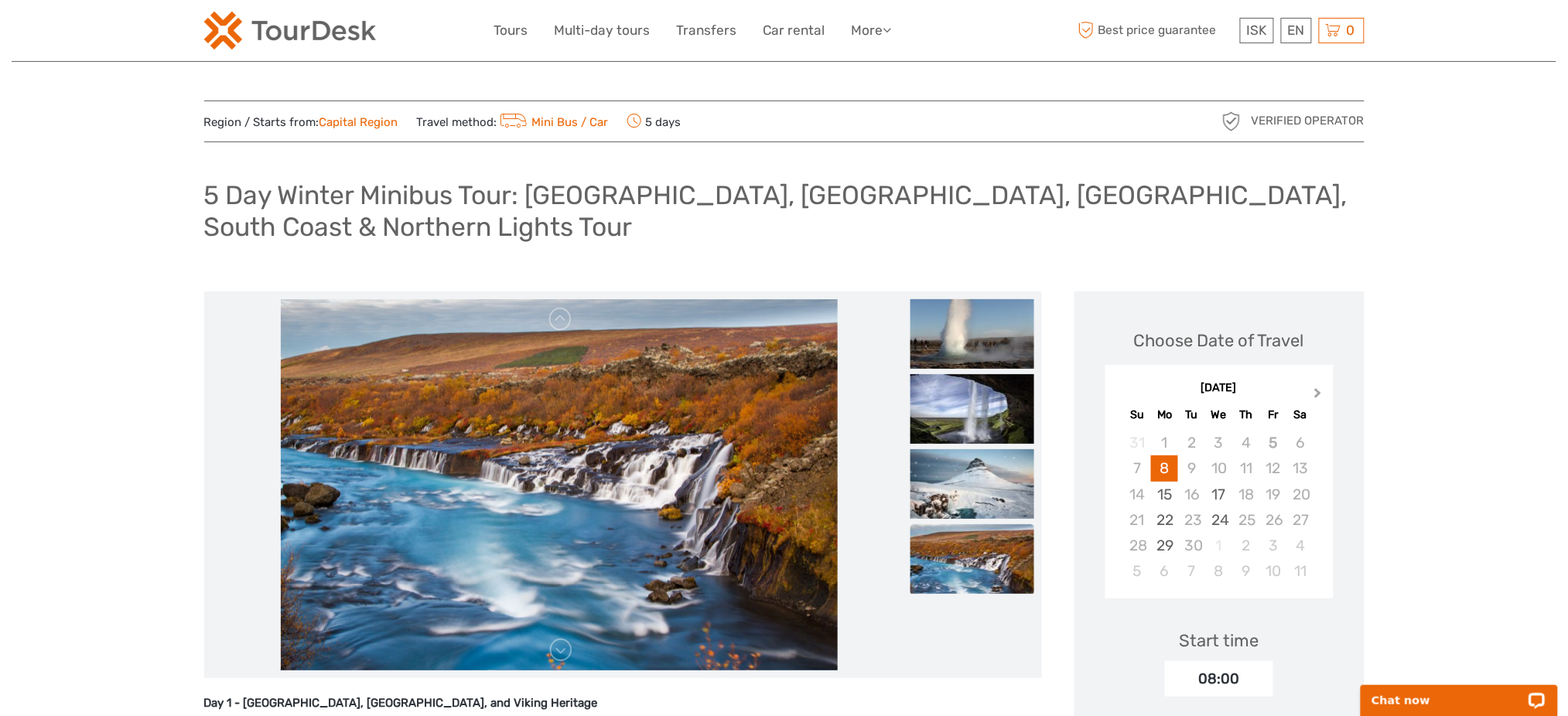
click at [1318, 388] on span "Next Month" at bounding box center [1318, 396] width 0 height 23
click at [1317, 388] on button "Next Month" at bounding box center [1320, 397] width 25 height 25
click at [357, 224] on h1 "5 Day Winter Minibus Tour: [GEOGRAPHIC_DATA], [GEOGRAPHIC_DATA], [GEOGRAPHIC_DA…" at bounding box center [784, 210] width 1160 height 62
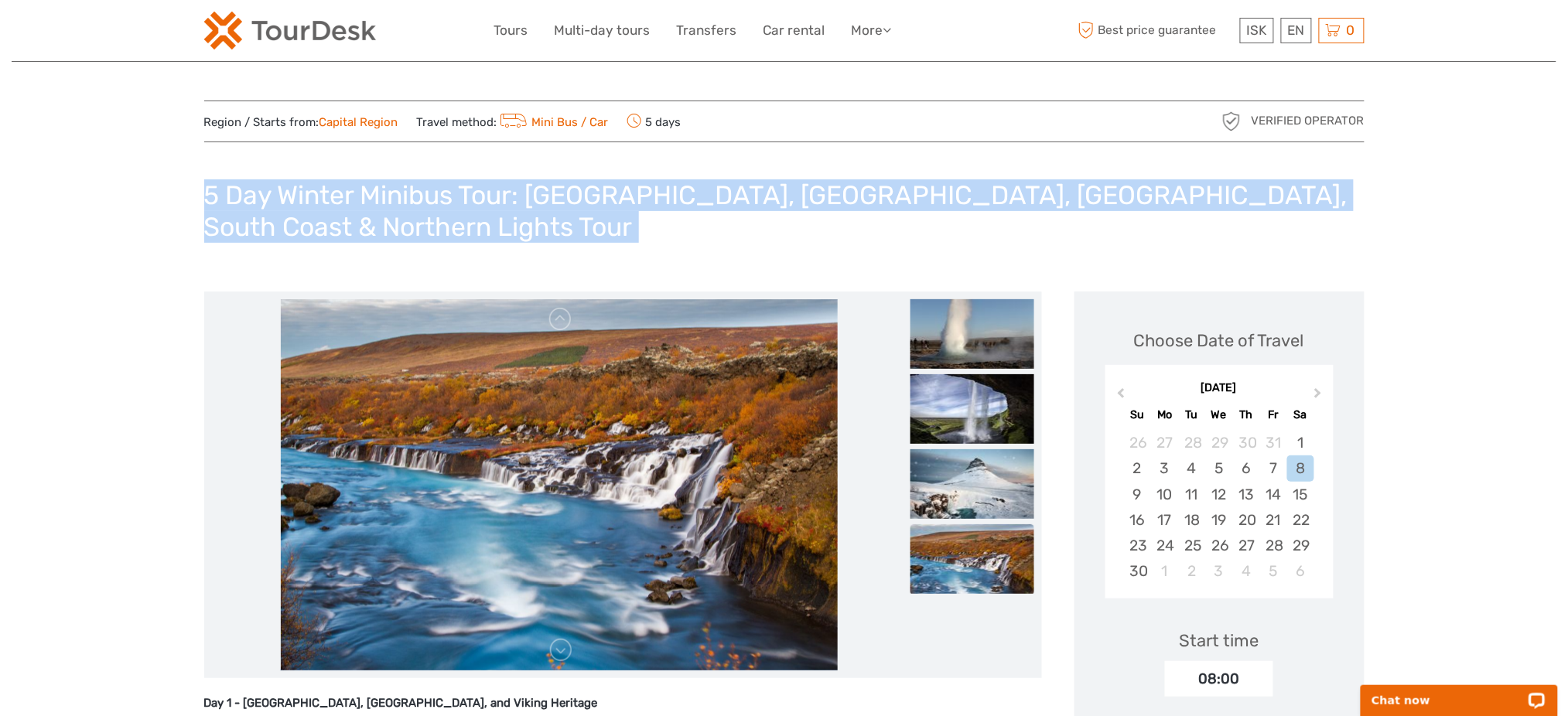
click at [357, 224] on h1 "5 Day Winter Minibus Tour: [GEOGRAPHIC_DATA], [GEOGRAPHIC_DATA], [GEOGRAPHIC_DA…" at bounding box center [784, 210] width 1160 height 62
copy div "5 Day Winter Minibus Tour: [GEOGRAPHIC_DATA], [GEOGRAPHIC_DATA], [GEOGRAPHIC_DA…"
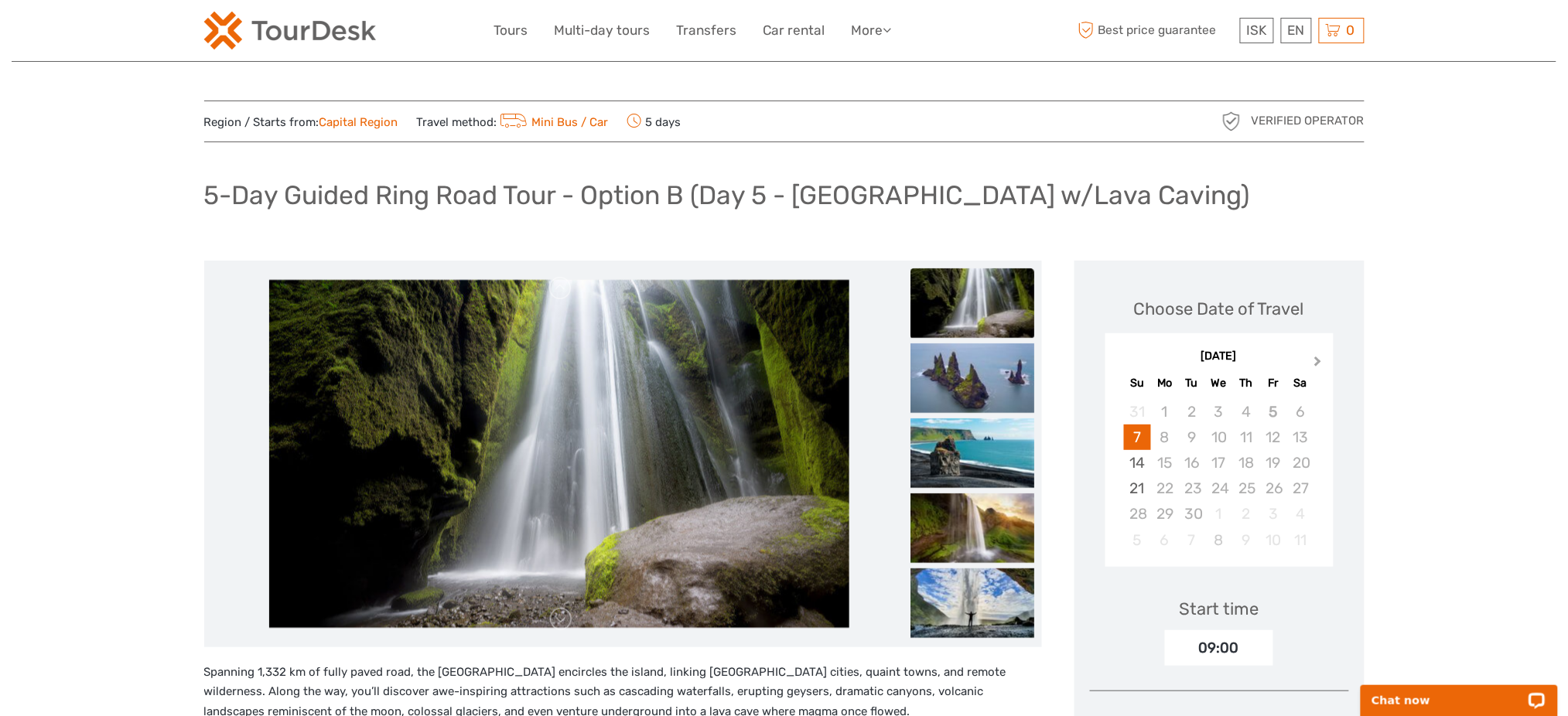
click at [1318, 363] on span "Next Month" at bounding box center [1318, 364] width 0 height 23
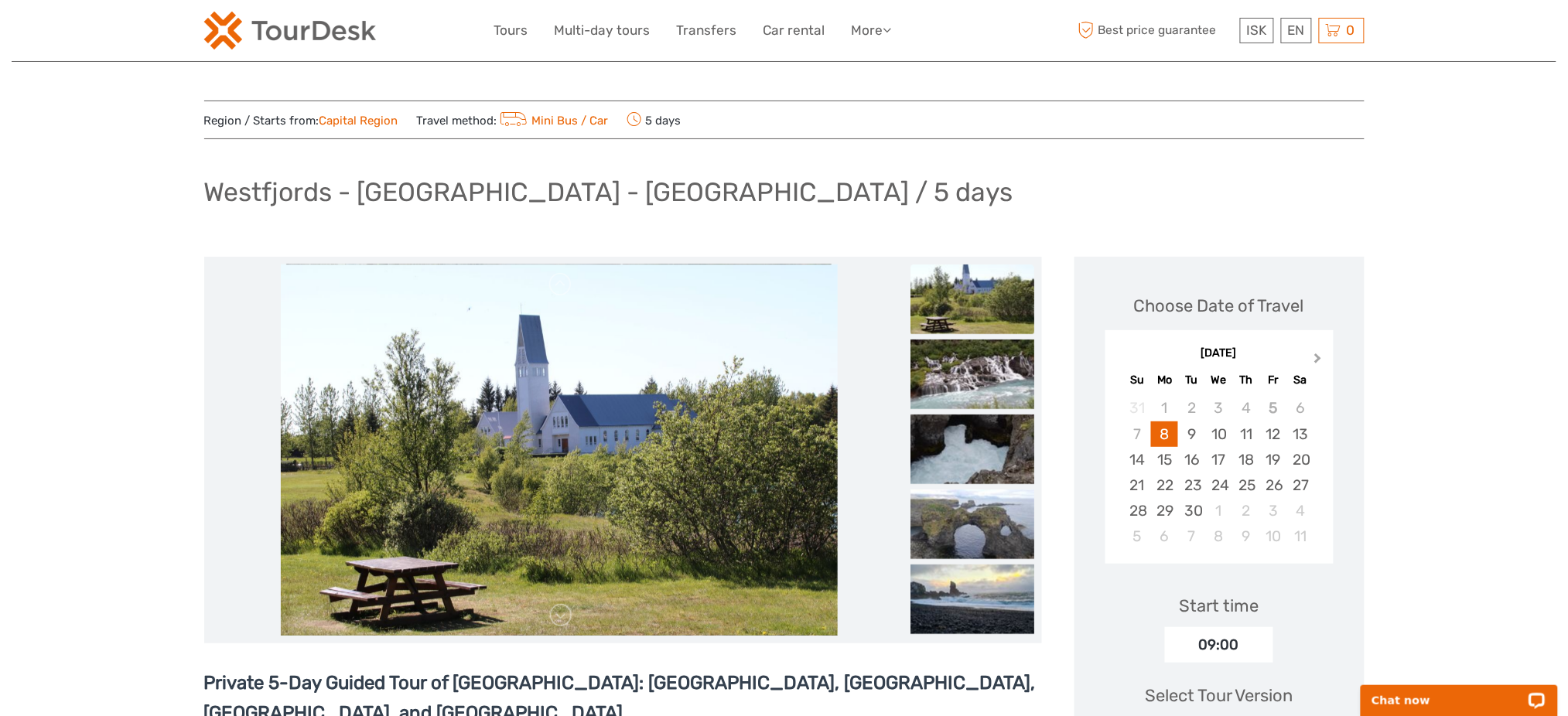
click at [1311, 362] on button "Next Month" at bounding box center [1320, 361] width 25 height 25
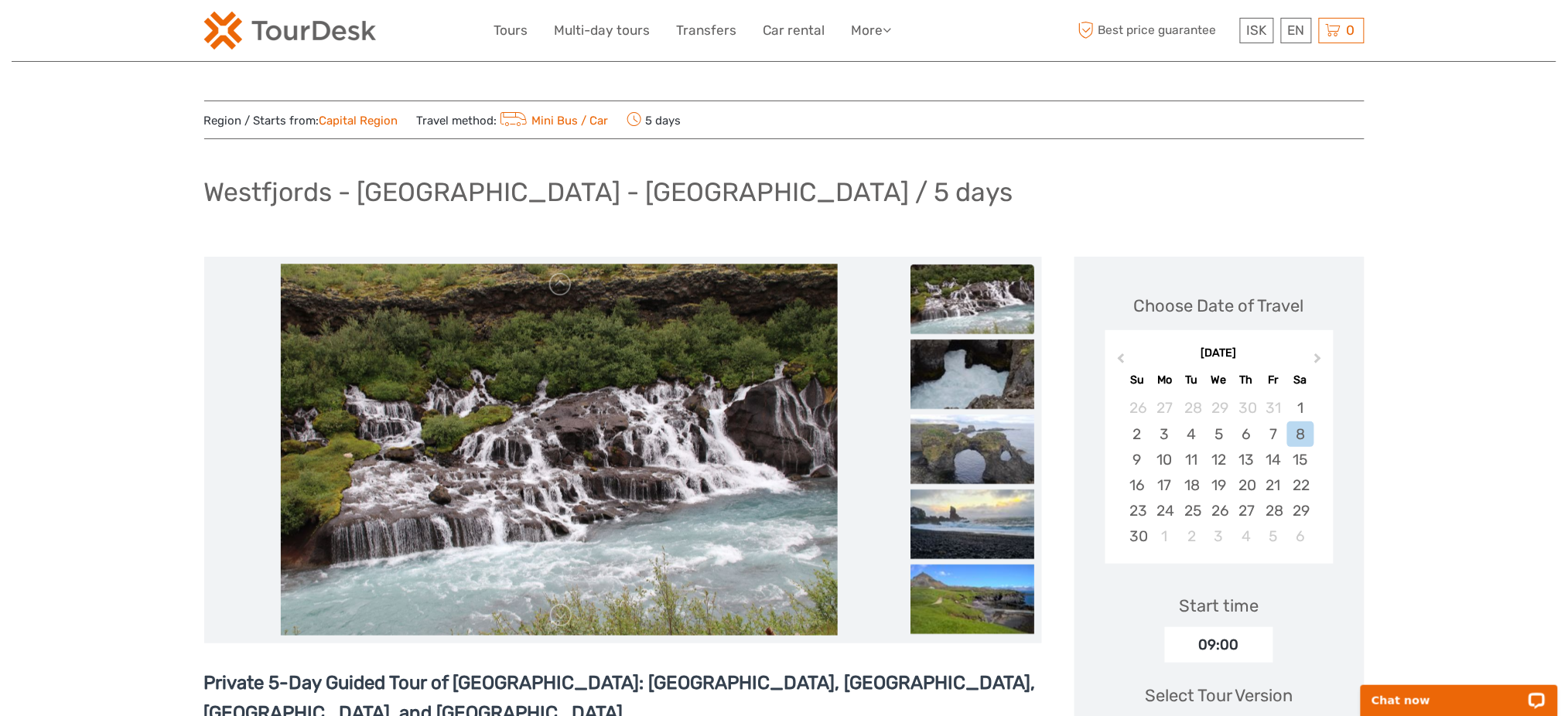
click at [466, 188] on h1 "Westfjords - [GEOGRAPHIC_DATA] - [GEOGRAPHIC_DATA] / 5 days" at bounding box center [609, 192] width 809 height 32
click at [464, 188] on h1 "Westfjords - [GEOGRAPHIC_DATA] - [GEOGRAPHIC_DATA] / 5 days" at bounding box center [609, 192] width 809 height 32
copy h1 "Snæfellsnes"
click at [480, 192] on h1 "Westfjords - [GEOGRAPHIC_DATA] - [GEOGRAPHIC_DATA] / 5 days" at bounding box center [609, 192] width 809 height 32
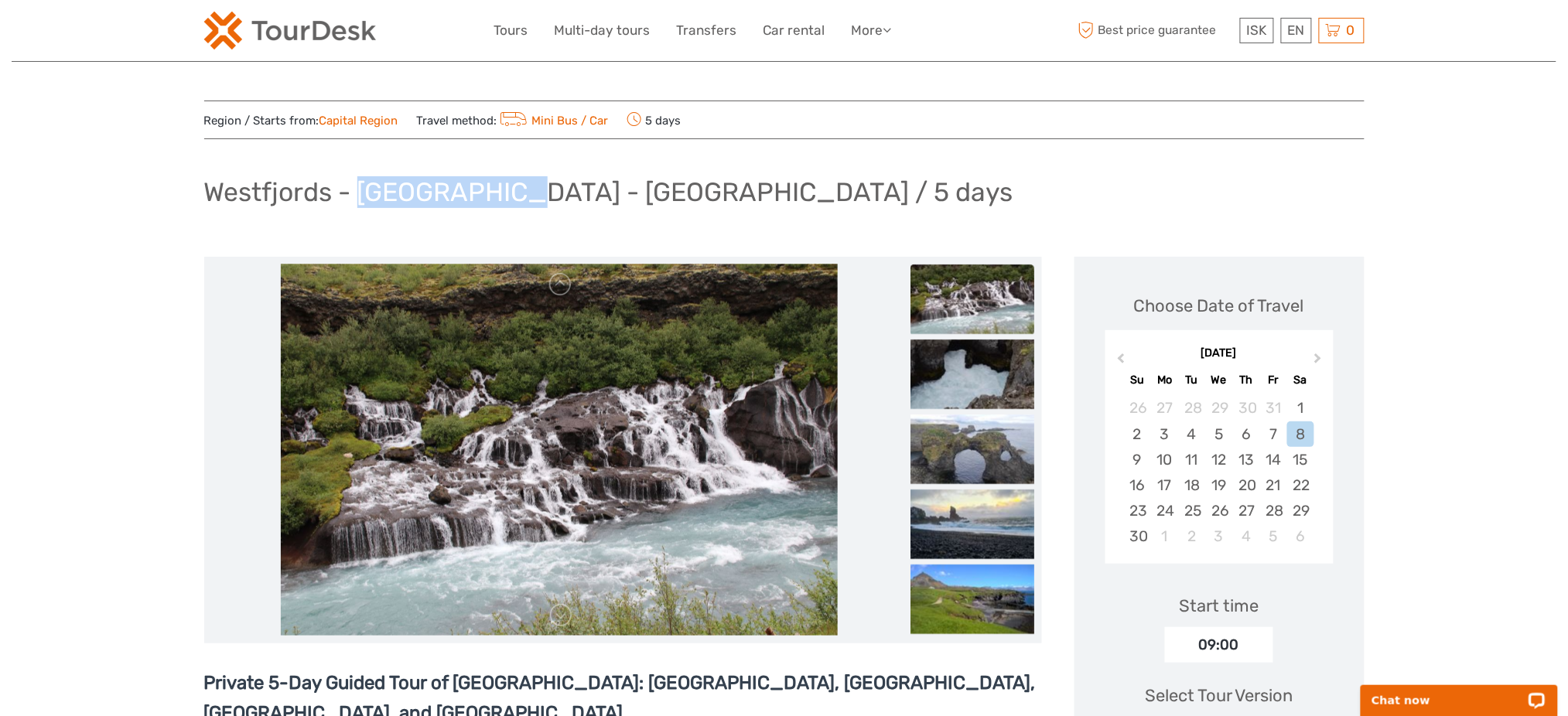
click at [480, 192] on h1 "Westfjords - [GEOGRAPHIC_DATA] - [GEOGRAPHIC_DATA] / 5 days" at bounding box center [609, 192] width 809 height 32
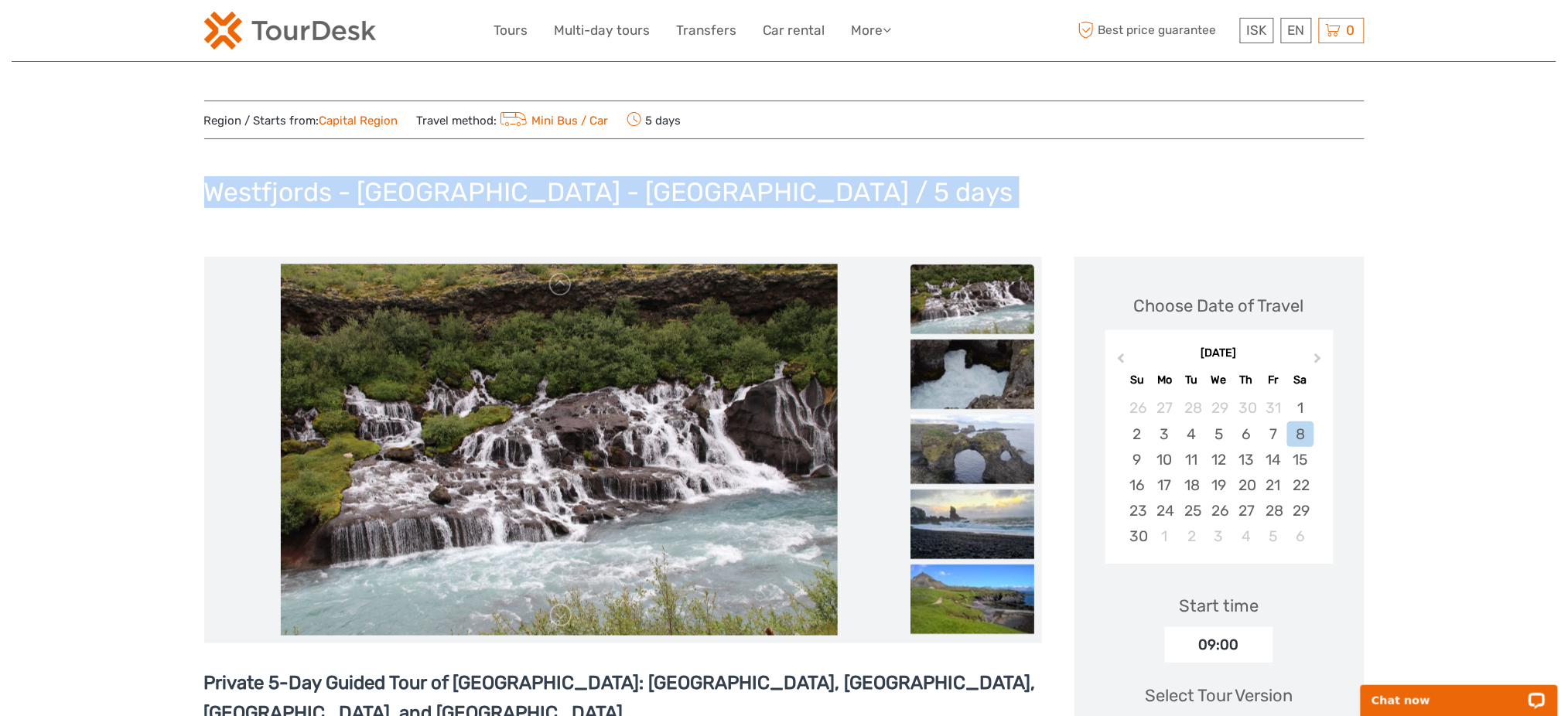
click at [480, 192] on h1 "Westfjords - [GEOGRAPHIC_DATA] - [GEOGRAPHIC_DATA] / 5 days" at bounding box center [609, 192] width 809 height 32
click at [528, 188] on h1 "Westfjords - [GEOGRAPHIC_DATA] - [GEOGRAPHIC_DATA] / 5 days" at bounding box center [609, 192] width 809 height 32
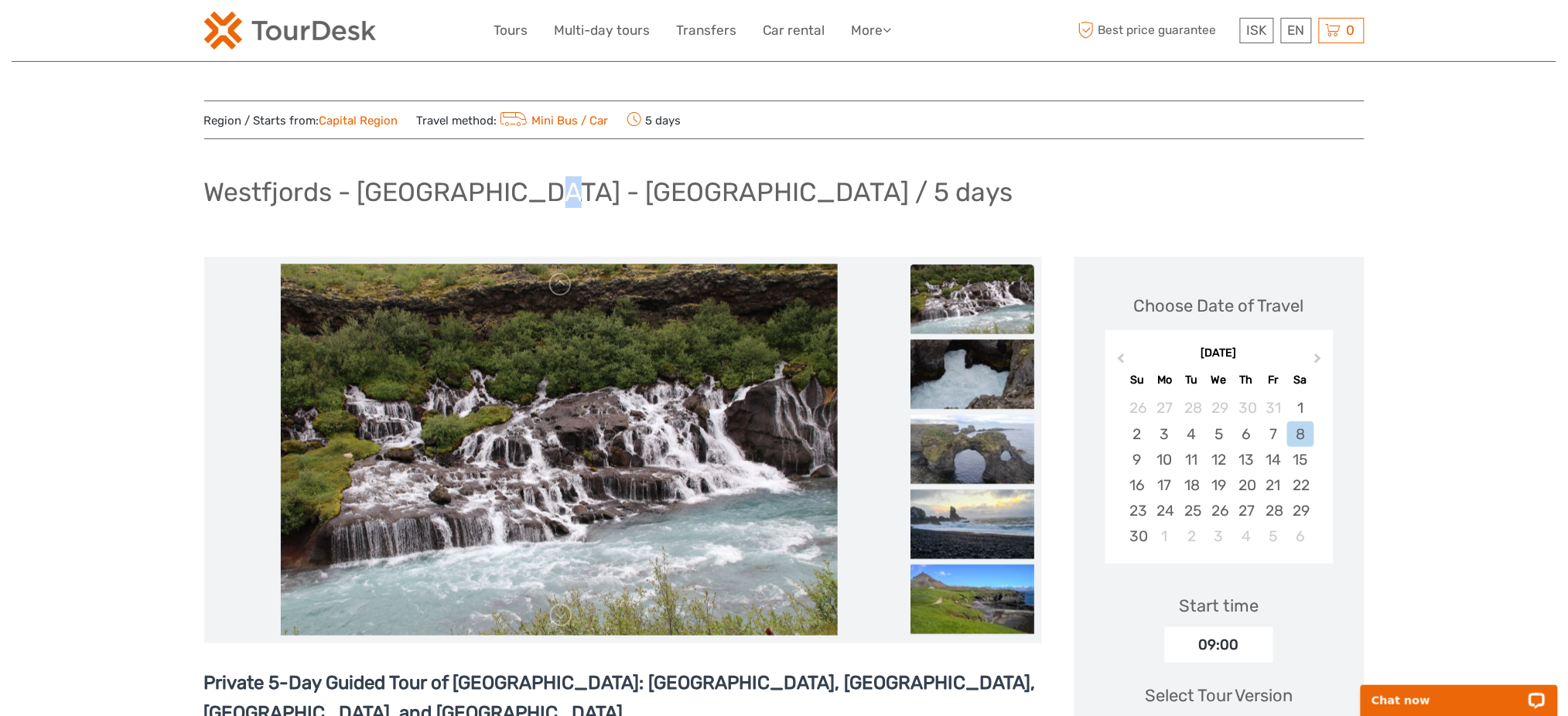
click at [528, 188] on h1 "Westfjords - [GEOGRAPHIC_DATA] - [GEOGRAPHIC_DATA] / 5 days" at bounding box center [609, 192] width 809 height 32
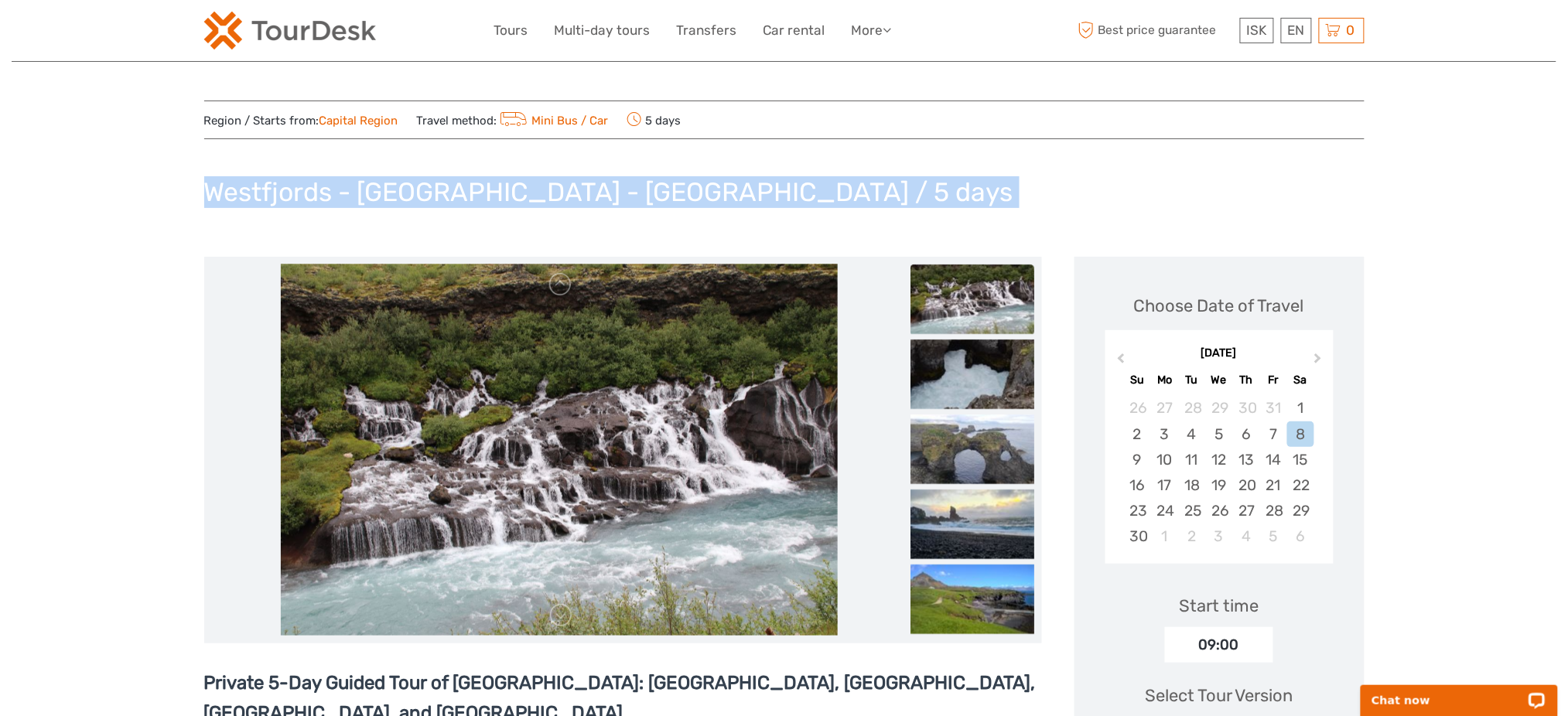
click at [528, 188] on h1 "Westfjords - [GEOGRAPHIC_DATA] - [GEOGRAPHIC_DATA] / 5 days" at bounding box center [609, 192] width 809 height 32
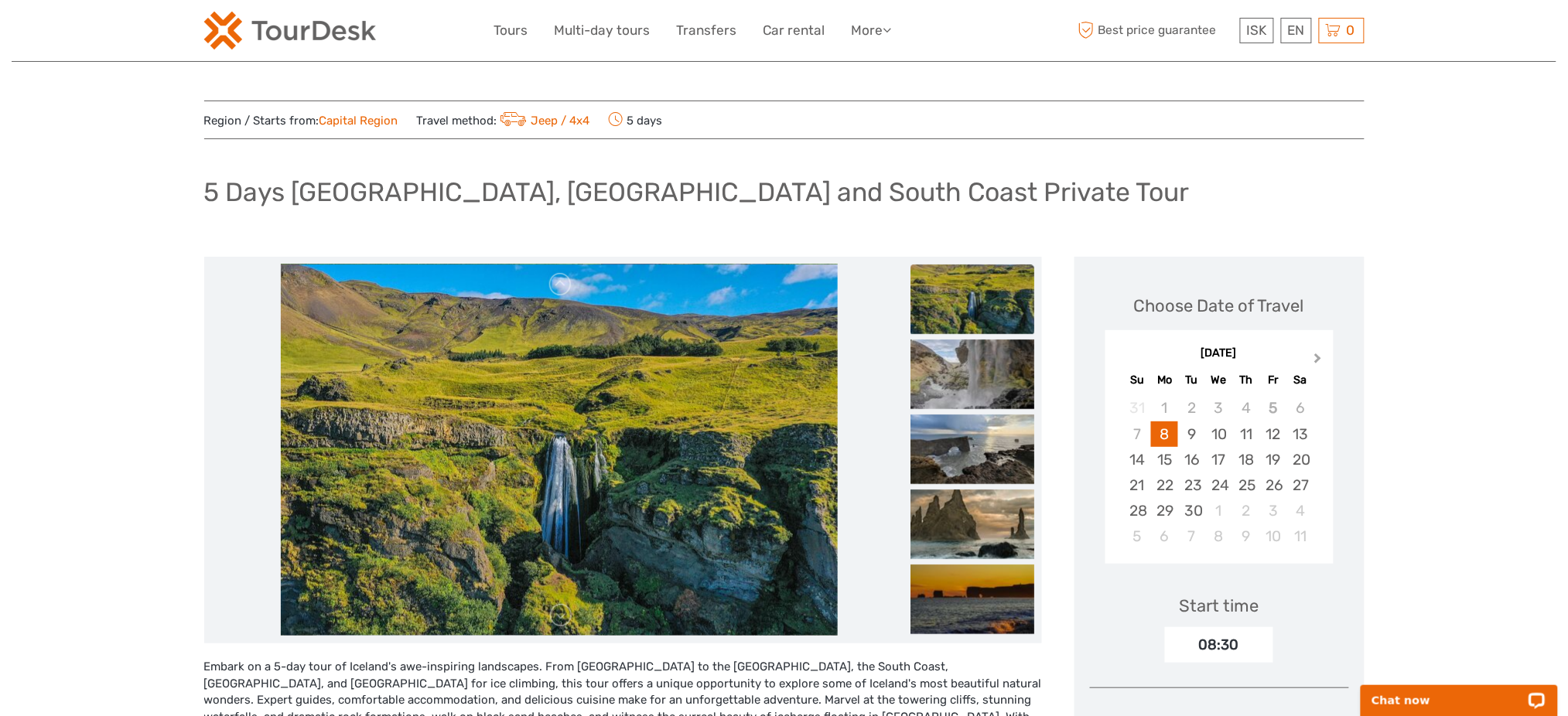
click at [1313, 354] on button "Next Month" at bounding box center [1320, 361] width 25 height 25
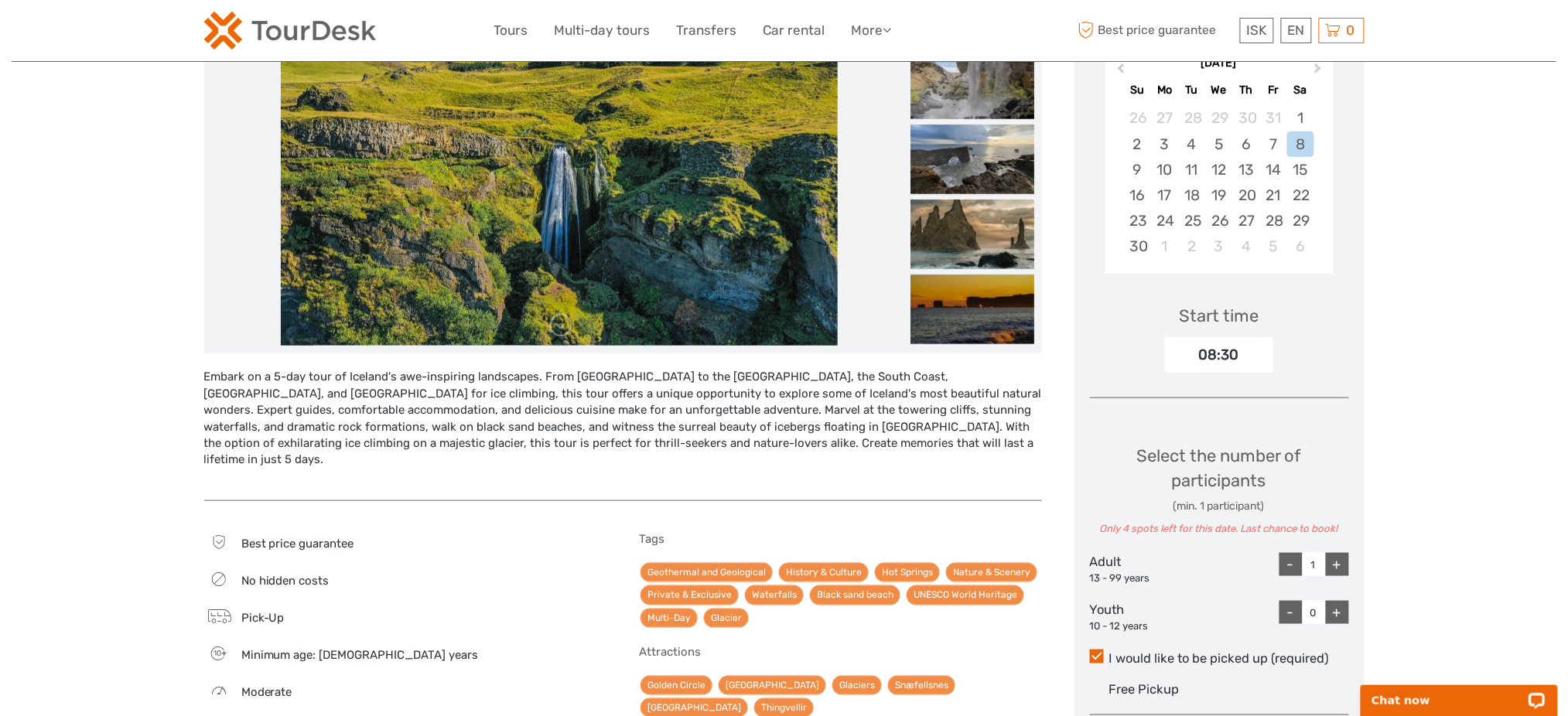
scroll to position [412, 0]
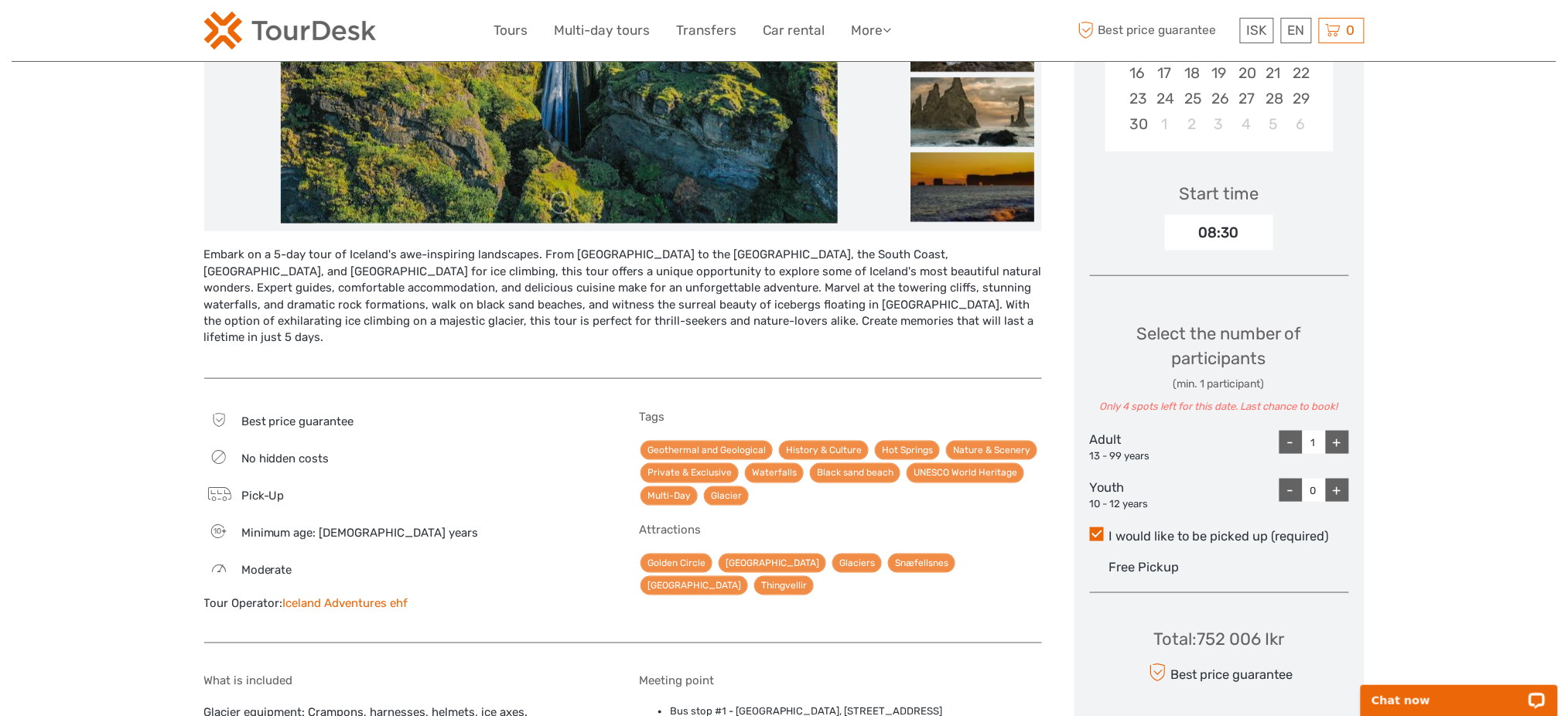
click at [1342, 449] on div "+" at bounding box center [1338, 442] width 23 height 23
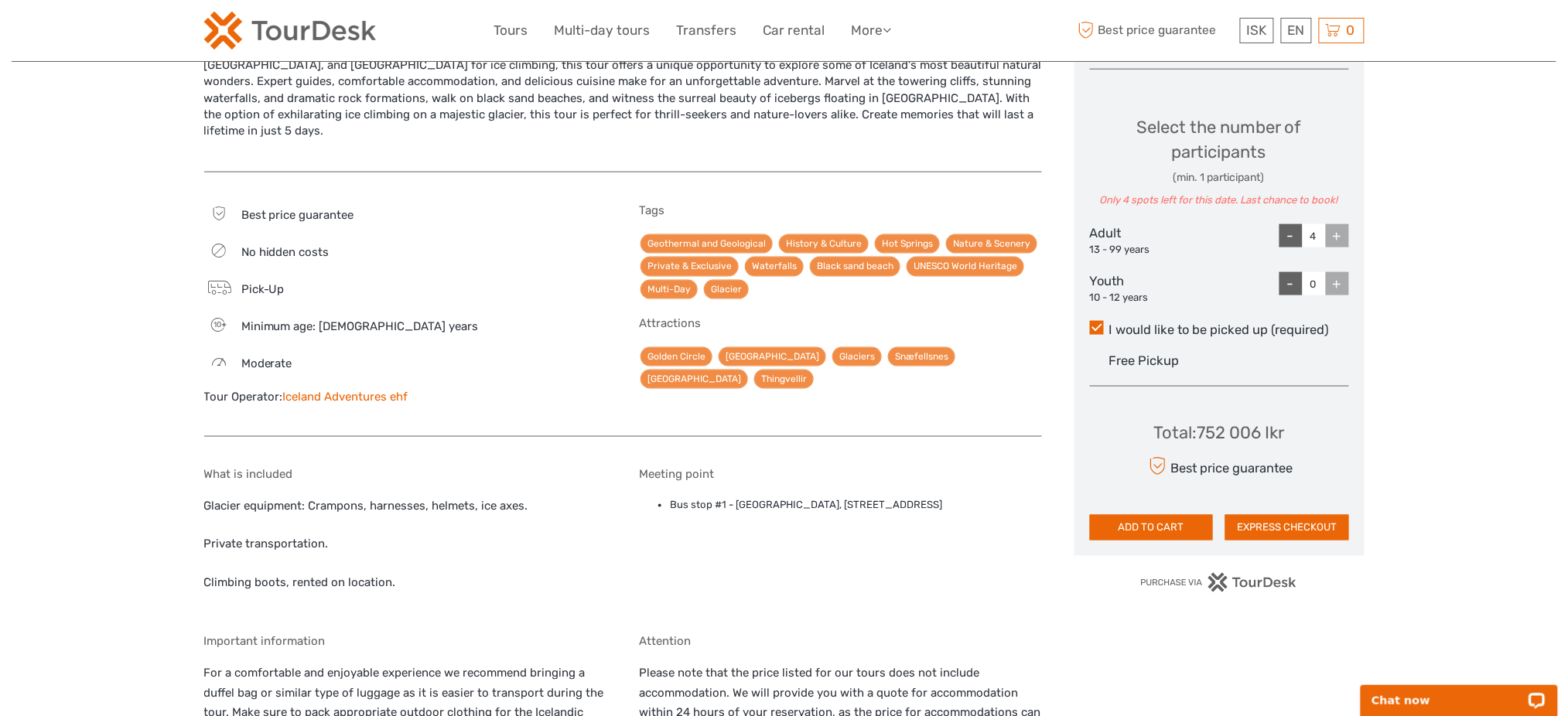
click at [1291, 234] on div "-" at bounding box center [1291, 235] width 23 height 23
click at [1294, 234] on div "-" at bounding box center [1291, 235] width 23 height 23
click at [1294, 235] on div "-" at bounding box center [1291, 235] width 23 height 23
type input "0"
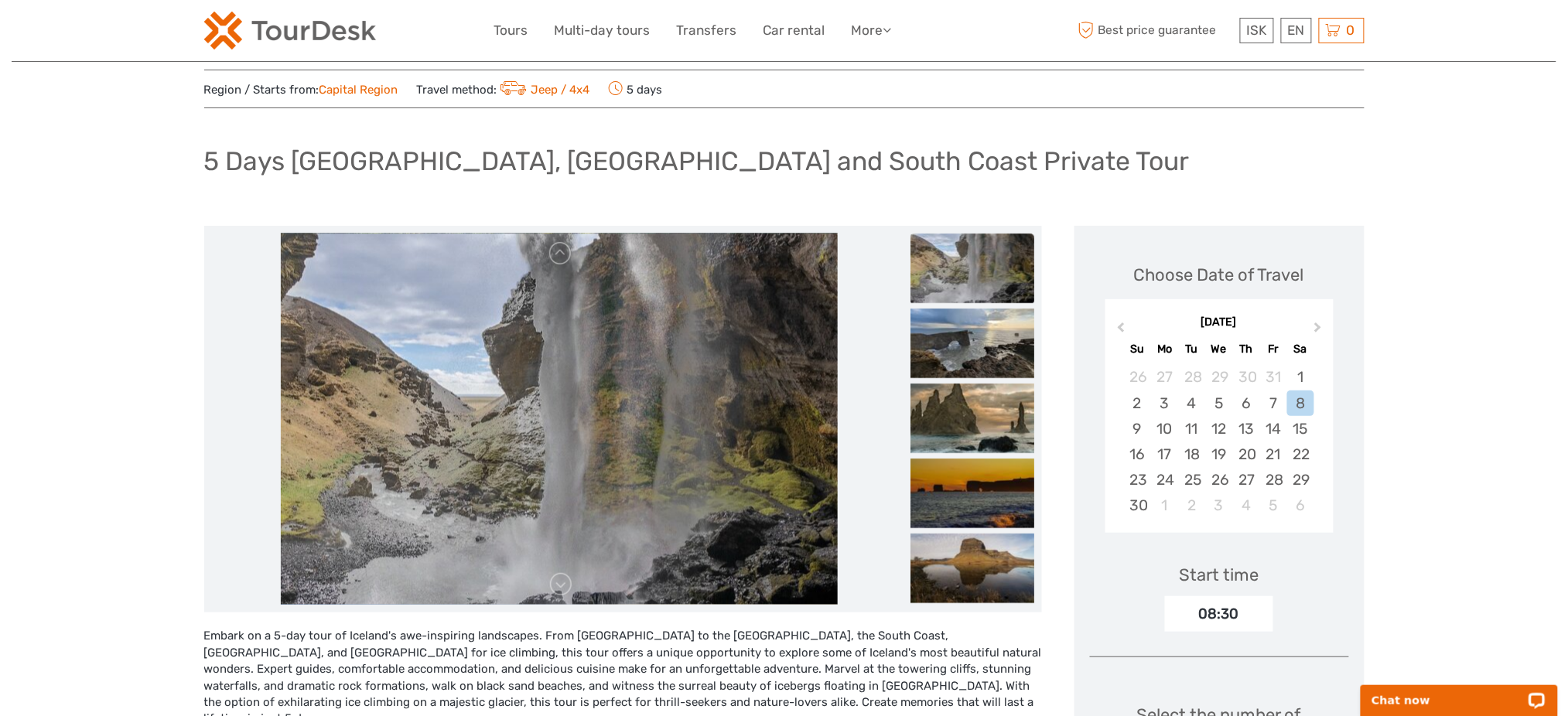
scroll to position [0, 0]
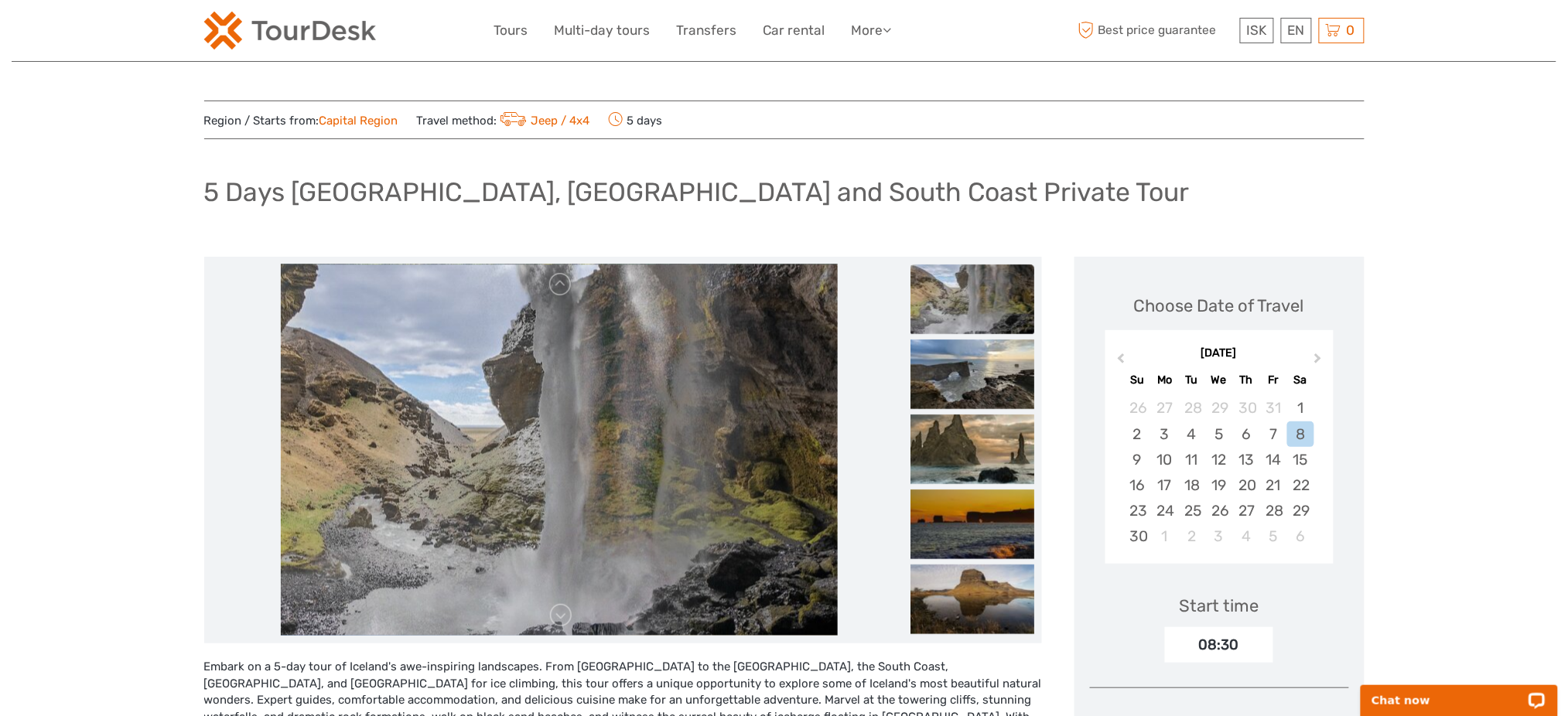
click at [294, 183] on h1 "5 Days Snæfellsnes, Golden Circle and South Coast Private Tour" at bounding box center [697, 192] width 986 height 32
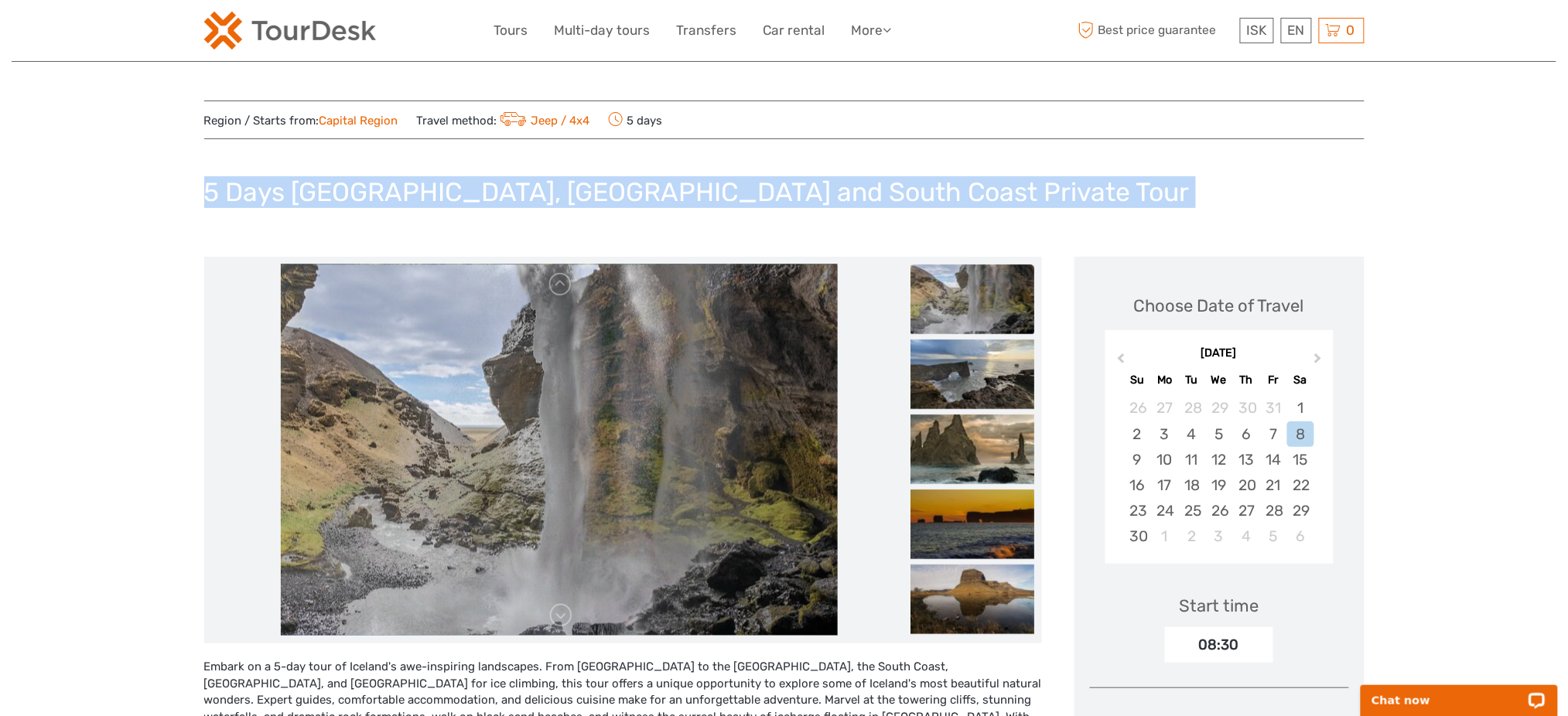
click at [294, 183] on h1 "5 Days Snæfellsnes, Golden Circle and South Coast Private Tour" at bounding box center [697, 192] width 986 height 32
copy div "5 Days Snæfellsnes, Golden Circle and South Coast Private Tour"
click at [239, 35] on img at bounding box center [290, 30] width 171 height 38
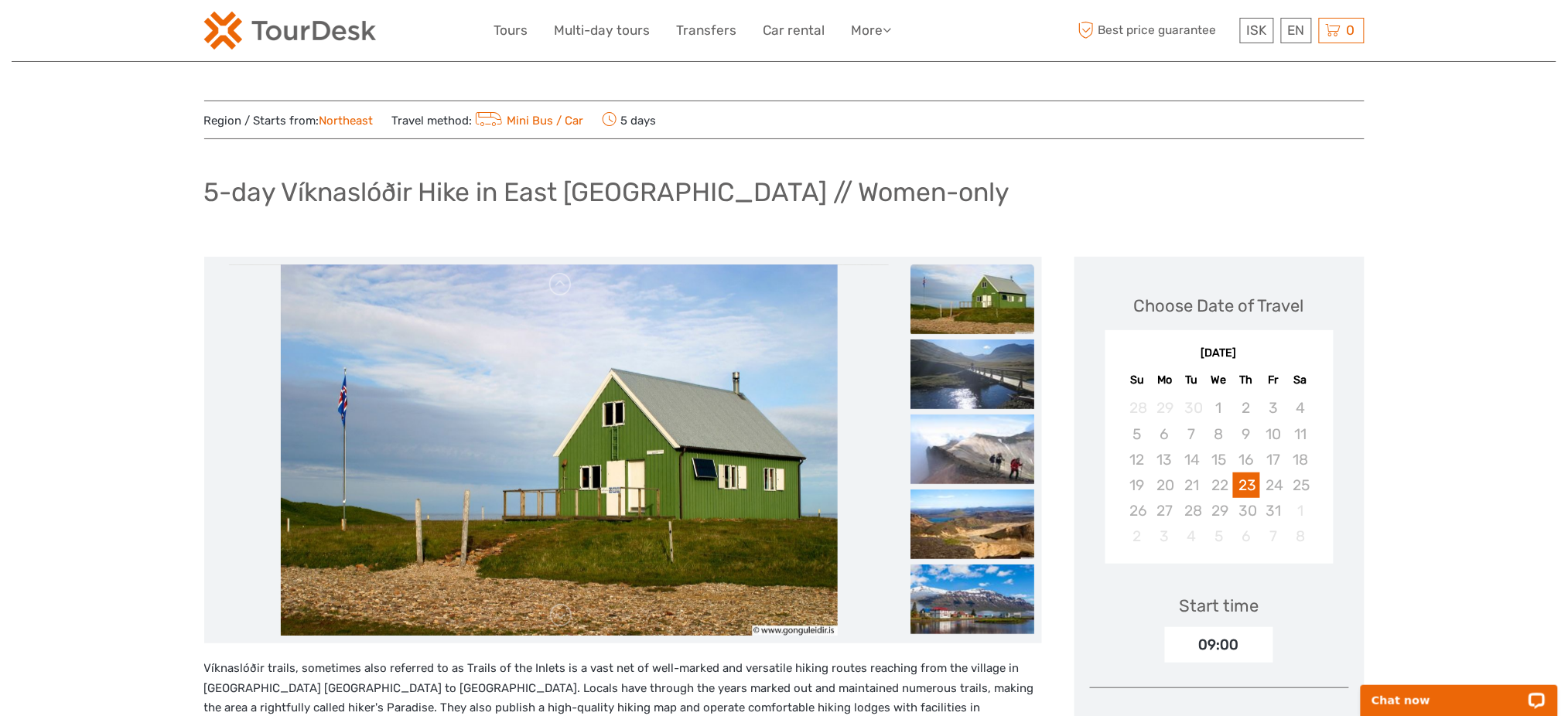
click at [1311, 365] on div "[DATE] Su Mo Tu We Th Fr Sa" at bounding box center [1219, 364] width 228 height 51
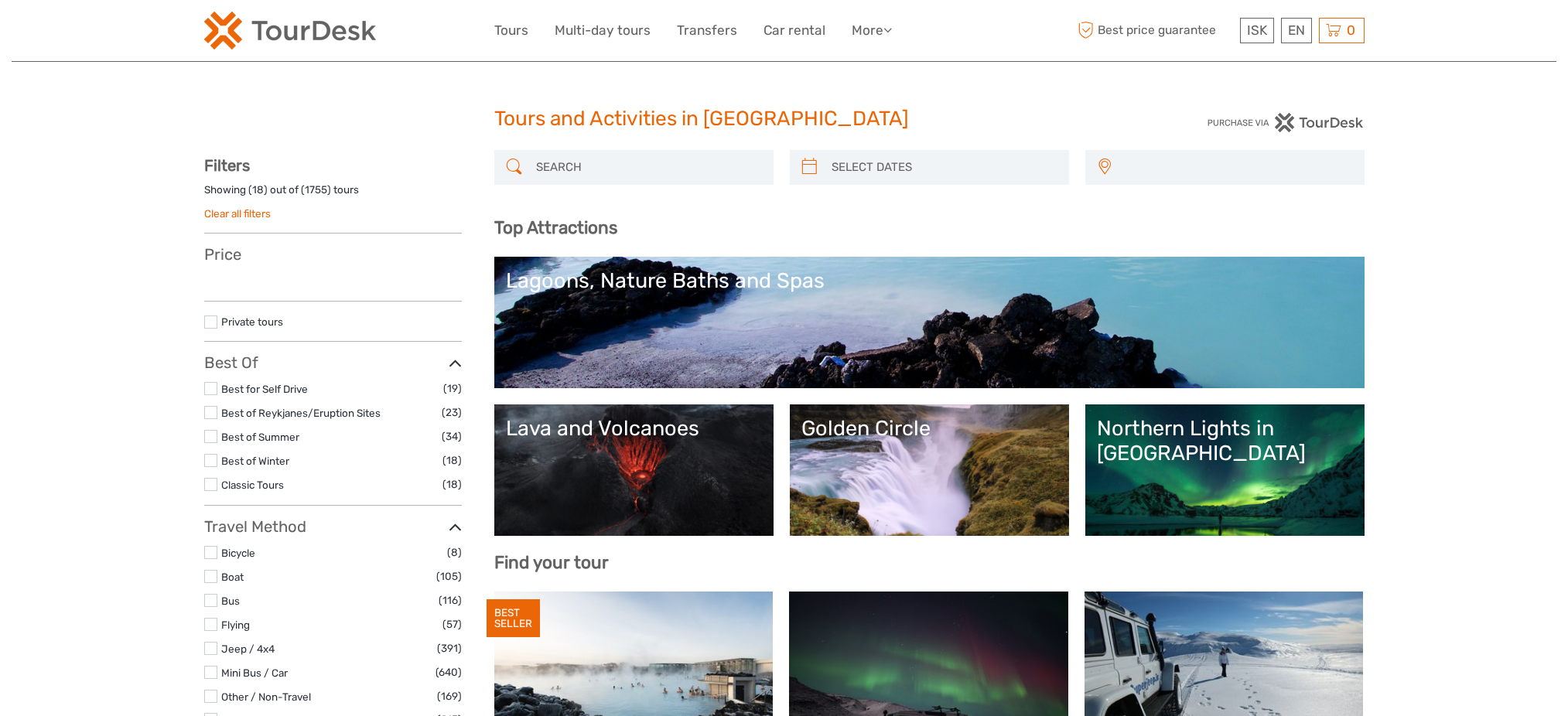
select select
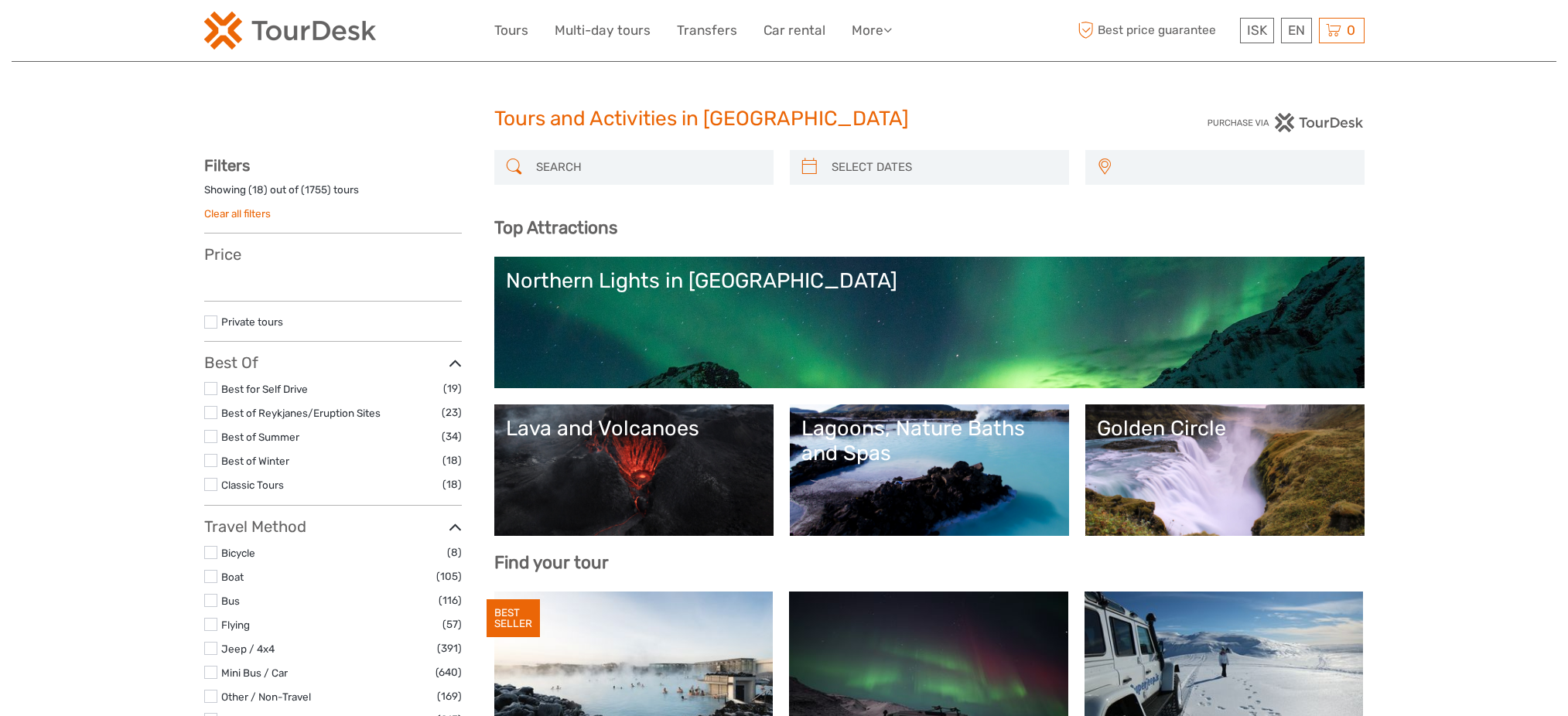
select select
click at [584, 144] on div "Tours and Activities in Iceland" at bounding box center [784, 124] width 581 height 49
select select
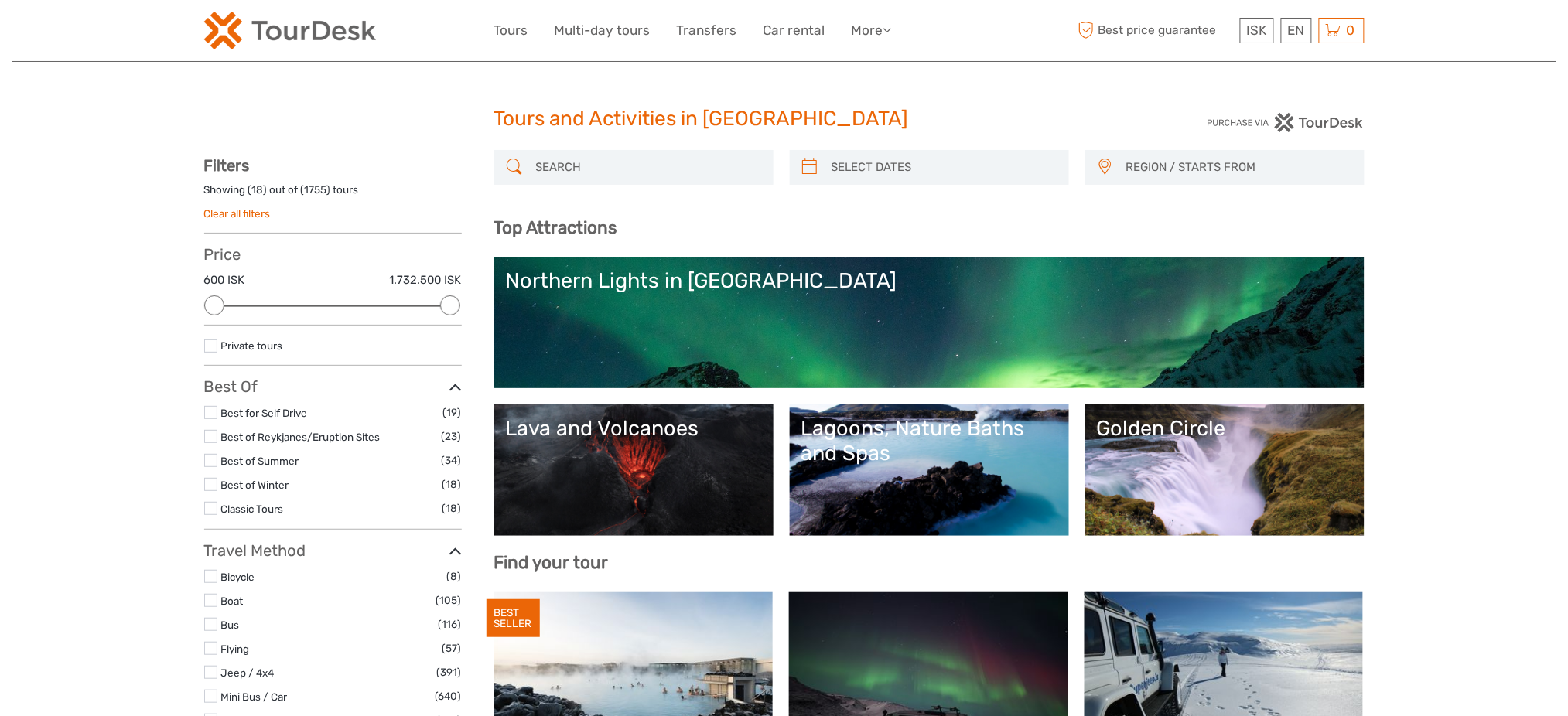
click at [573, 177] on input "search" at bounding box center [648, 166] width 236 height 27
click at [605, 26] on link "Multi-day tours" at bounding box center [602, 31] width 96 height 23
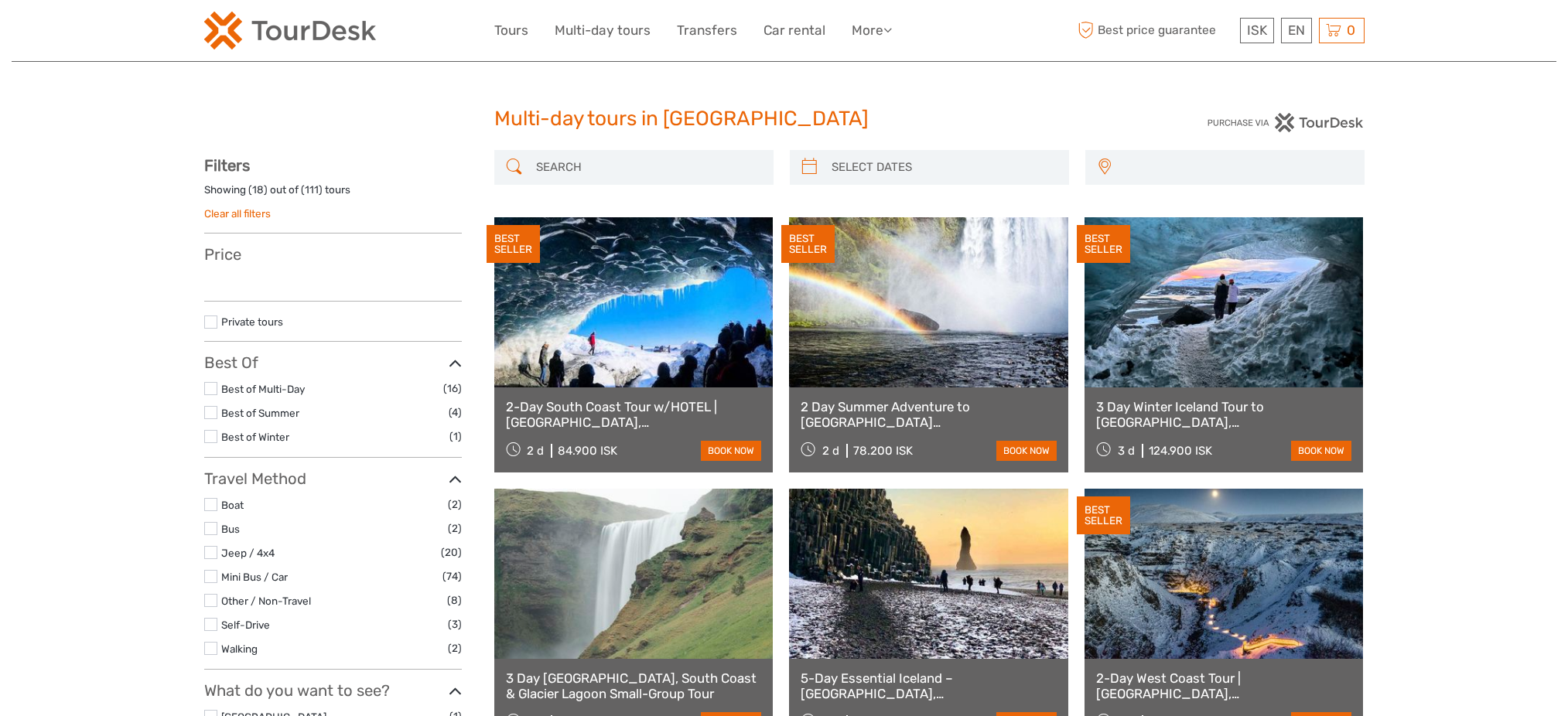
select select
click at [571, 160] on input "search" at bounding box center [648, 166] width 236 height 27
select select
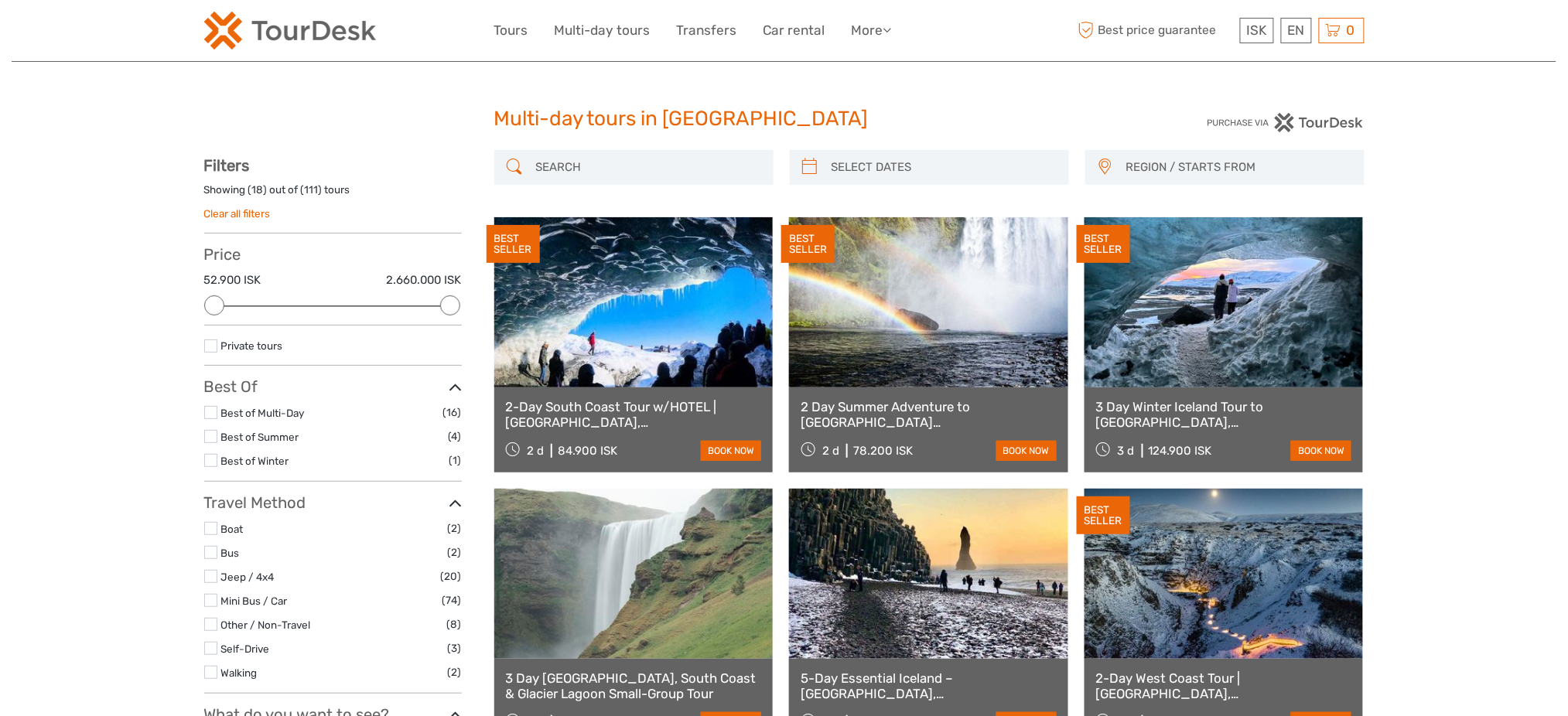
paste input "​[GEOGRAPHIC_DATA] - [GEOGRAPHIC_DATA] - [GEOGRAPHIC_DATA] / 5 days"
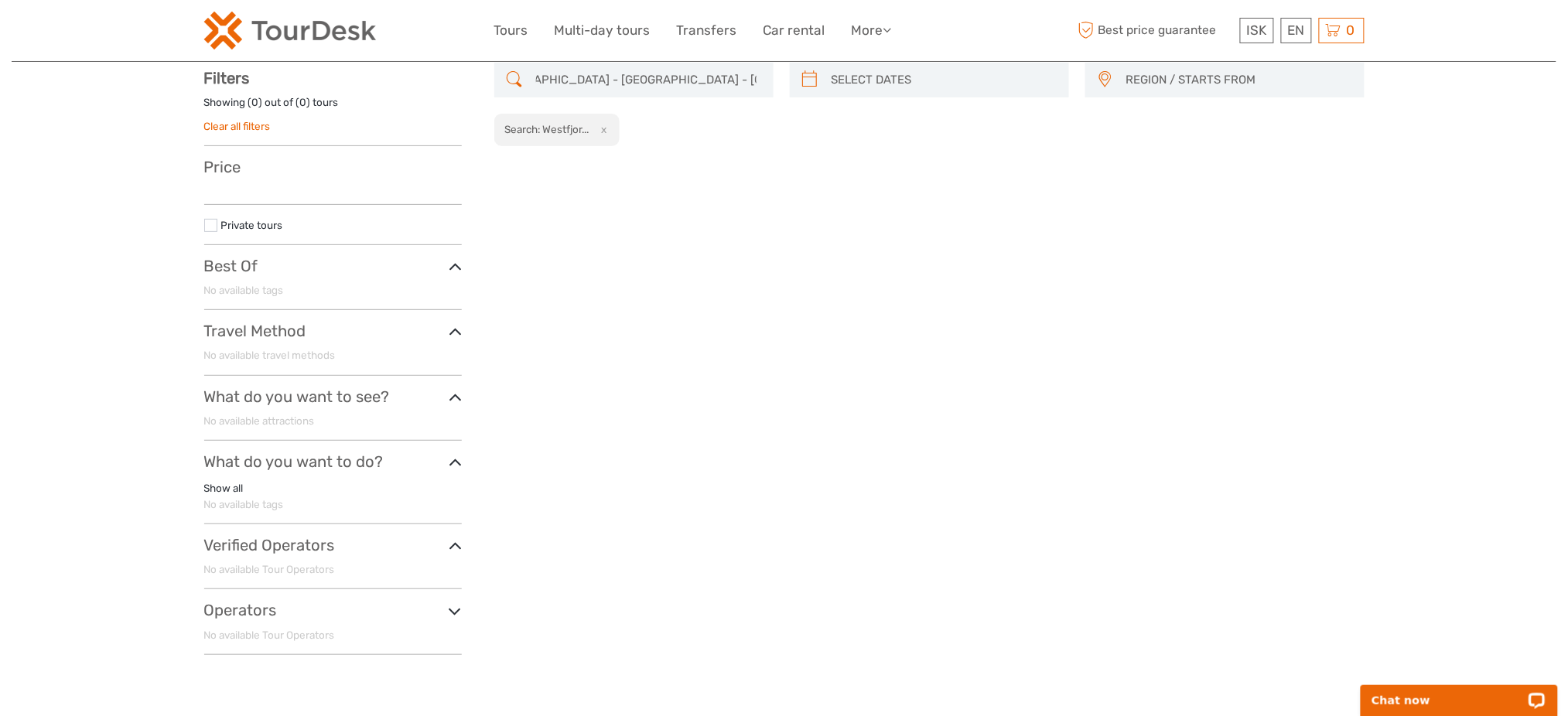
scroll to position [0, 44]
drag, startPoint x: 619, startPoint y: 82, endPoint x: 889, endPoint y: 82, distance: 270.0
click at [906, 86] on div "​[GEOGRAPHIC_DATA] - [GEOGRAPHIC_DATA] - [GEOGRAPHIC_DATA] / 5 days REGION / ST…" at bounding box center [929, 104] width 870 height 84
click at [552, 71] on input "​[GEOGRAPHIC_DATA] - [GEOGRAPHIC_DATA] - [GEOGRAPHIC_DATA] / 5 days" at bounding box center [648, 79] width 236 height 27
type input "​[GEOGRAPHIC_DATA] - [GEOGRAPHIC_DATA] - [GEOGRAPHIC_DATA] / 5 days"
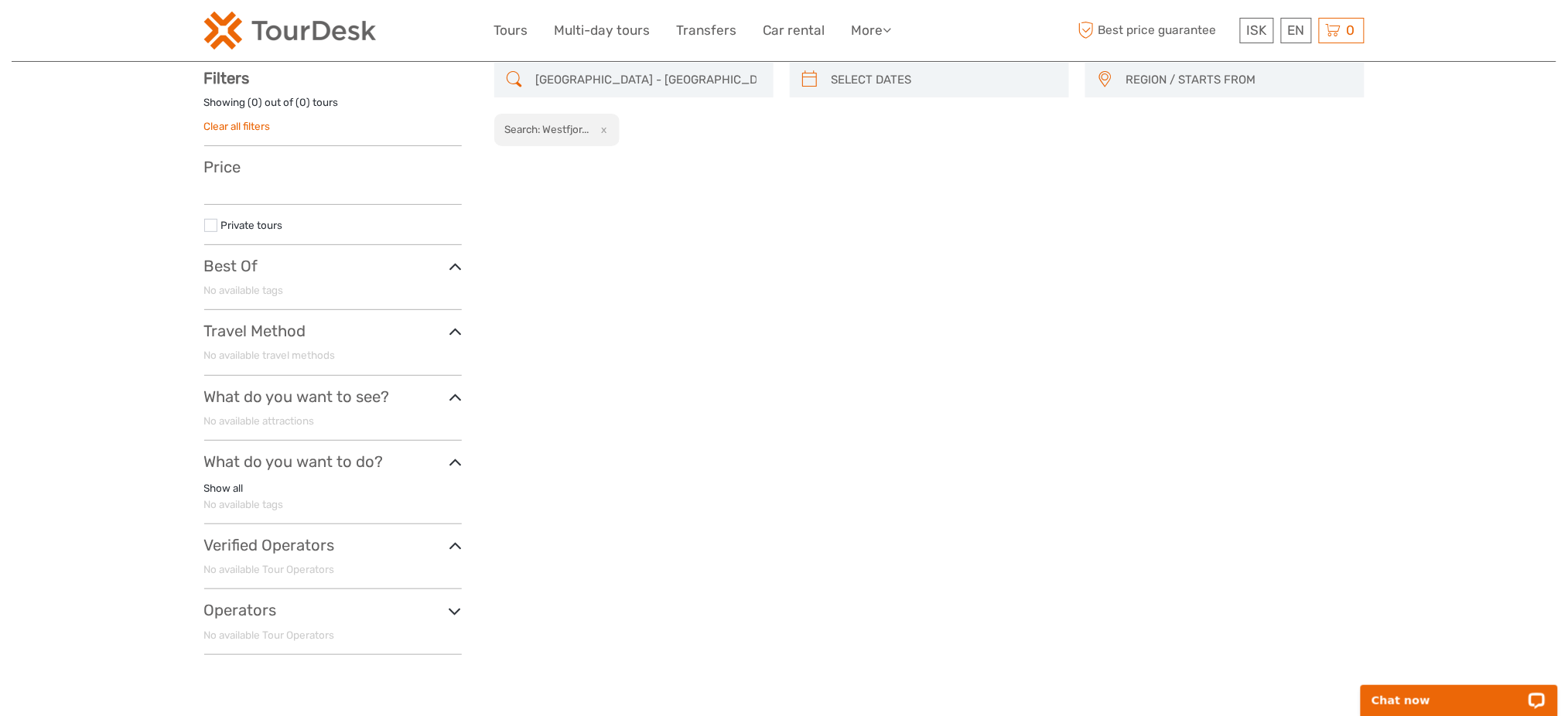
scroll to position [0, 0]
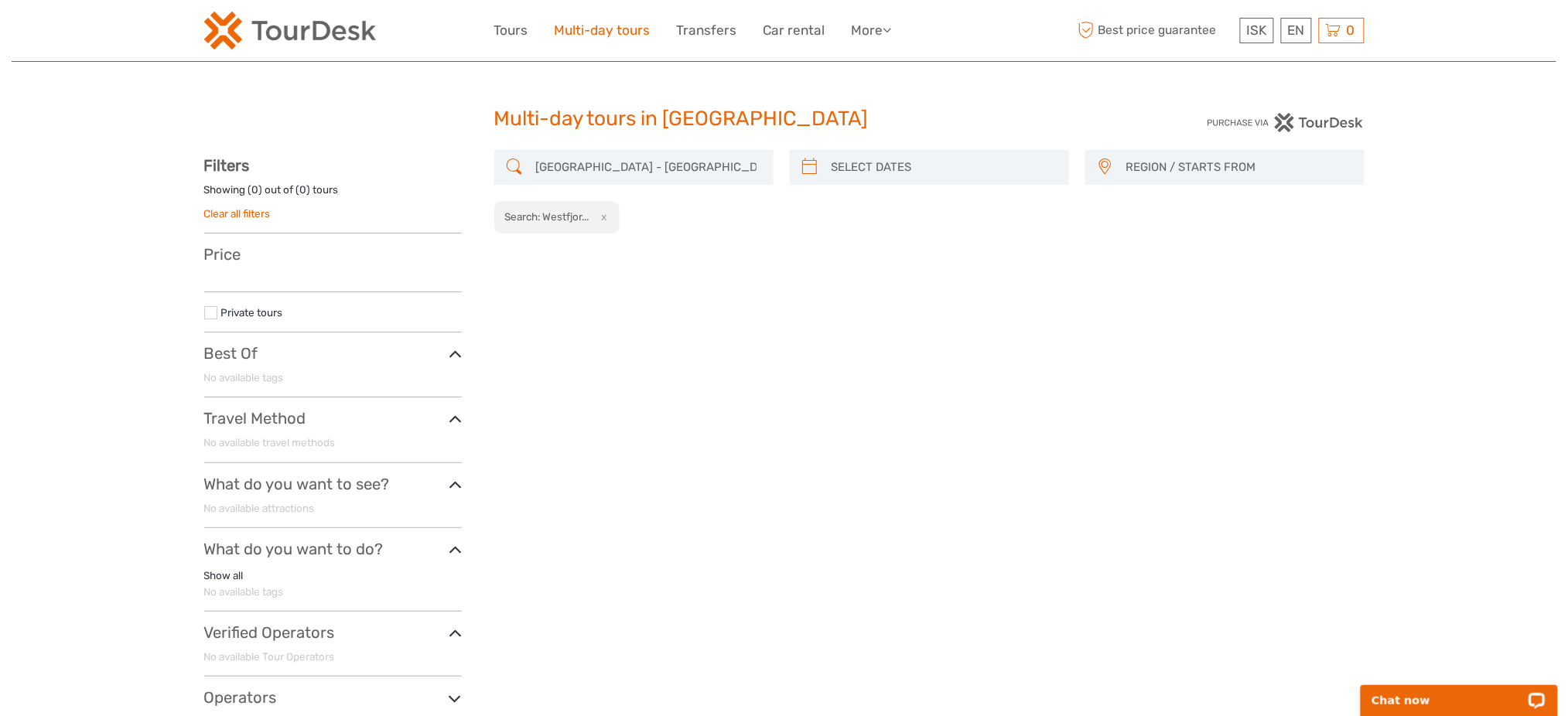
click at [608, 19] on link "Multi-day tours" at bounding box center [602, 31] width 96 height 23
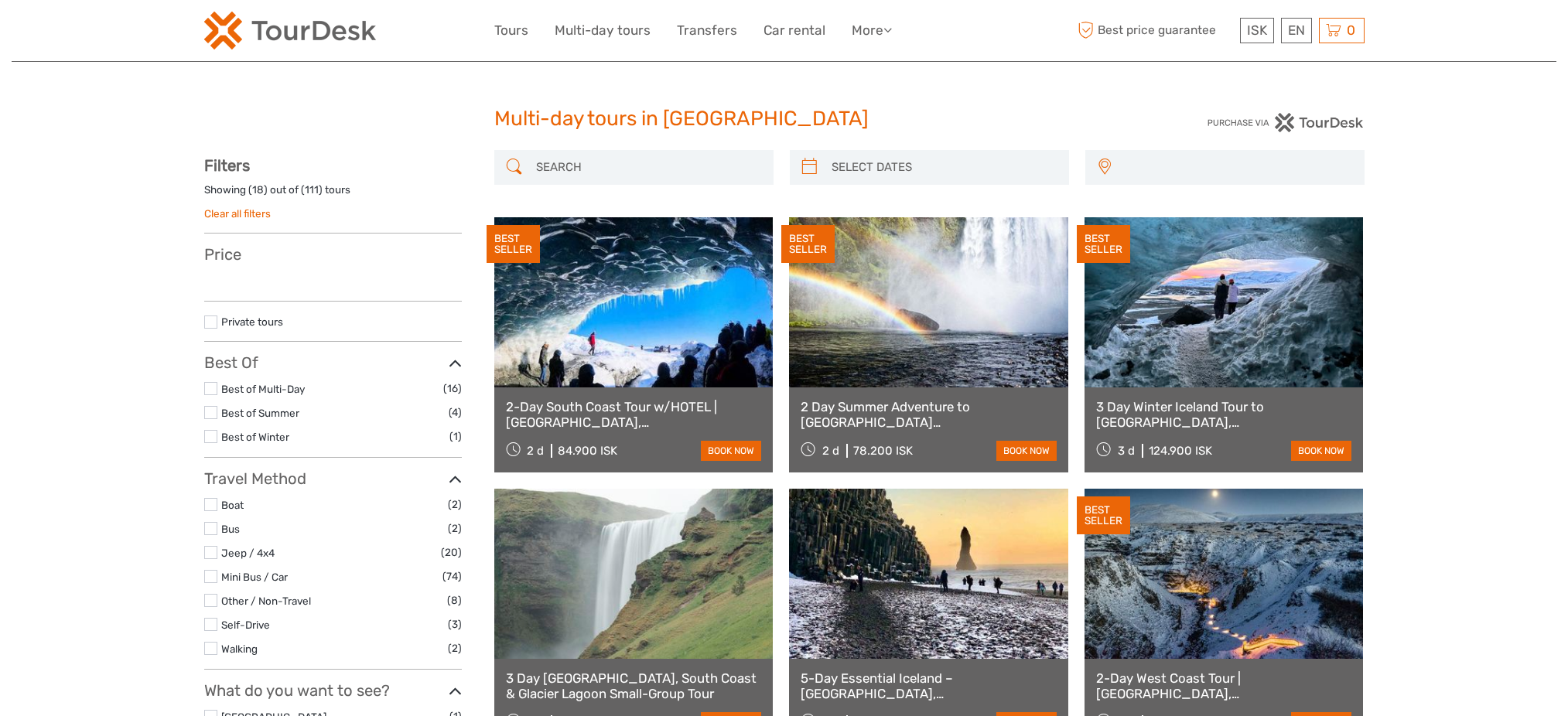
select select
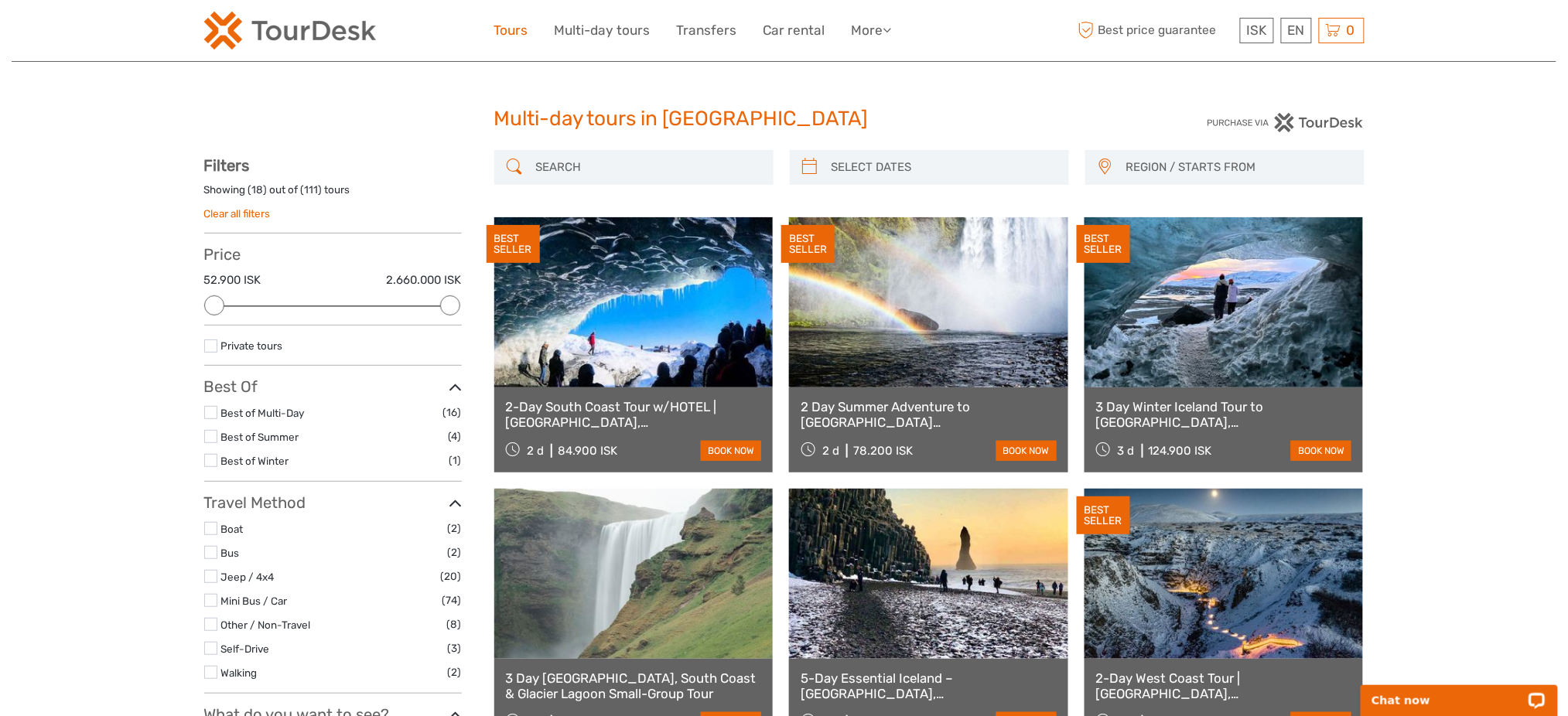
click at [505, 22] on link "Tours" at bounding box center [511, 31] width 34 height 23
click at [514, 36] on link "Tours" at bounding box center [511, 31] width 34 height 23
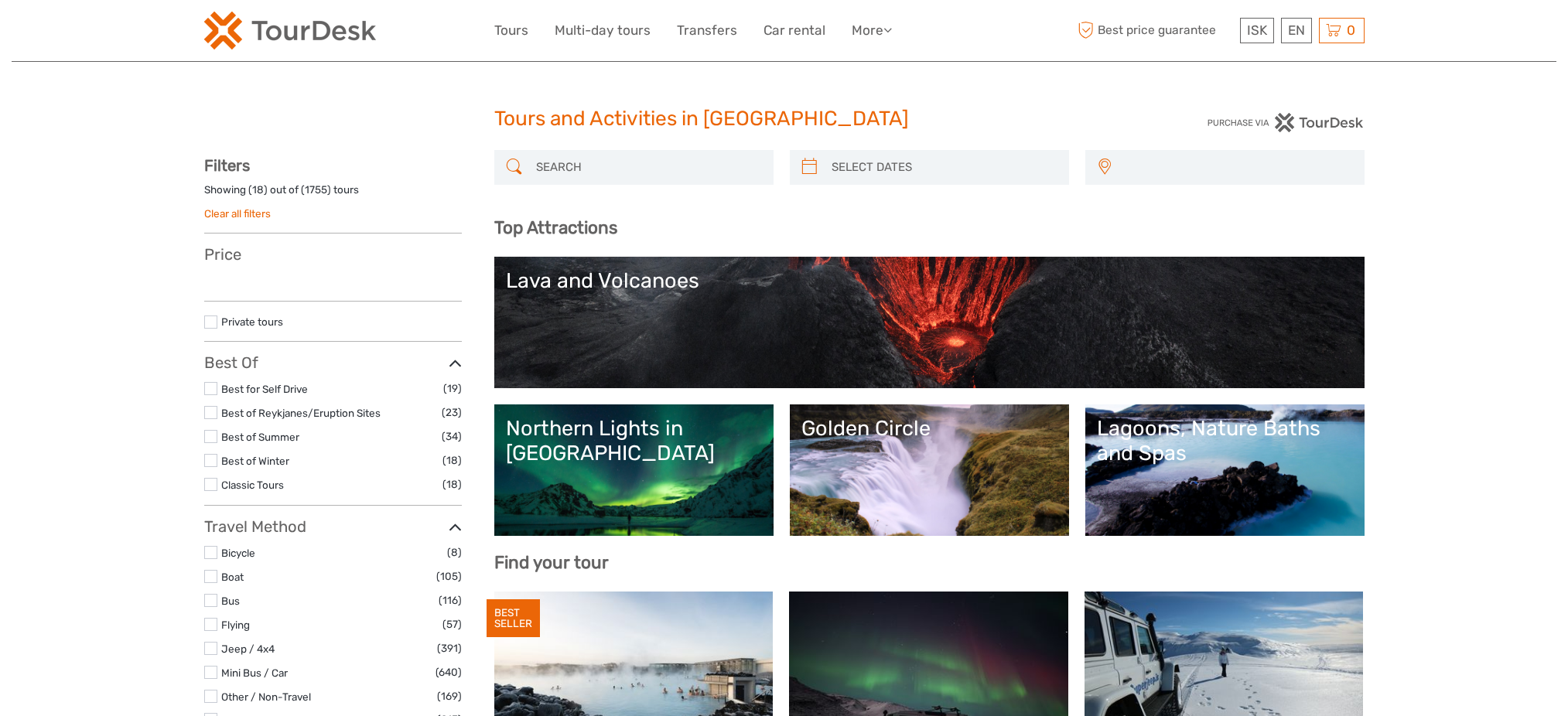
select select
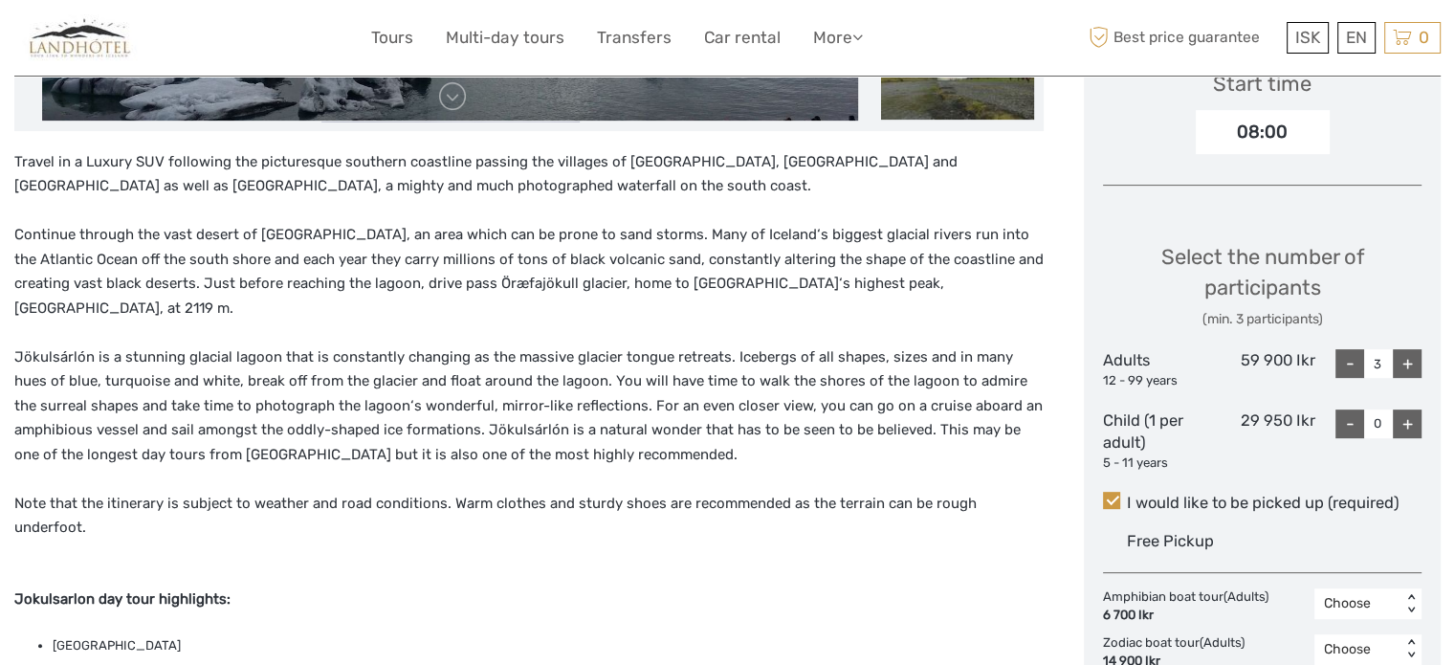
click at [1353, 364] on div "-" at bounding box center [1350, 363] width 29 height 29
type input "2"
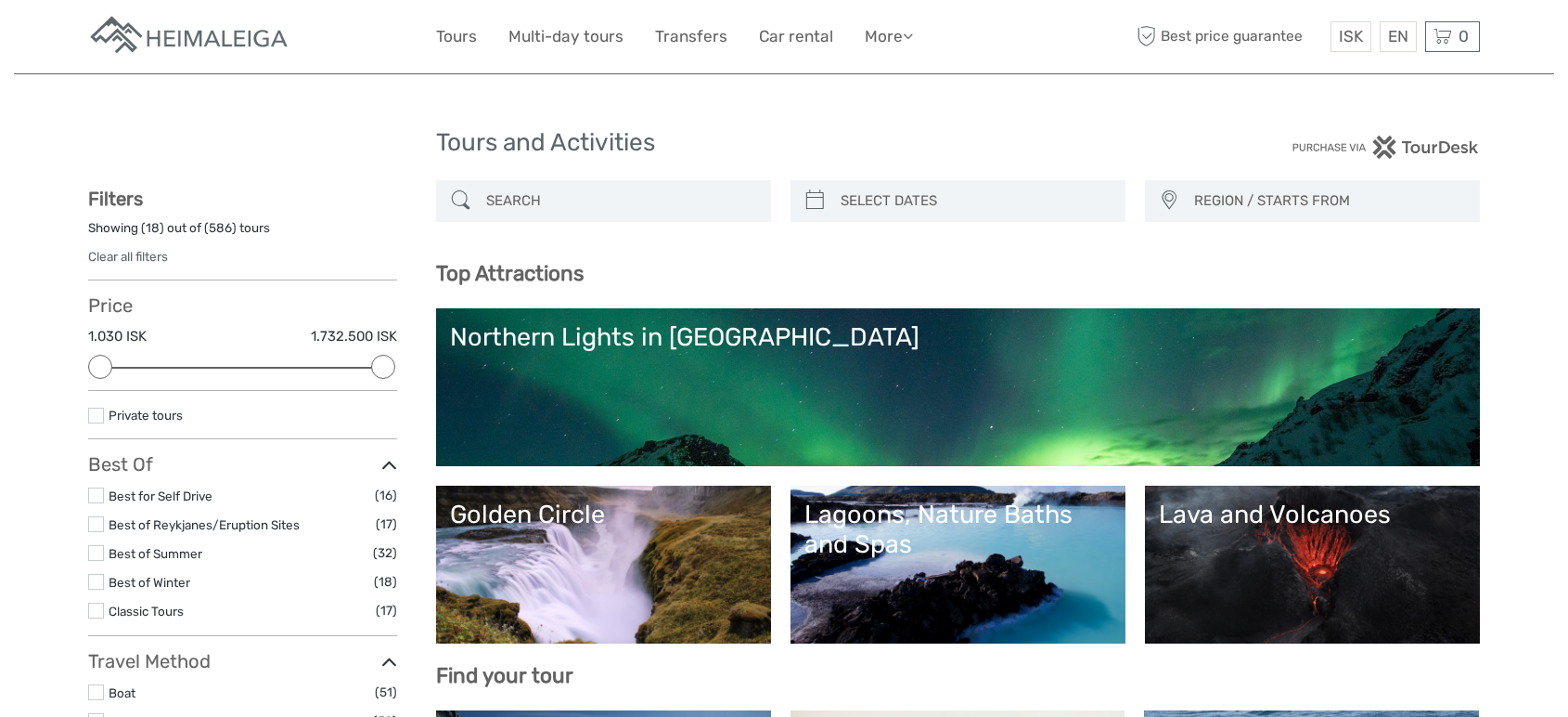
select select
click at [509, 225] on div "REGION / STARTS FROM [GEOGRAPHIC_DATA] East North [GEOGRAPHIC_DATA] / [GEOGRAPH…" at bounding box center [958, 211] width 1043 height 61
click at [522, 211] on input "search" at bounding box center [621, 200] width 283 height 32
paste input "GOLDEN CIRCLE AND NORTHERN LIGHTS (Guided in 10 languages)"
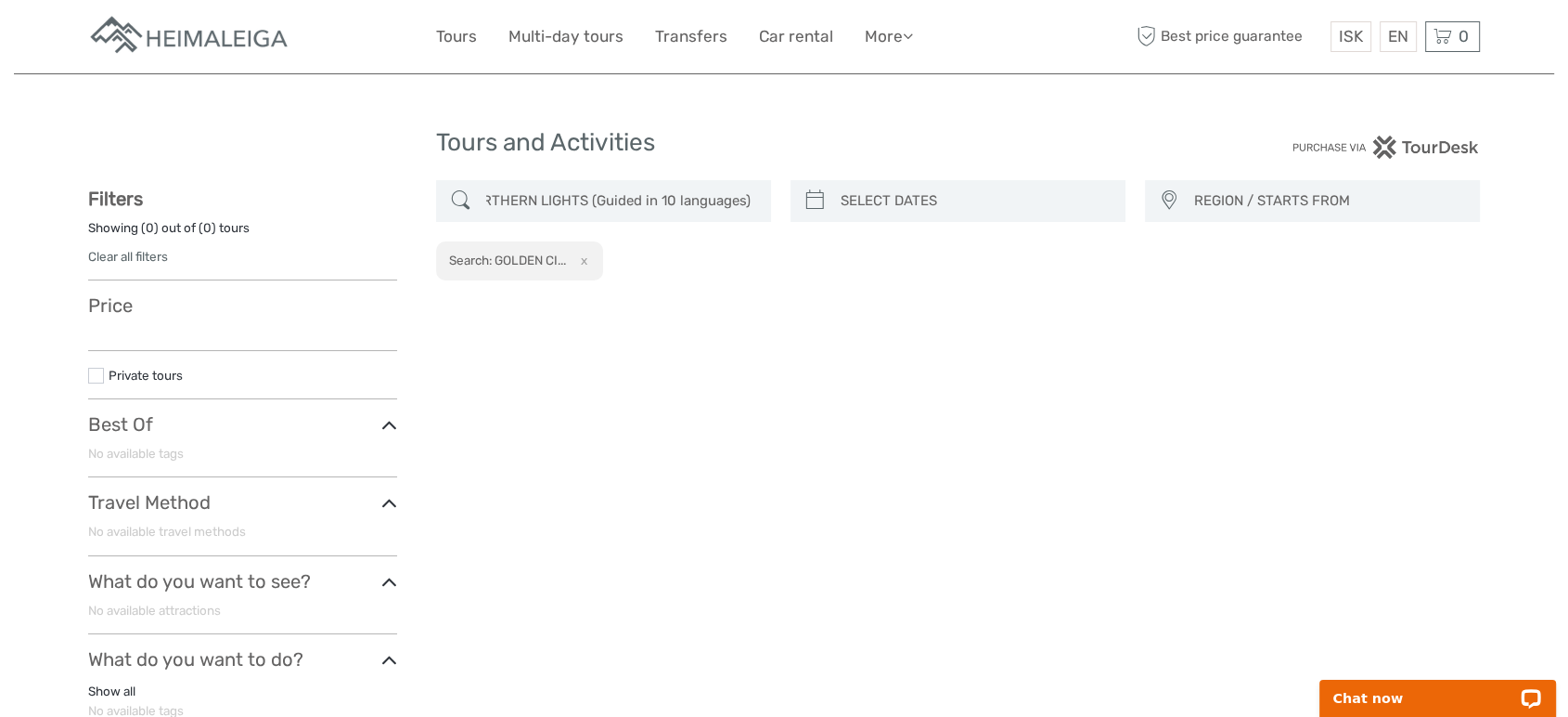
type input "GOLDEN CIRCLE AND NORTHERN LIGHTS (Guided in 10 languages)"
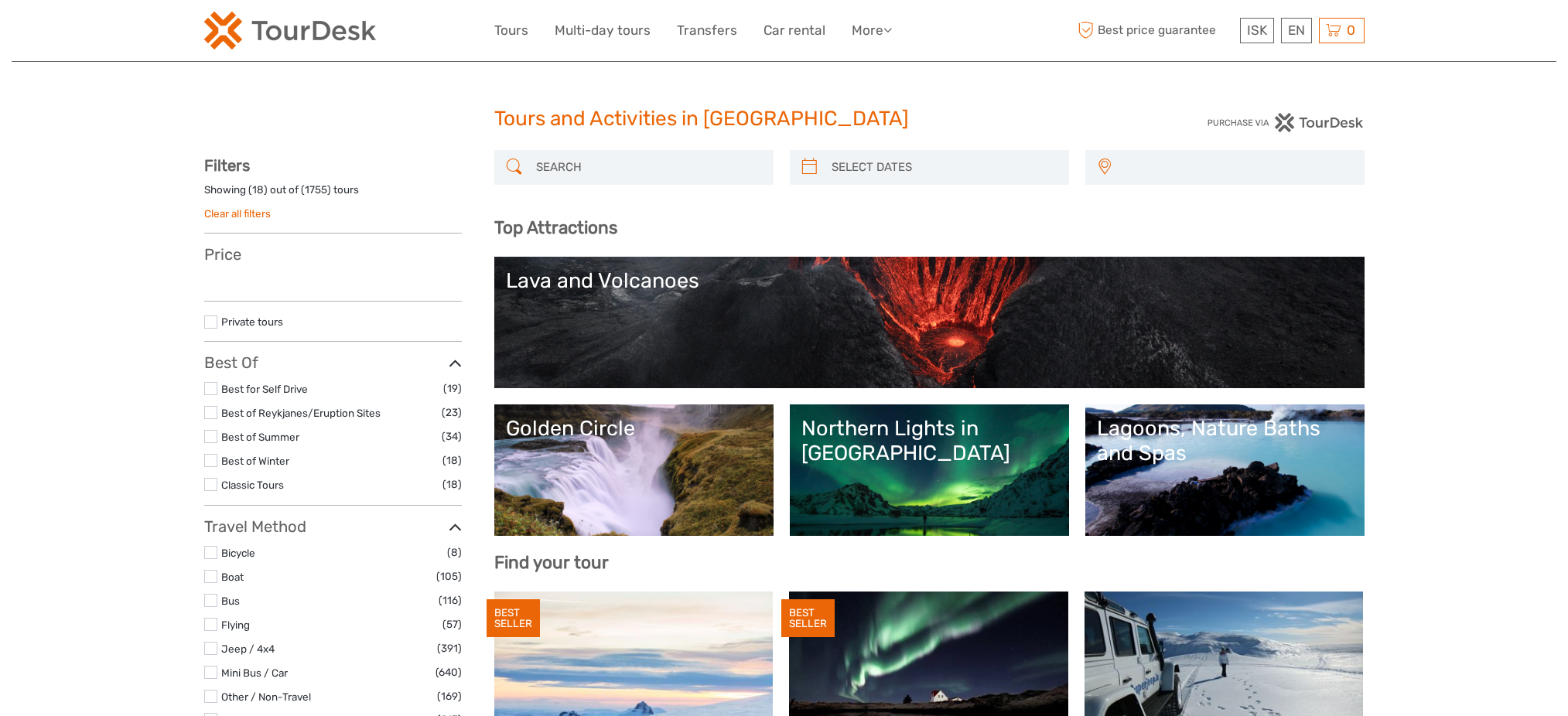
select select
click at [579, 158] on input "search" at bounding box center [648, 166] width 236 height 27
select select
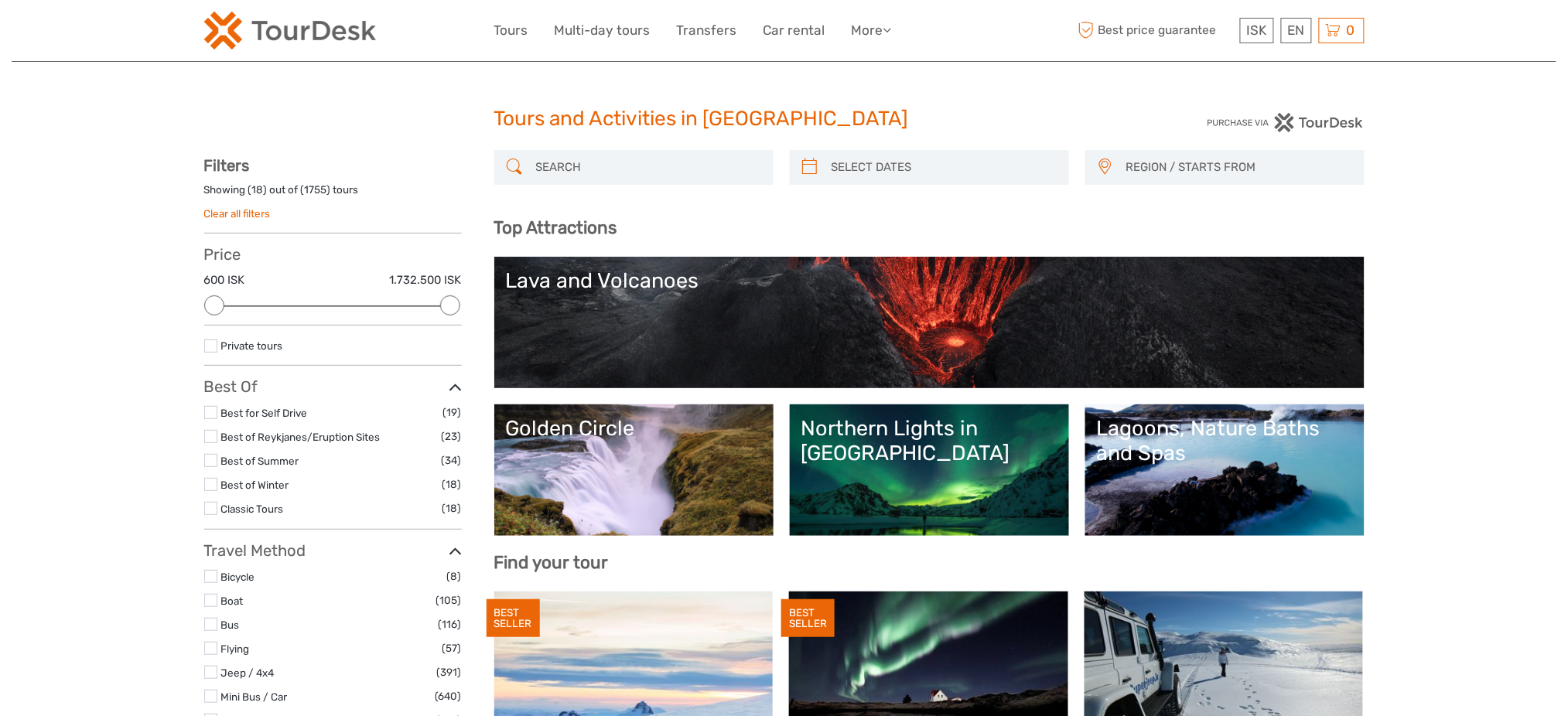
paste input "GOLDEN CIRCLE AND NORTHERN LIGHTS (Guided in 10 languages)"
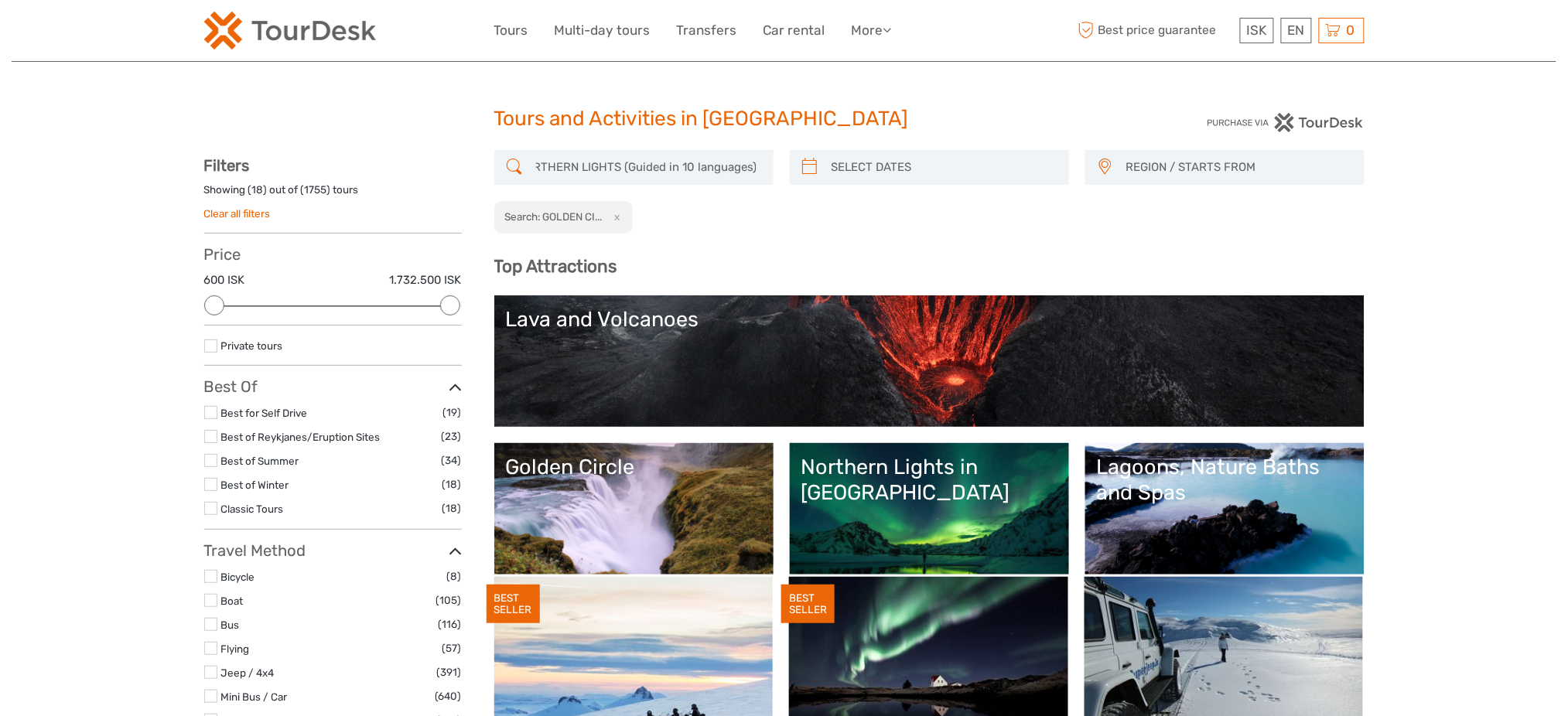
scroll to position [77, 0]
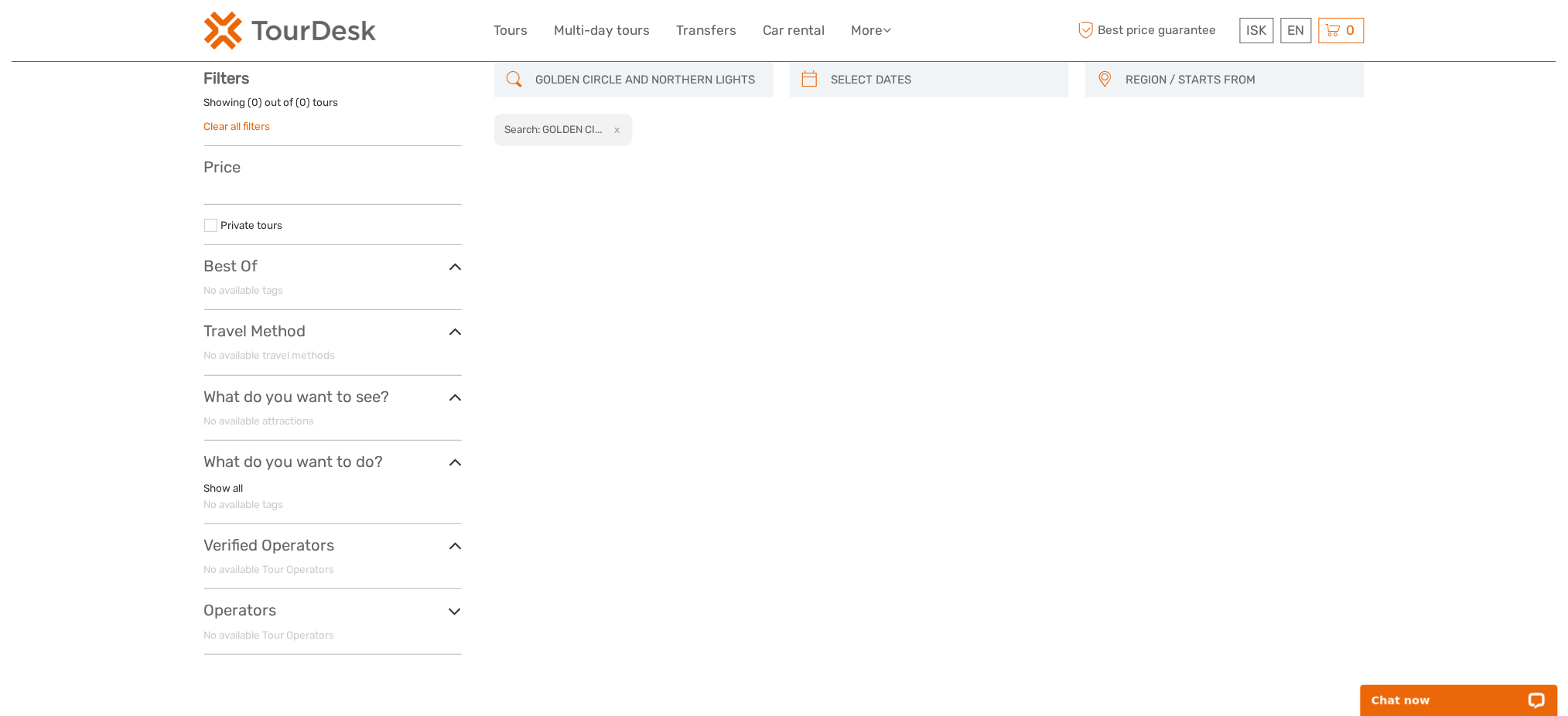
drag, startPoint x: 460, startPoint y: 54, endPoint x: 299, endPoint y: 53, distance: 161.0
click at [299, 53] on body "ISK ISK € $ £ EN English Español Deutsch Tours Multi-day tours Transfers Car re…" at bounding box center [784, 503] width 1568 height 1181
click at [653, 81] on input "GOLDEN CIRCLE AND NORTHERN LIGHTS (Guided in 10 languages)" at bounding box center [648, 79] width 236 height 27
drag, startPoint x: 719, startPoint y: 78, endPoint x: 797, endPoint y: 78, distance: 78.0
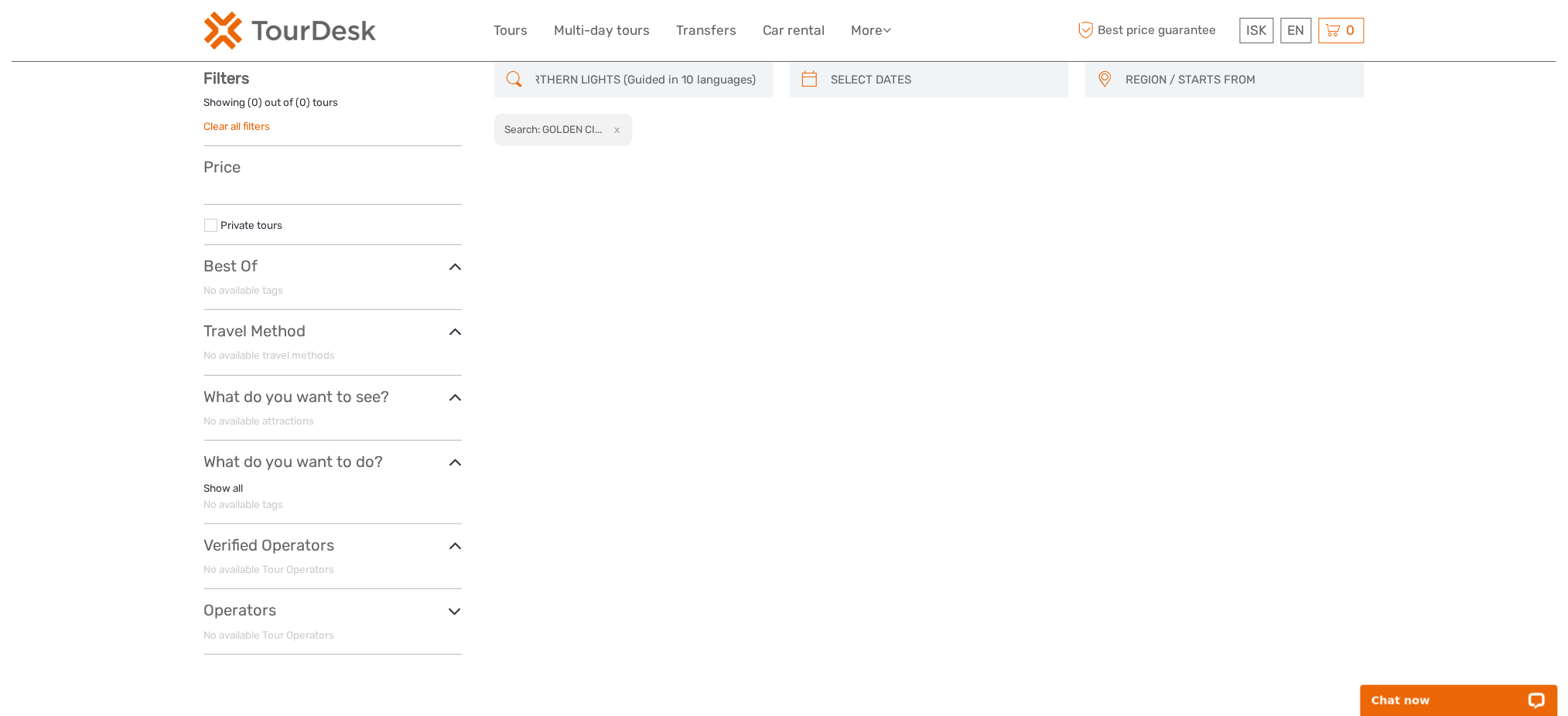
click at [797, 78] on div "GOLDEN CIRCLE AND NORTHERN LIGHTS (Guided in 10 languages) REGION / STARTS FROM…" at bounding box center [929, 104] width 870 height 84
click at [636, 66] on input "GOLDEN CIRCLE AND NORTHERN LIGHTS (Guided in 10 languages)" at bounding box center [648, 79] width 236 height 27
drag, startPoint x: 620, startPoint y: 73, endPoint x: 1095, endPoint y: 82, distance: 475.1
click at [1095, 82] on div "GOLDEN CIRCLE AND NORTHERN LIGHTS (Guided in 10 languages) REGION / STARTS FROM…" at bounding box center [929, 104] width 870 height 84
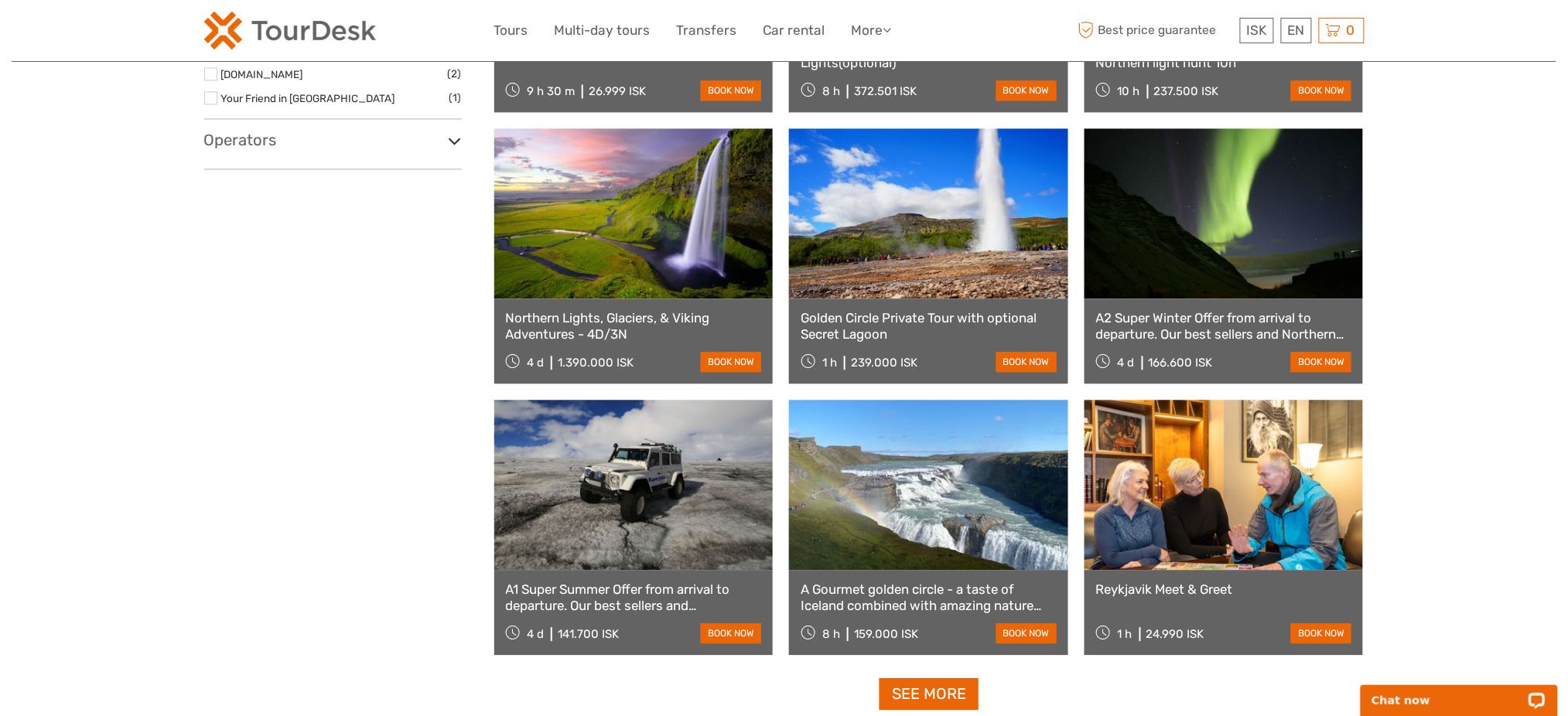
scroll to position [1118, 0]
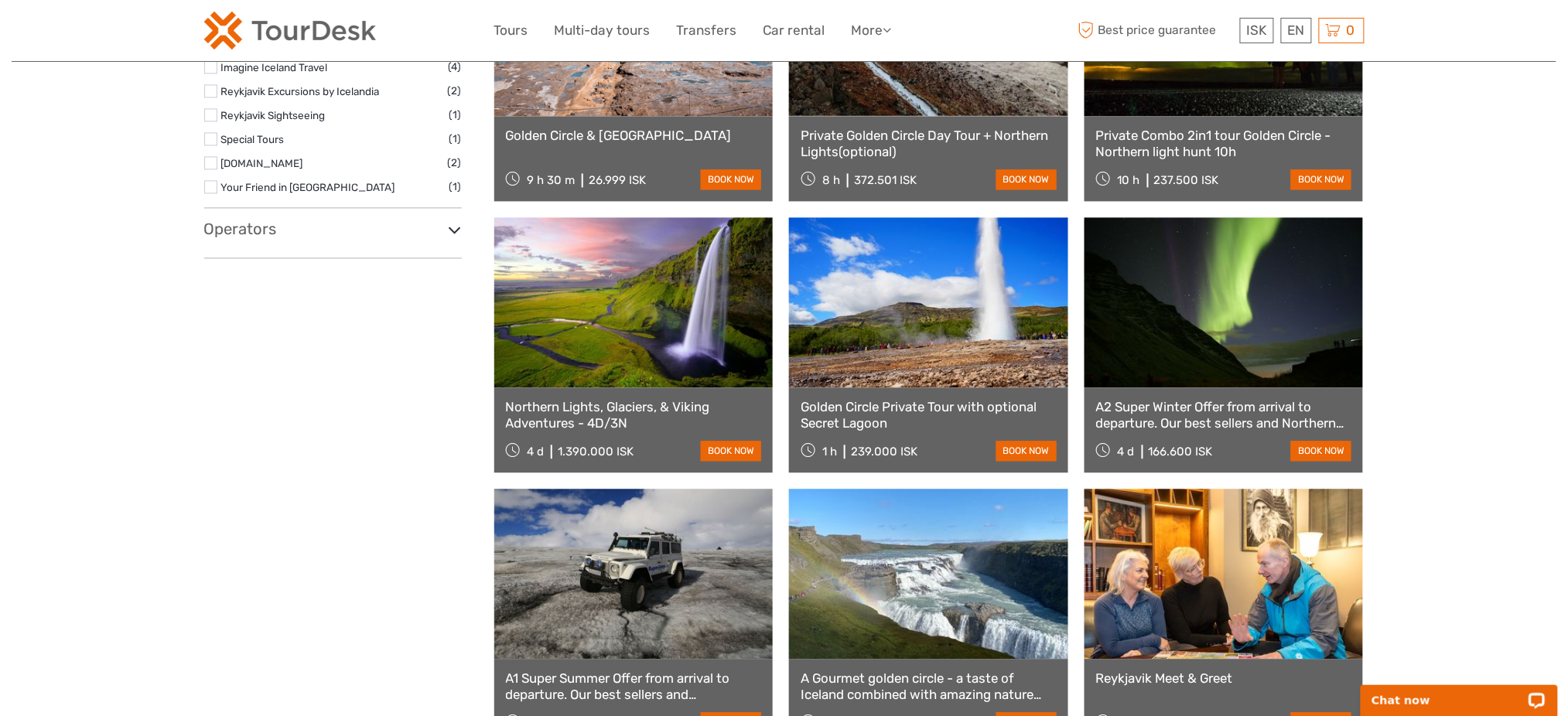
type input "GOLDEN CIRCLE AND NORTHERN LIGHTS"
click at [261, 237] on h3 "Operators" at bounding box center [333, 229] width 258 height 19
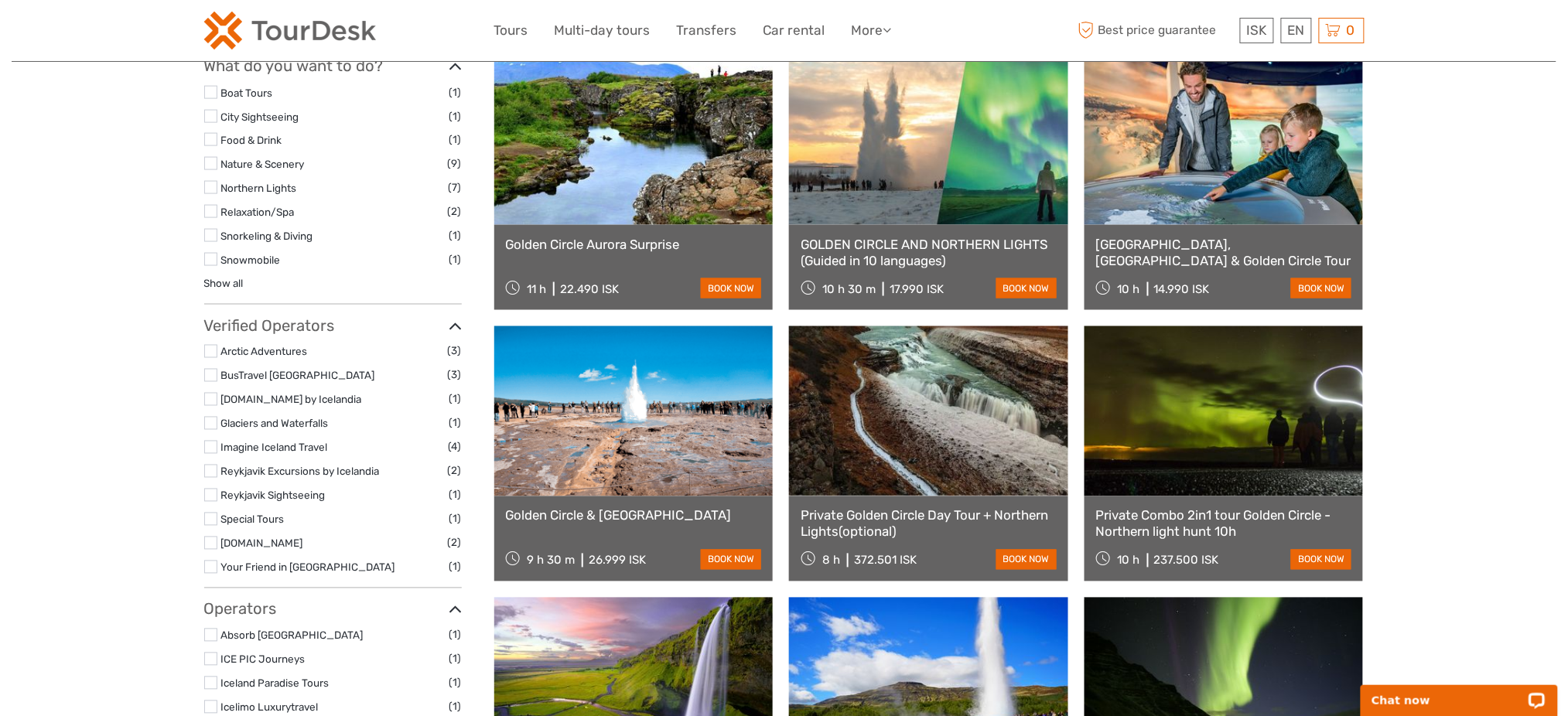
scroll to position [602, 0]
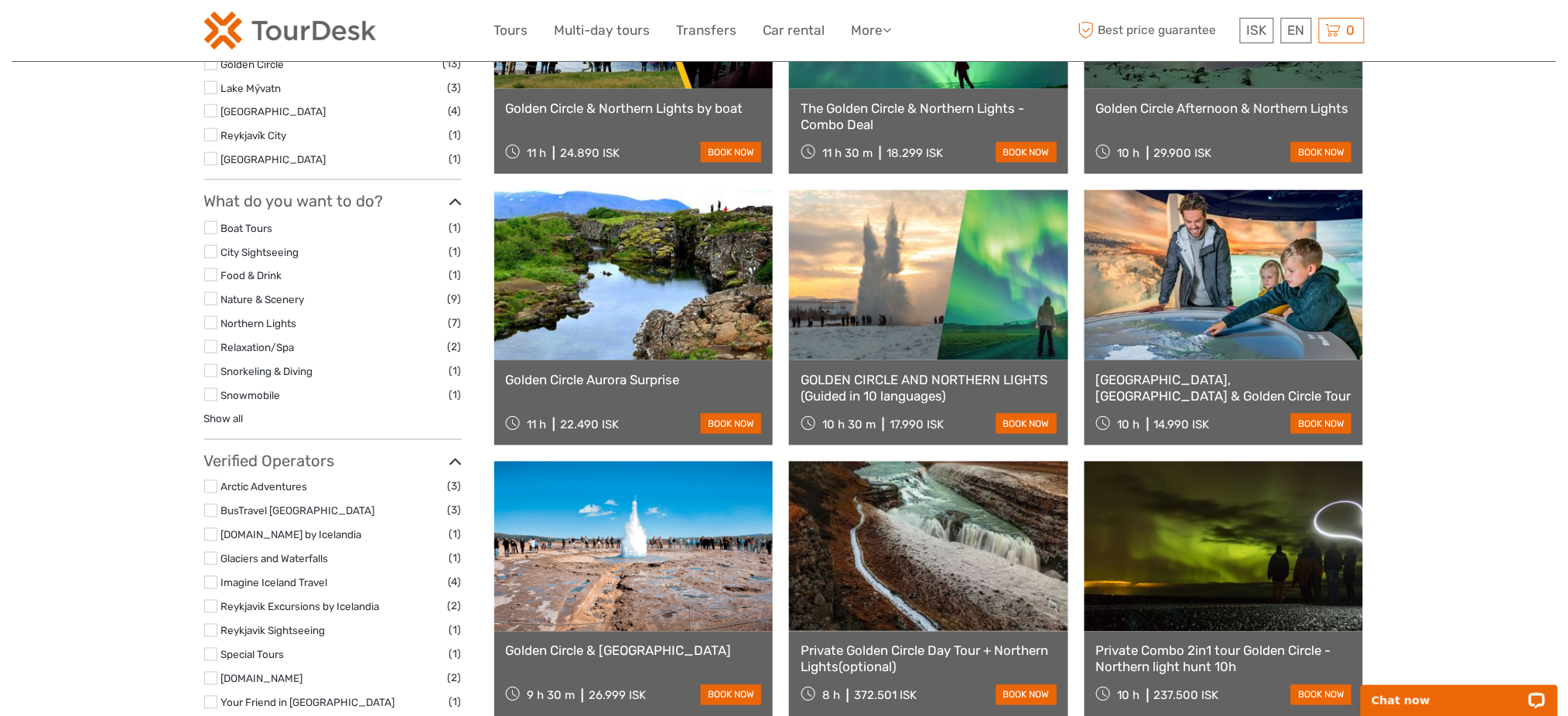
click at [314, 40] on img at bounding box center [290, 30] width 171 height 38
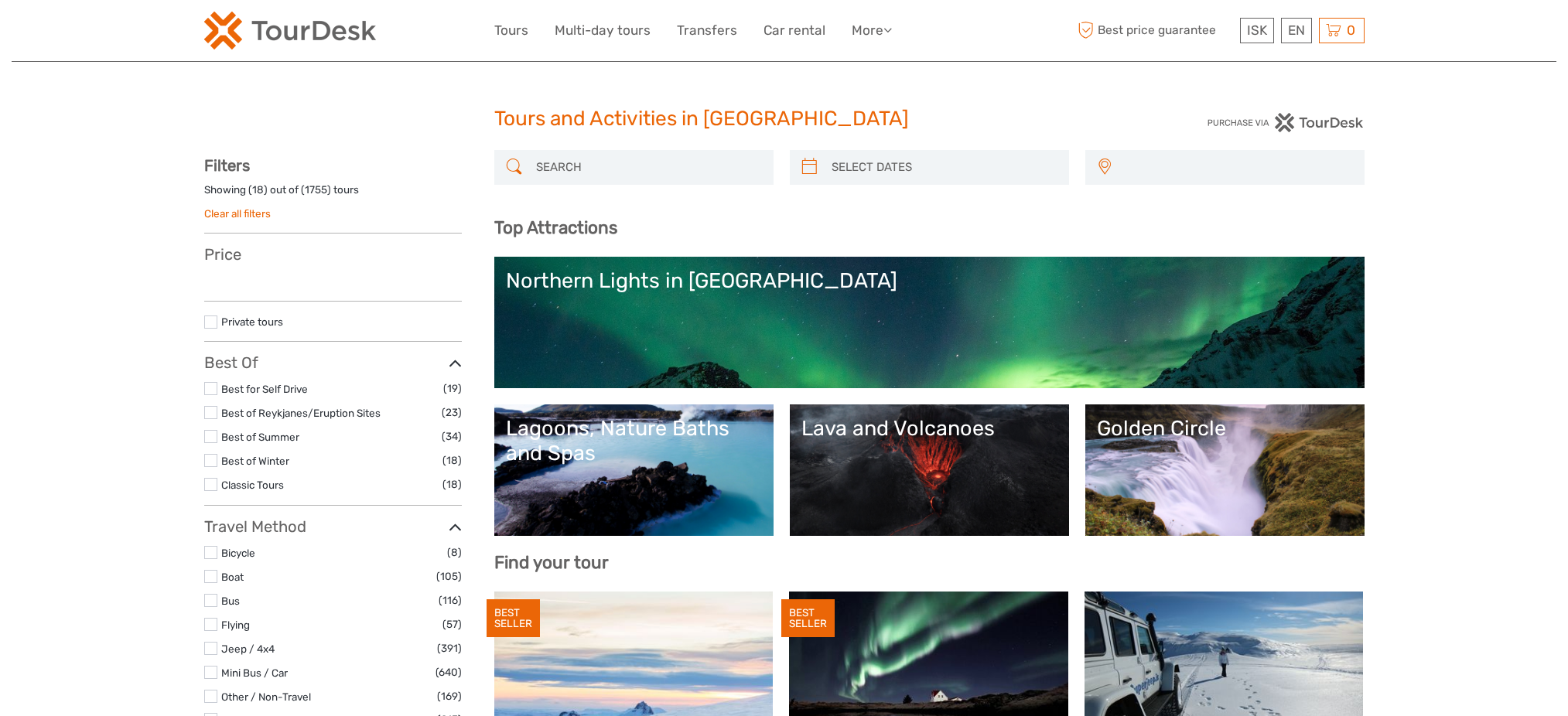
select select
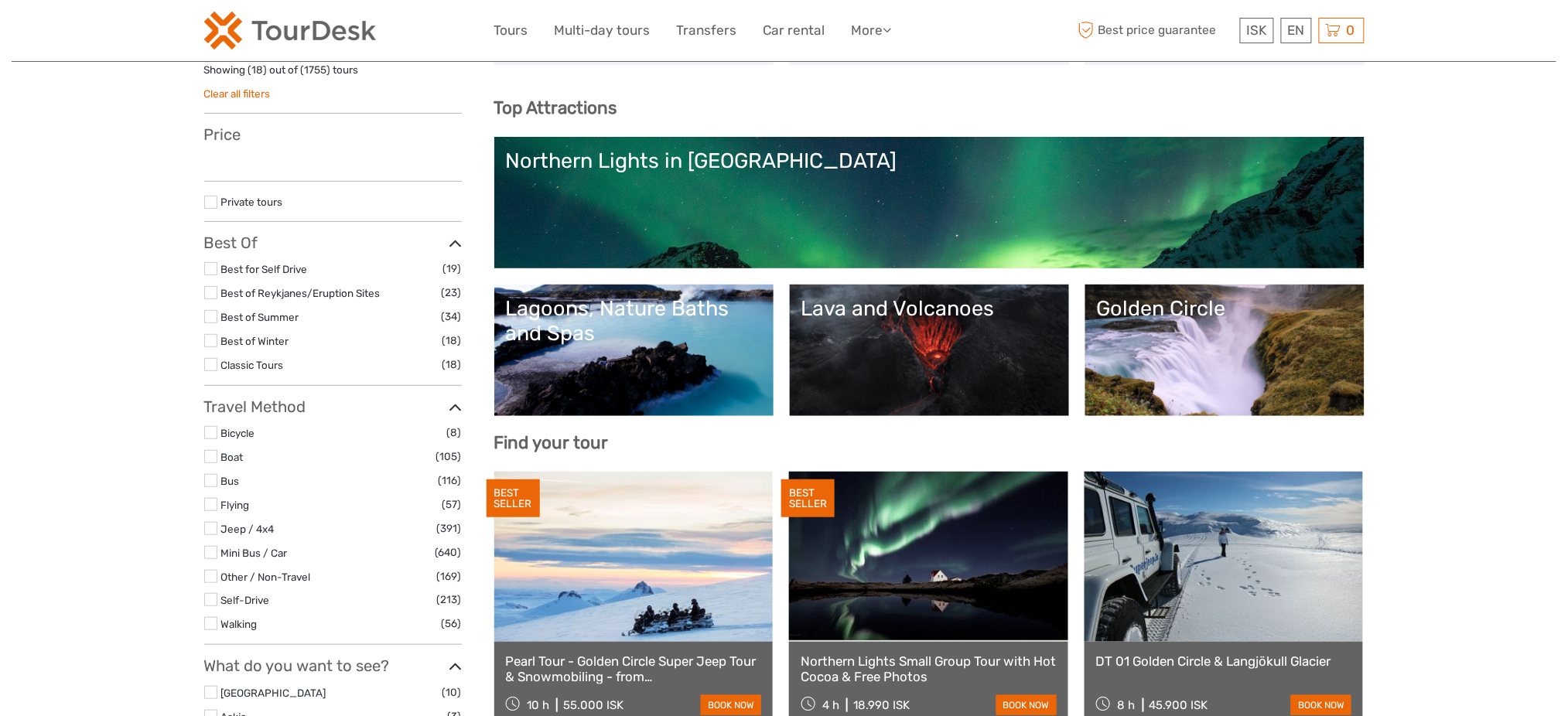
select select
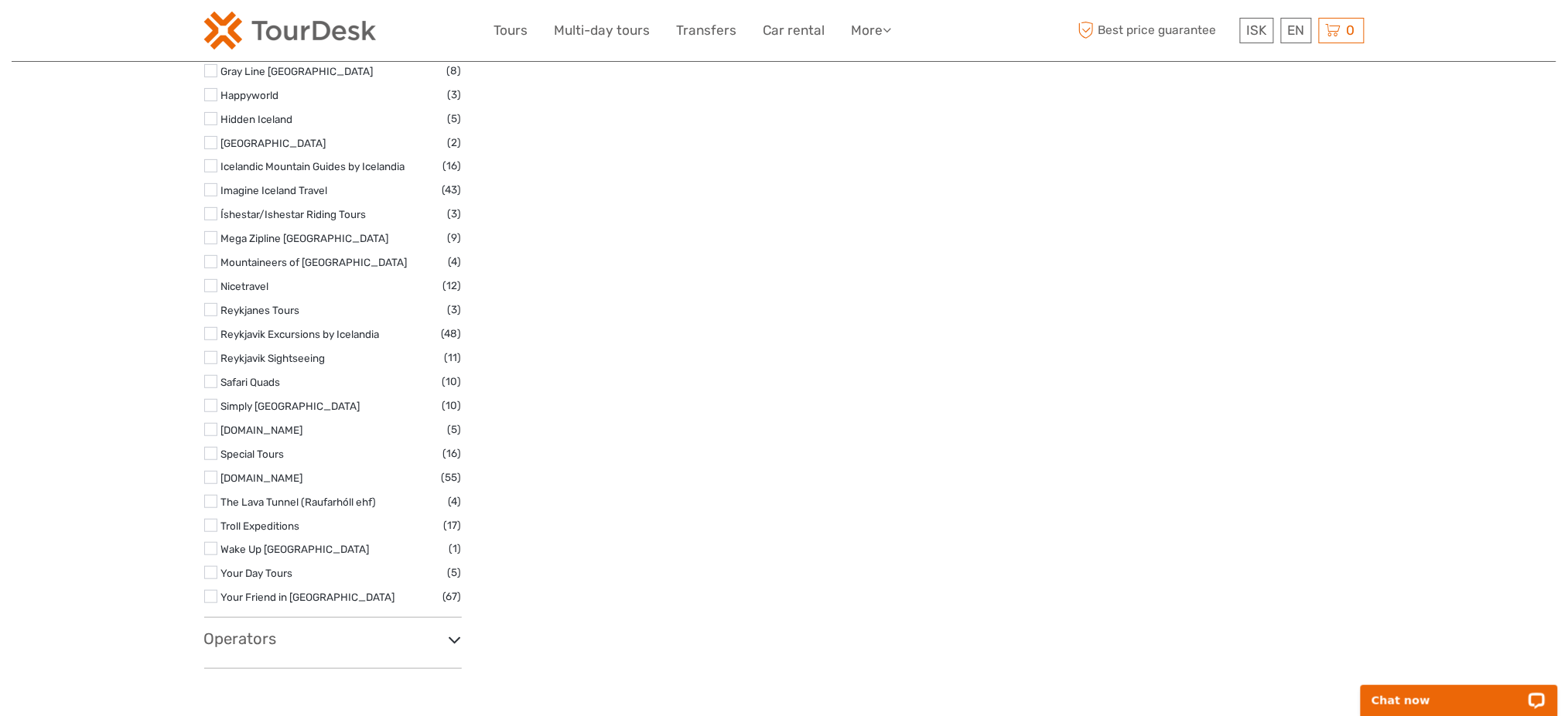
scroll to position [2268, 0]
click at [317, 357] on link "Reykjavik Sightseeing" at bounding box center [273, 355] width 104 height 12
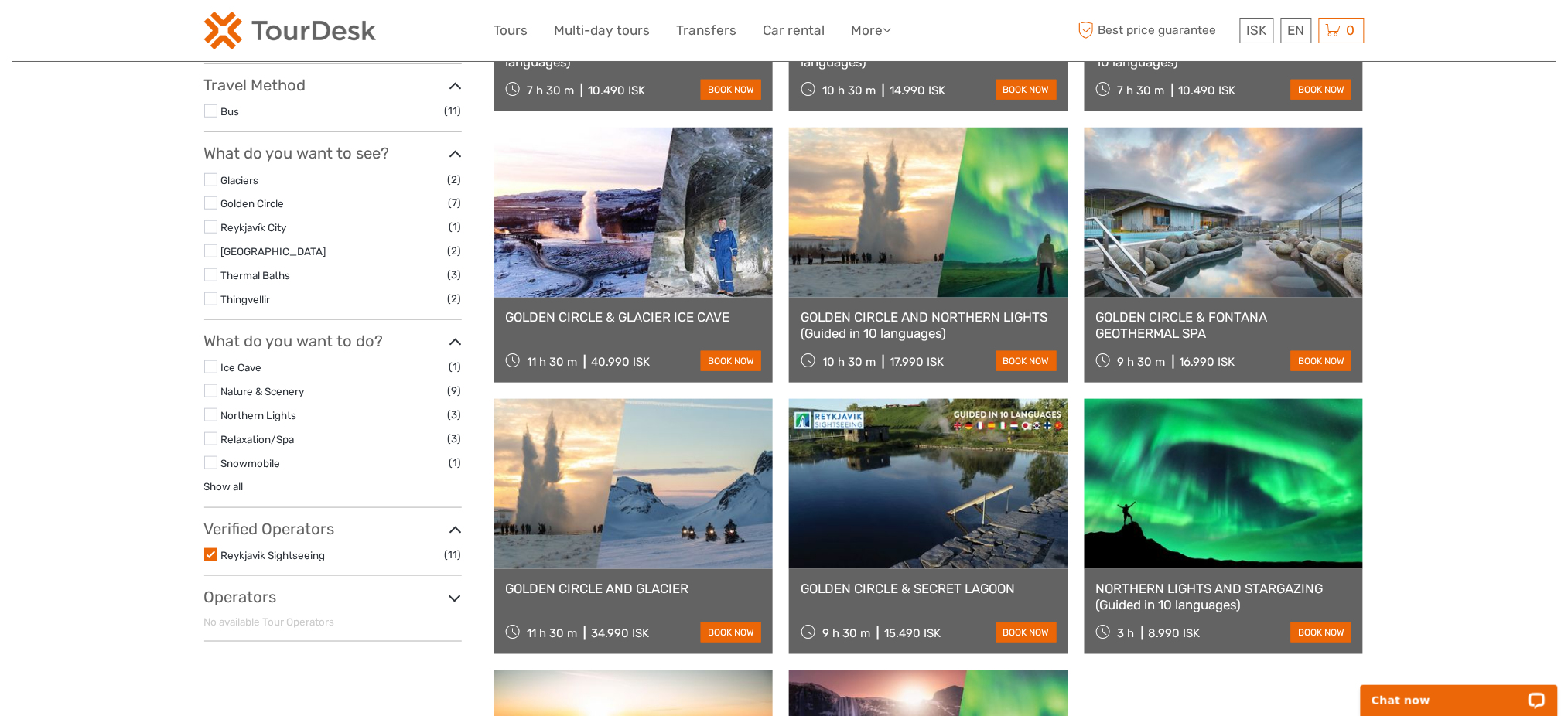
scroll to position [397, 0]
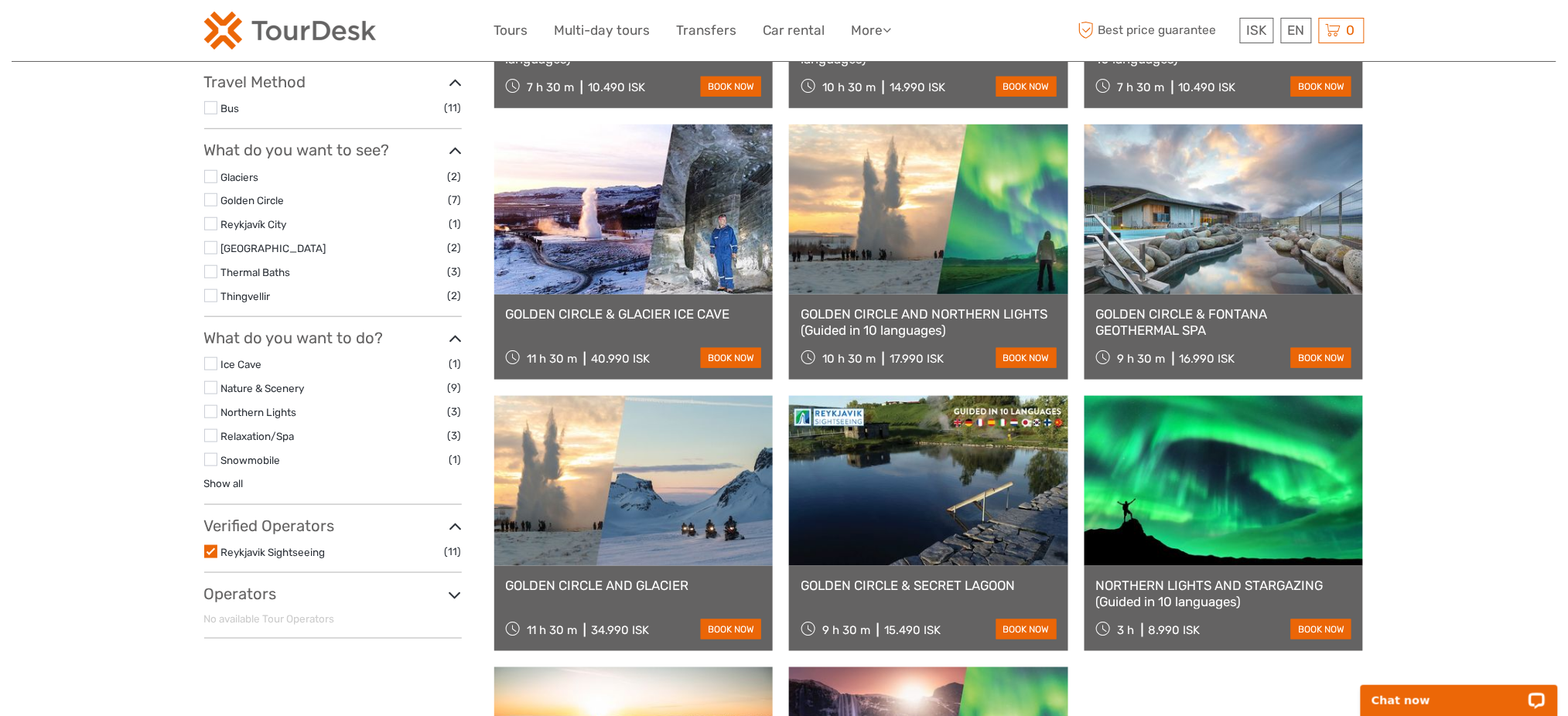
click at [961, 242] on link at bounding box center [928, 209] width 279 height 170
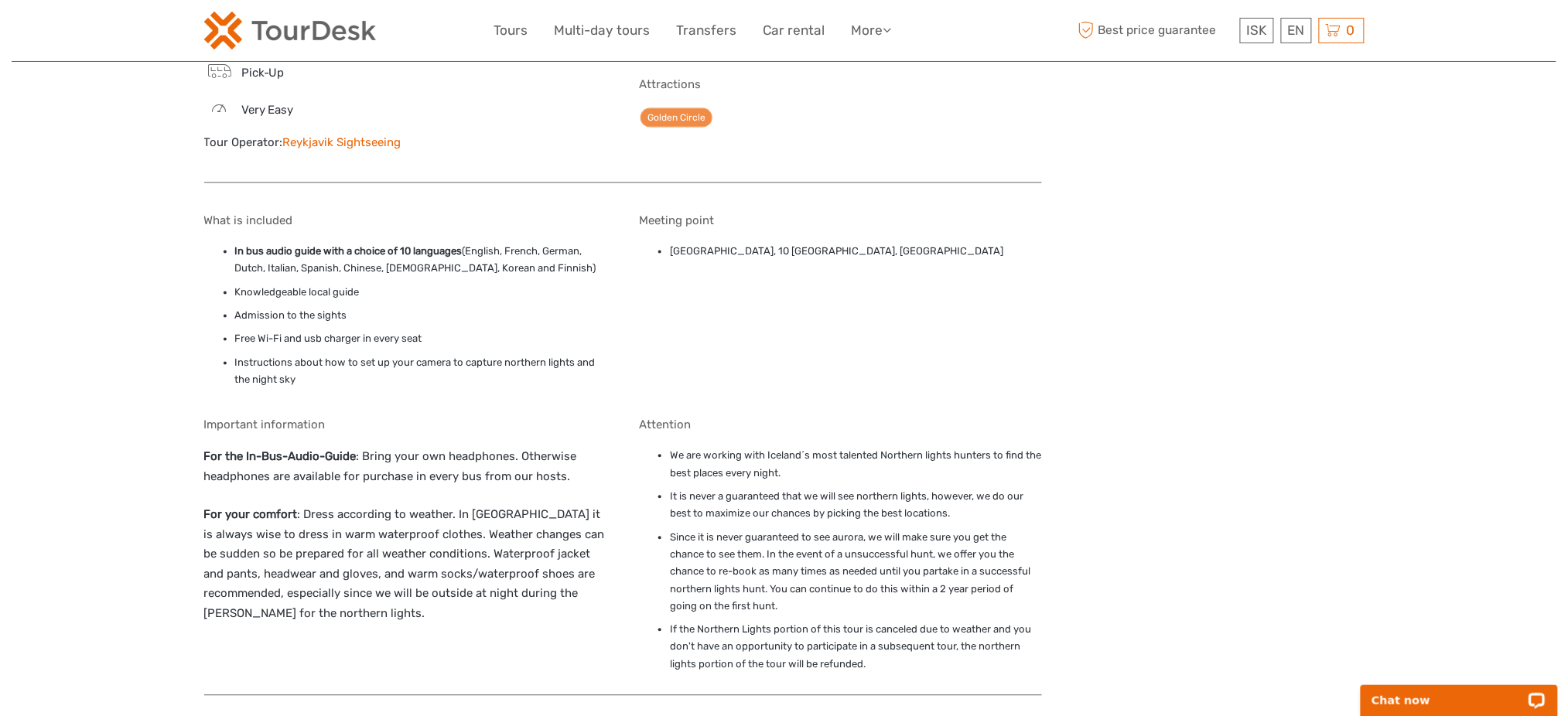
scroll to position [1030, 0]
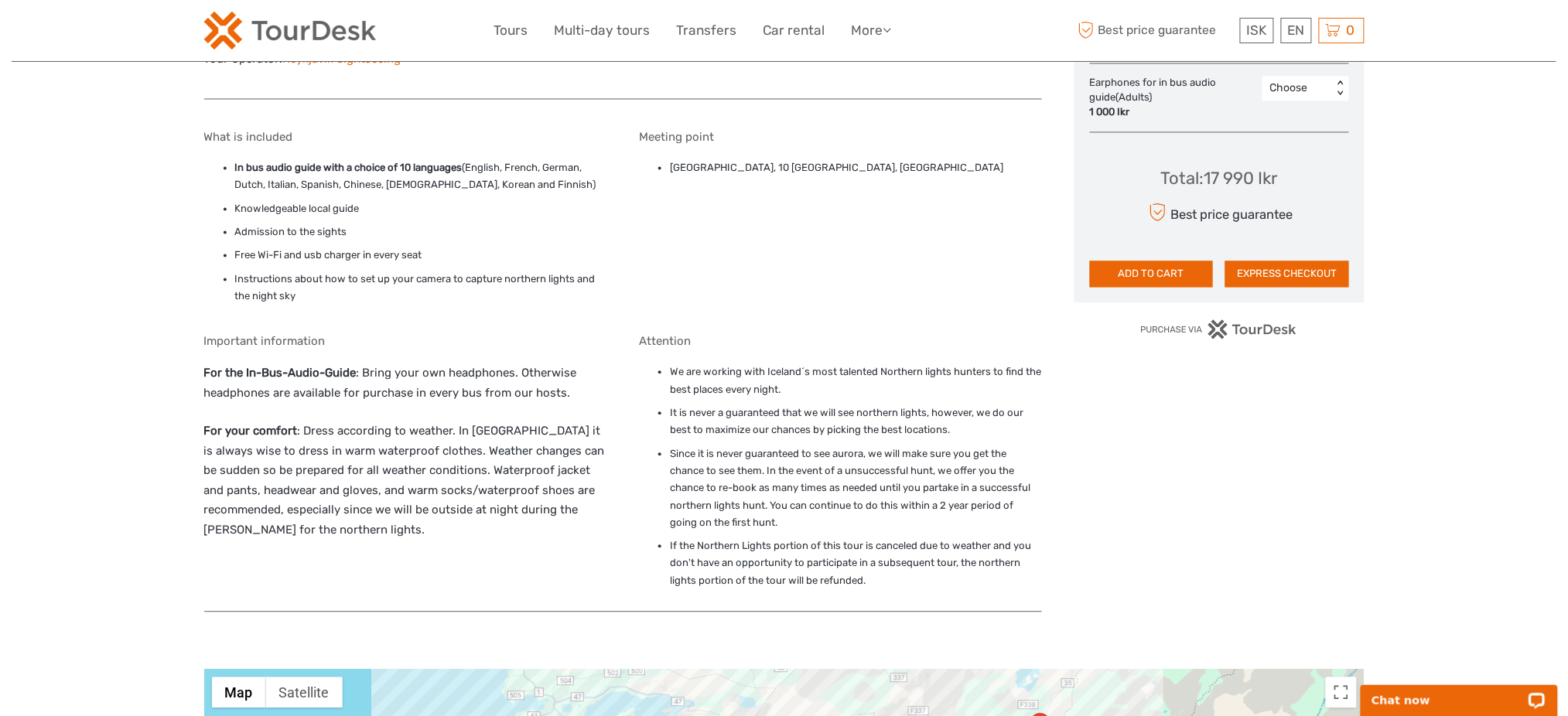
click at [857, 175] on div "Meeting [GEOGRAPHIC_DATA], 10 [GEOGRAPHIC_DATA], [GEOGRAPHIC_DATA]" at bounding box center [840, 221] width 403 height 181
click at [856, 177] on div "Meeting [GEOGRAPHIC_DATA], 10 [GEOGRAPHIC_DATA], [GEOGRAPHIC_DATA]" at bounding box center [840, 221] width 403 height 181
click at [856, 179] on div "Meeting [GEOGRAPHIC_DATA], 10 [GEOGRAPHIC_DATA], [GEOGRAPHIC_DATA]" at bounding box center [840, 221] width 403 height 181
click at [921, 242] on div "Meeting [GEOGRAPHIC_DATA], 10 [GEOGRAPHIC_DATA], [GEOGRAPHIC_DATA]" at bounding box center [840, 221] width 403 height 181
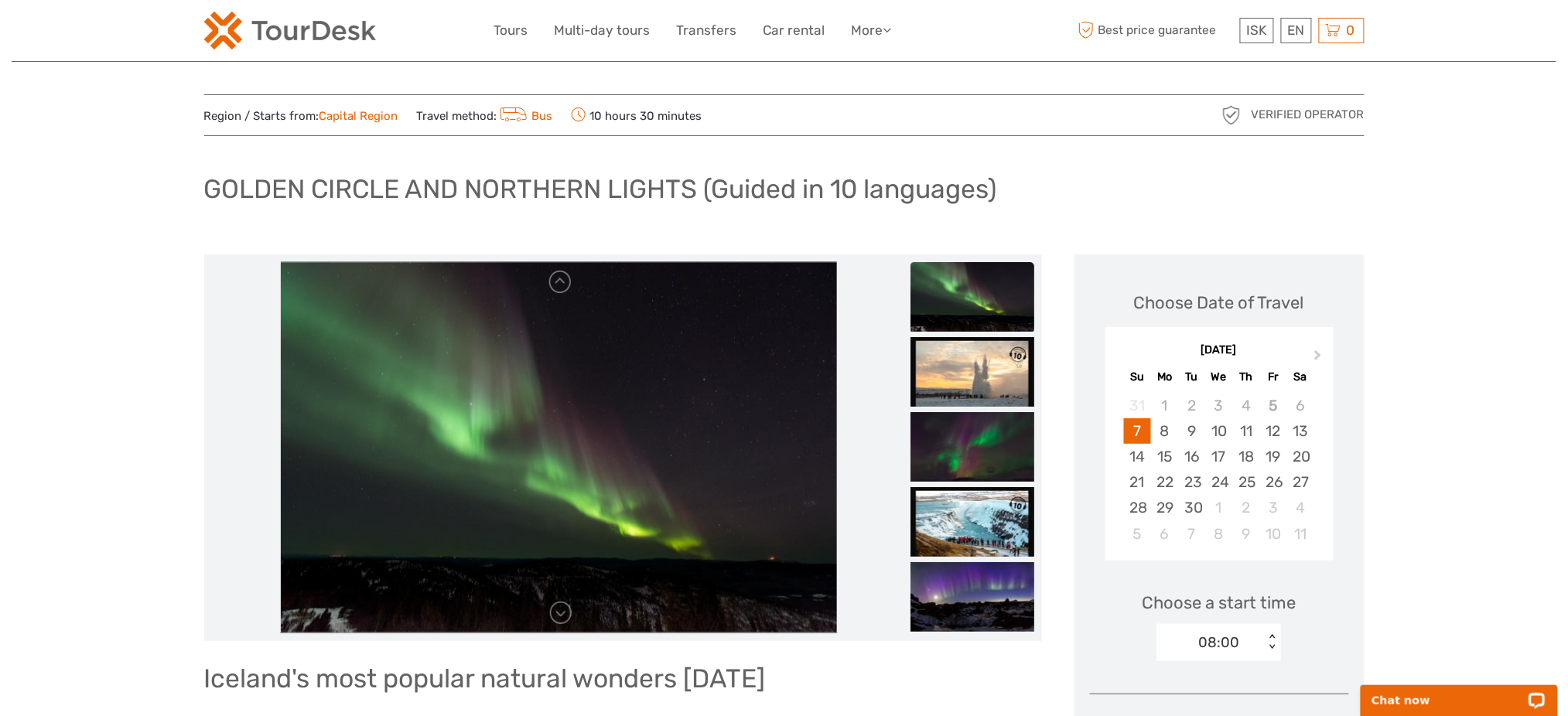
scroll to position [0, 0]
